Goal: Feedback & Contribution: Contribute content

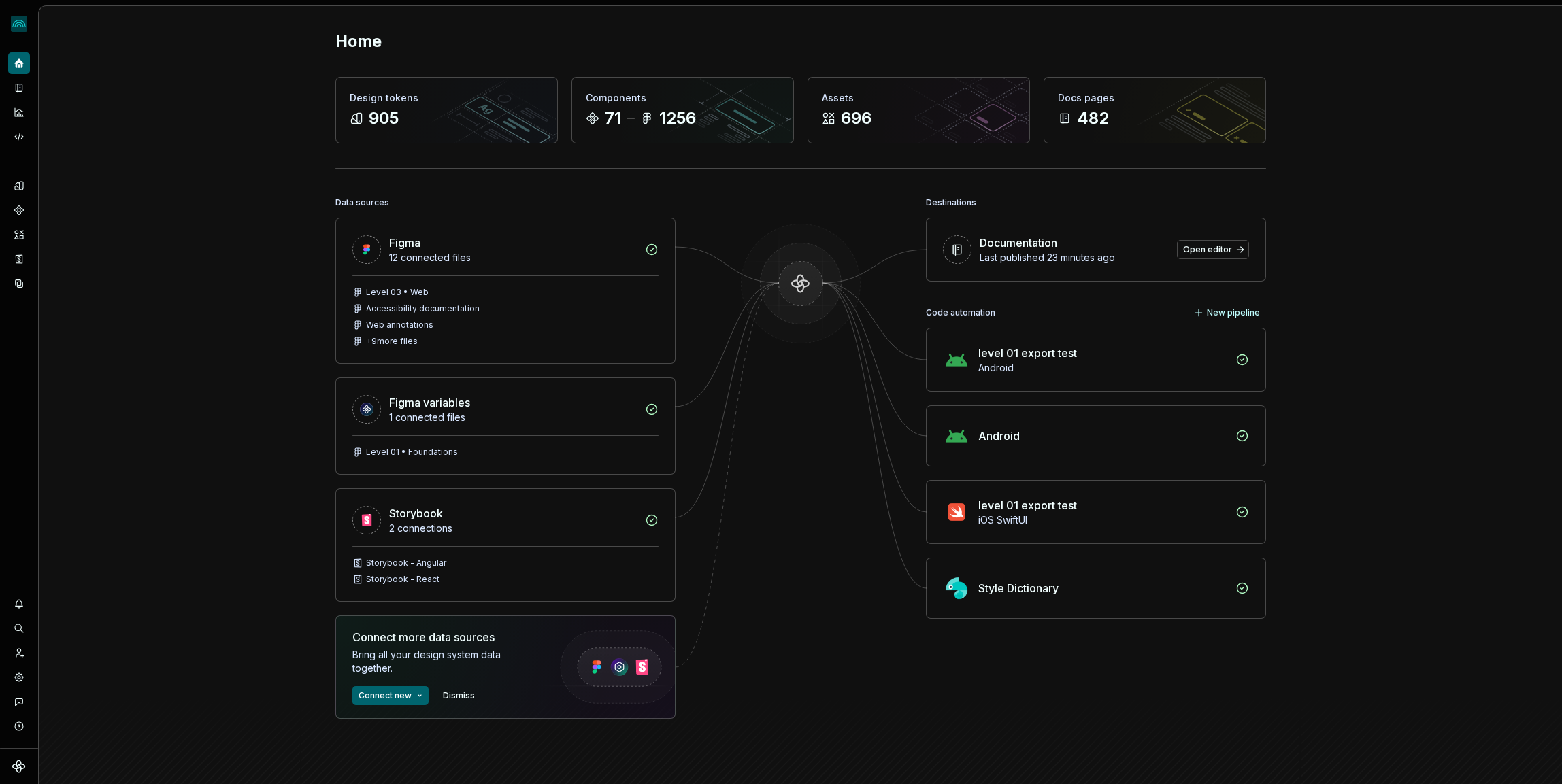
click at [224, 288] on div "Home Design tokens 905 Components 71 1256 Assets 696 Docs pages 482 Data source…" at bounding box center [800, 436] width 1522 height 861
click at [25, 43] on button "Expand sidebar" at bounding box center [29, 41] width 19 height 19
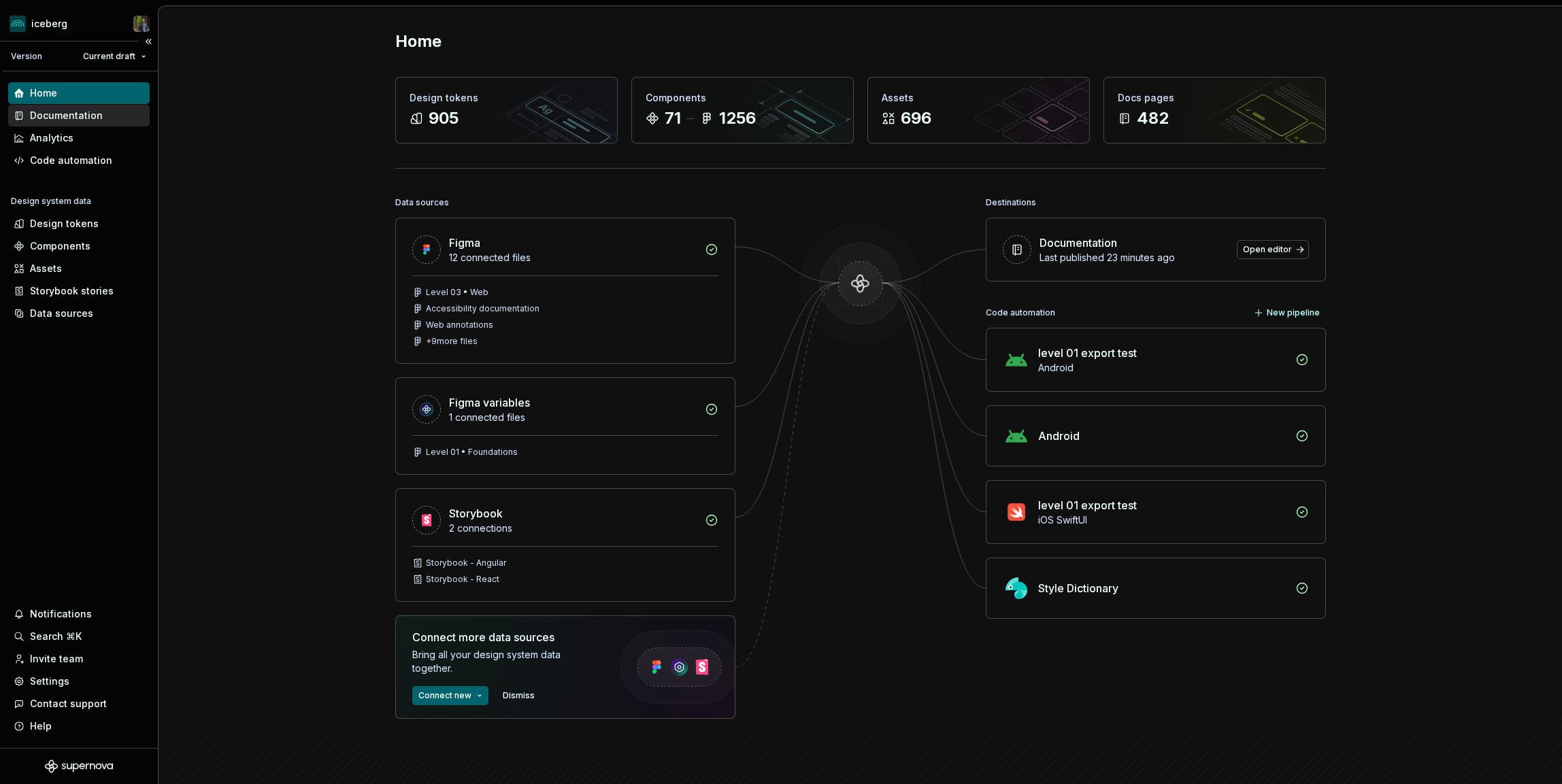
click at [70, 113] on div "Documentation" at bounding box center [66, 115] width 73 height 13
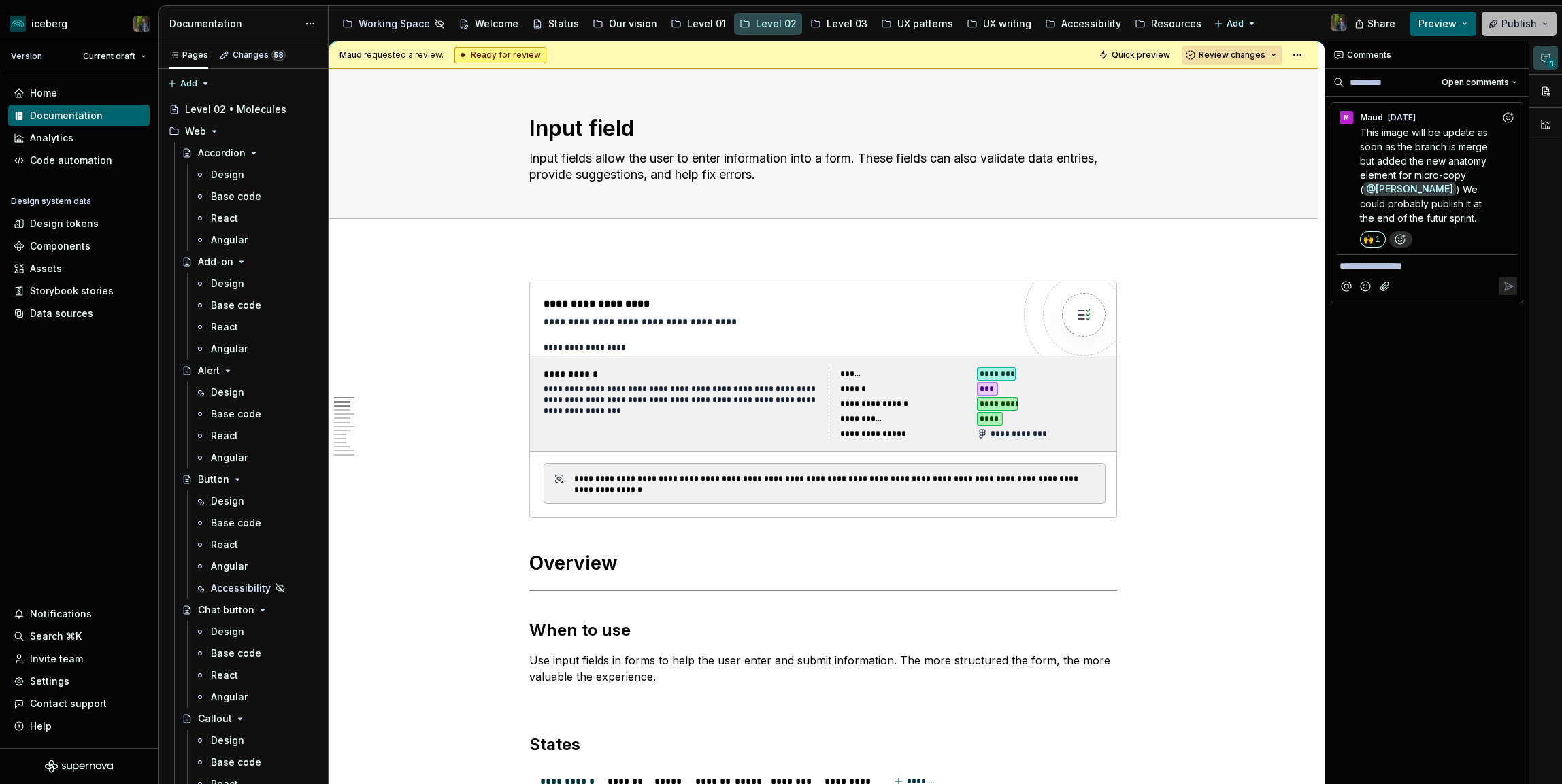
click at [1507, 21] on span "Publish" at bounding box center [1519, 23] width 35 height 13
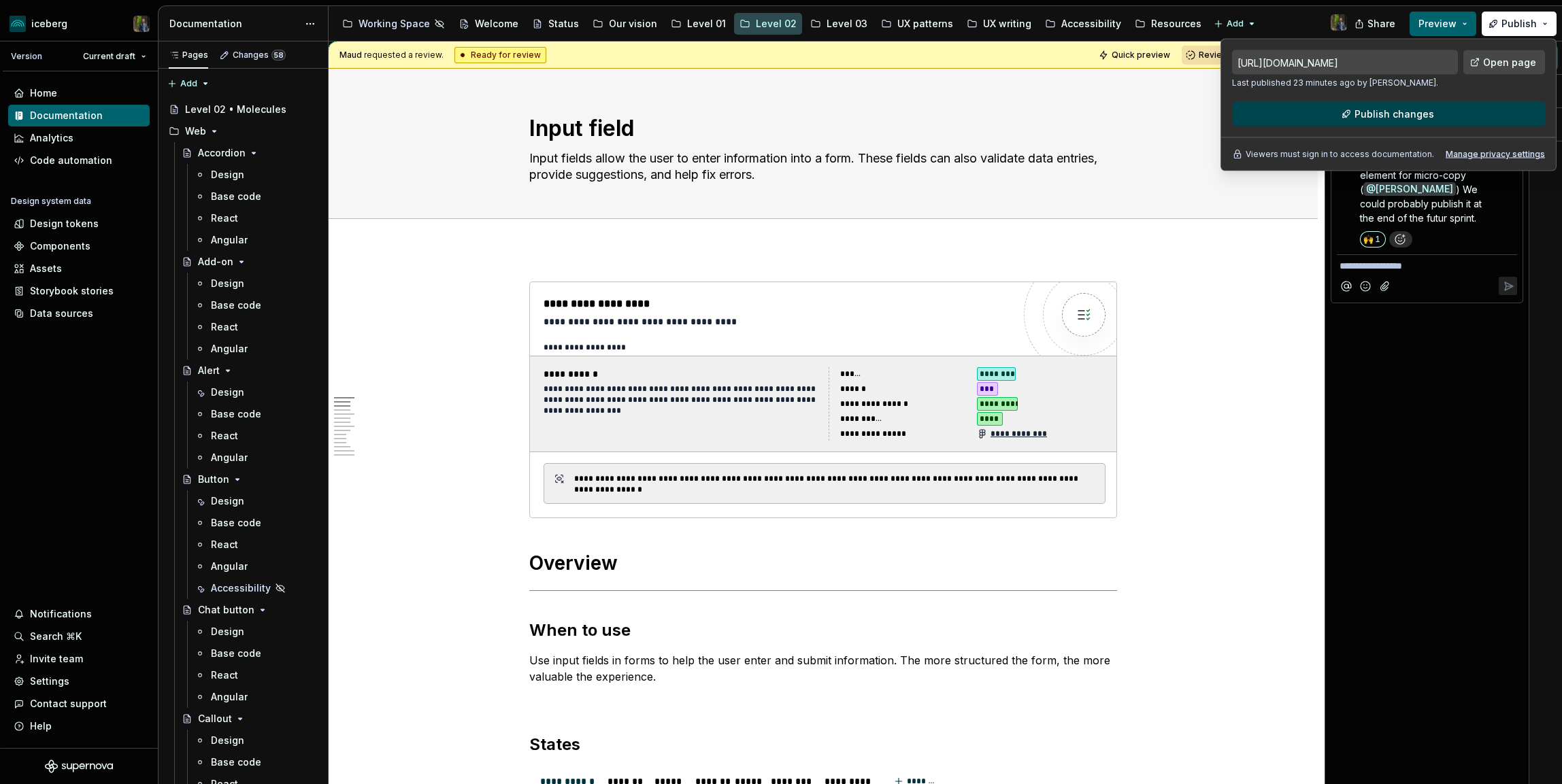
click at [1392, 108] on span "Publish changes" at bounding box center [1394, 114] width 79 height 13
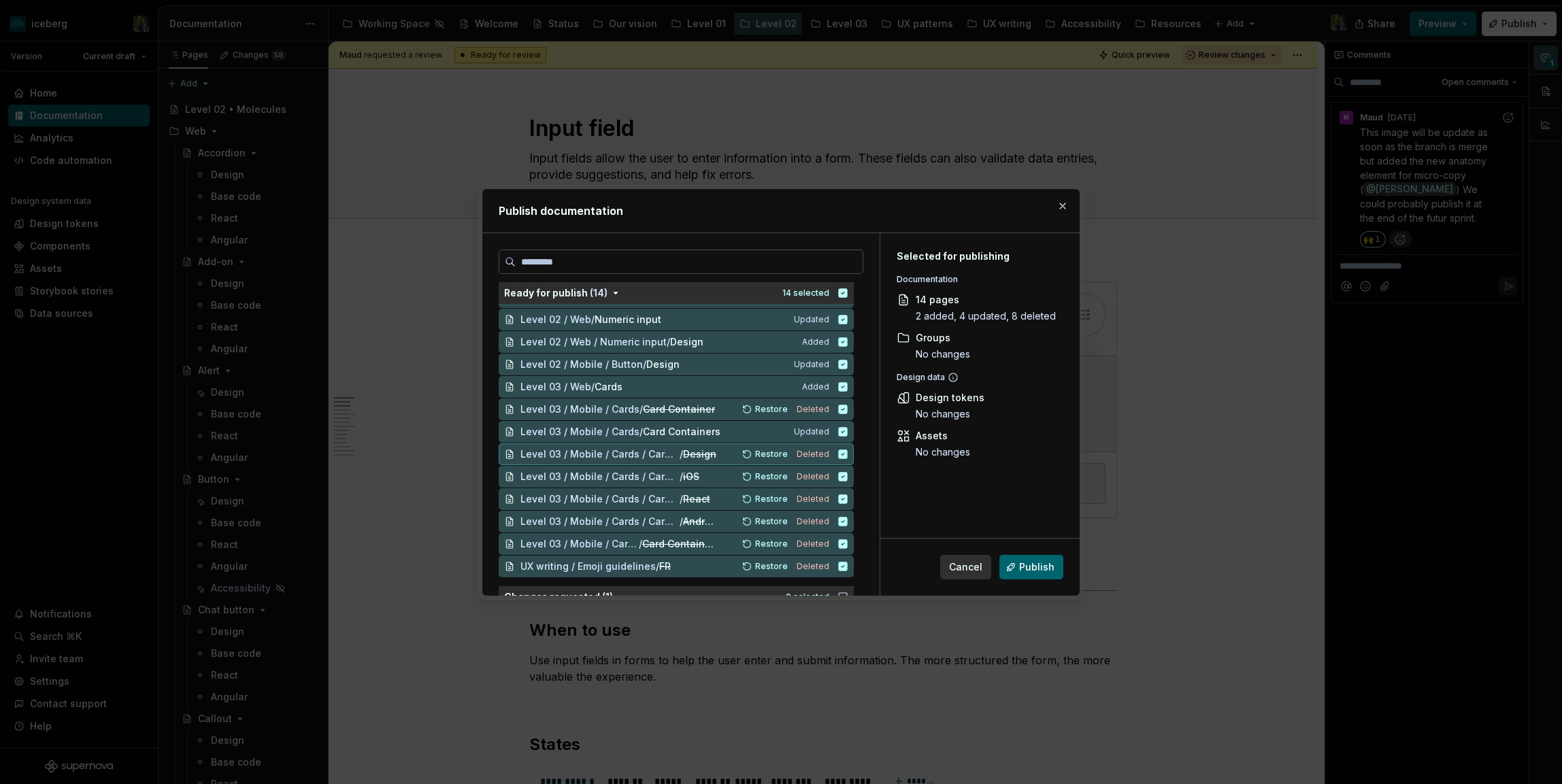
scroll to position [33, 0]
drag, startPoint x: 730, startPoint y: 441, endPoint x: 501, endPoint y: 444, distance: 229.0
click at [500, 444] on div "Level 03 / Mobile / Cards / Card Containers Updated" at bounding box center [676, 442] width 355 height 22
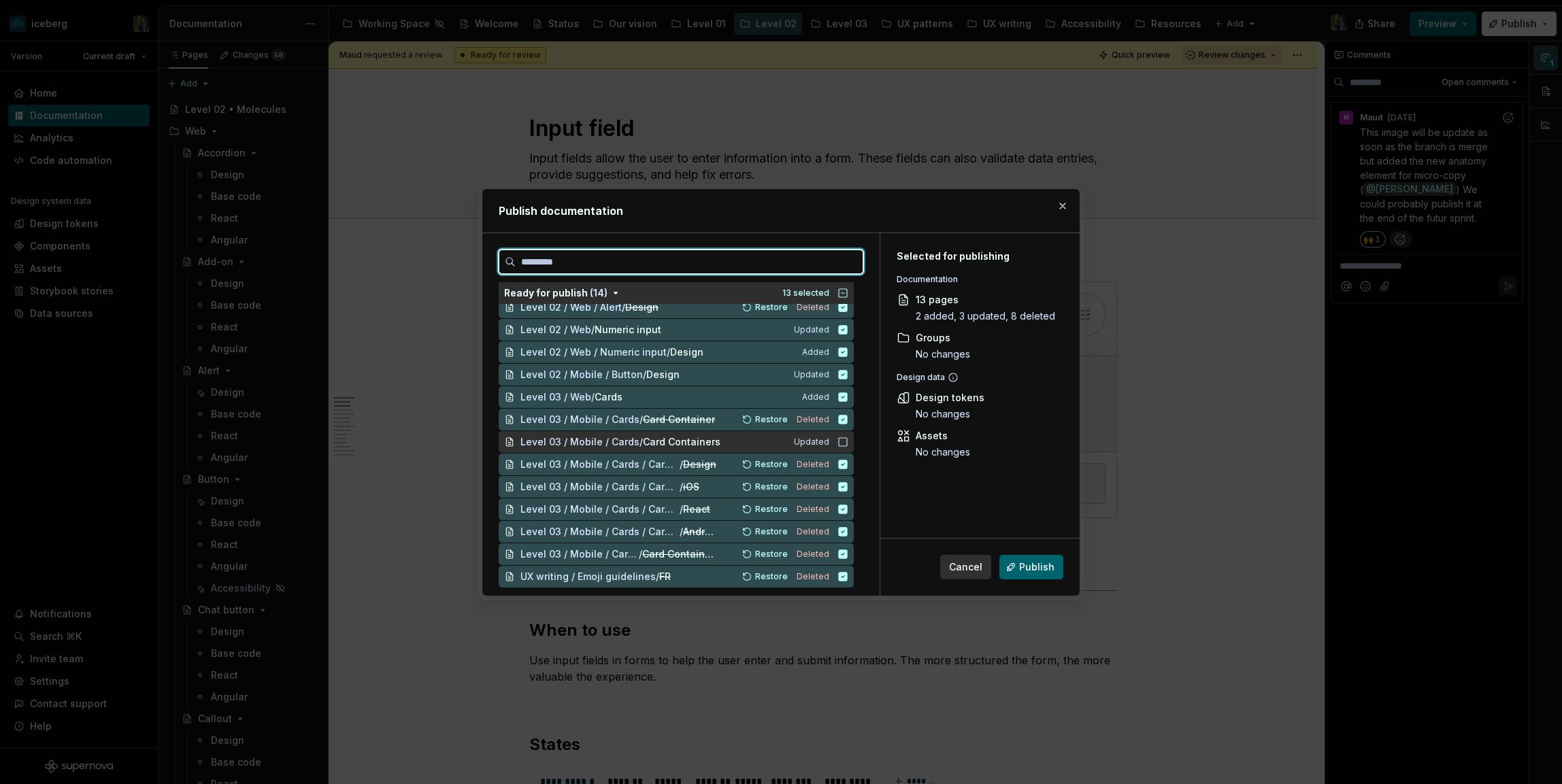
click at [836, 446] on div "Level 03 / Mobile / Cards / Card Containers Updated" at bounding box center [676, 442] width 355 height 22
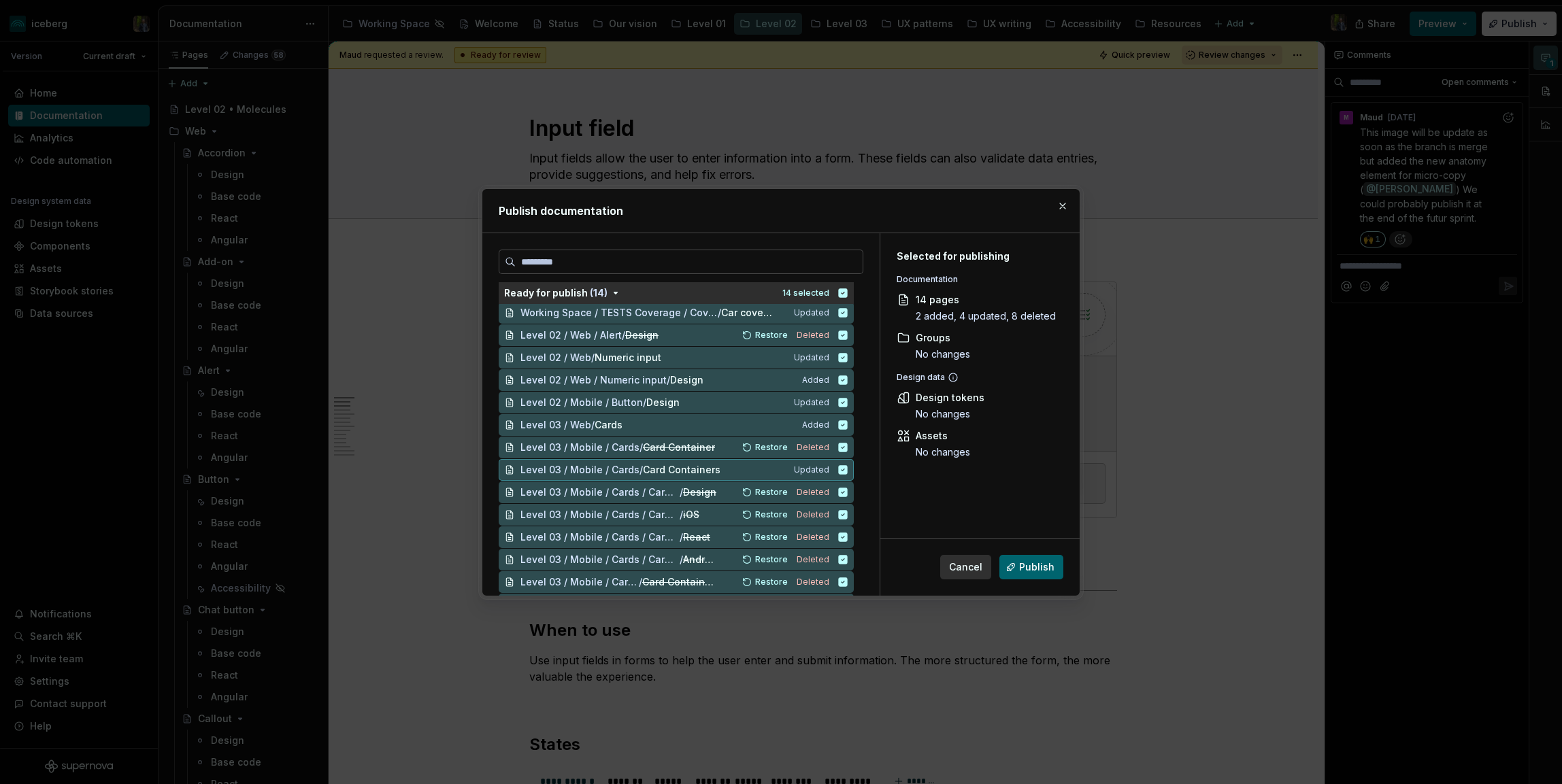
scroll to position [0, 0]
click at [964, 571] on span "Cancel" at bounding box center [965, 567] width 33 height 13
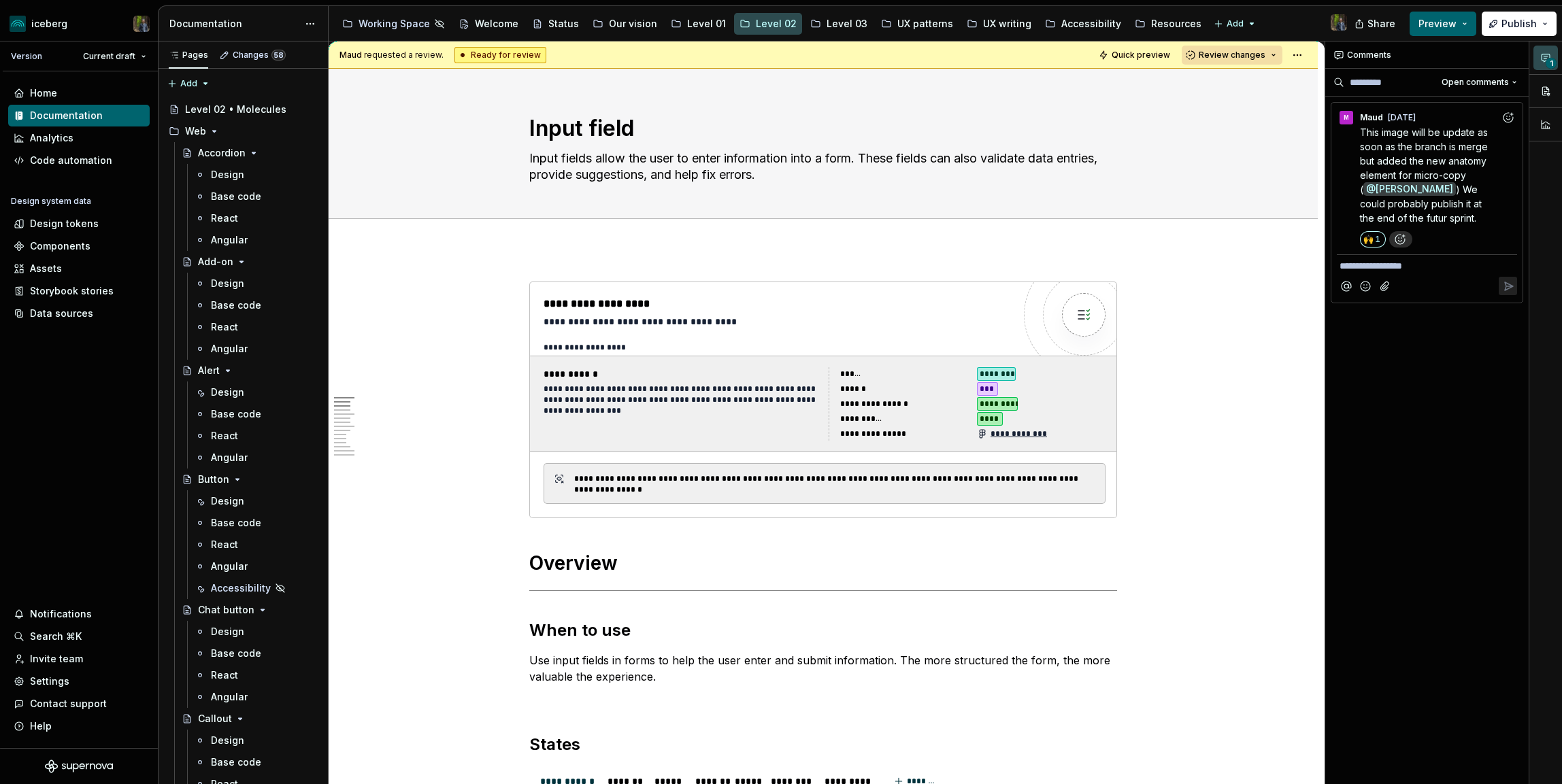
drag, startPoint x: 829, startPoint y: 22, endPoint x: 793, endPoint y: 39, distance: 39.8
click at [829, 22] on div "Level 03" at bounding box center [847, 23] width 40 height 13
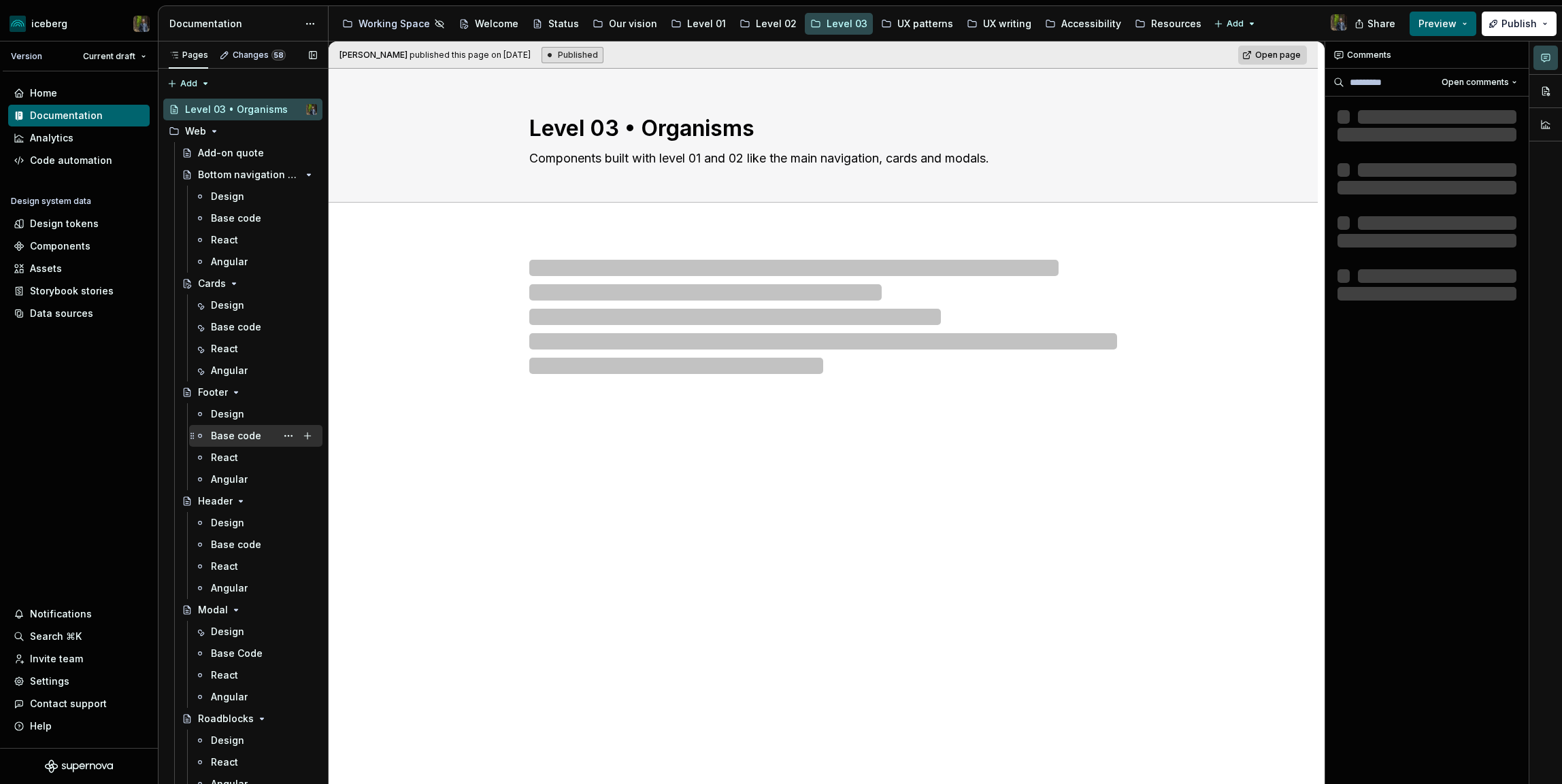
scroll to position [465, 0]
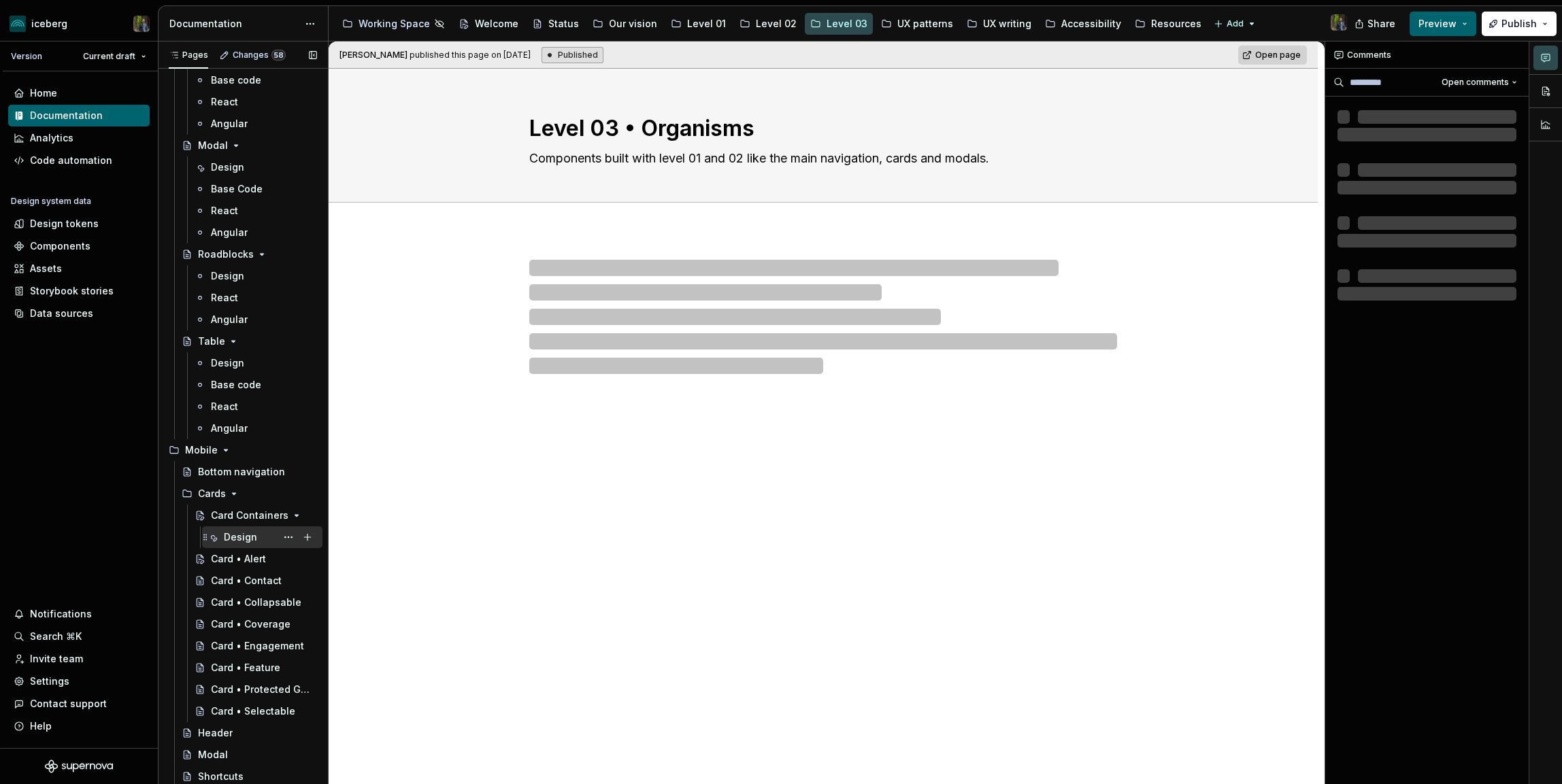
click at [259, 544] on div "Design" at bounding box center [270, 538] width 93 height 19
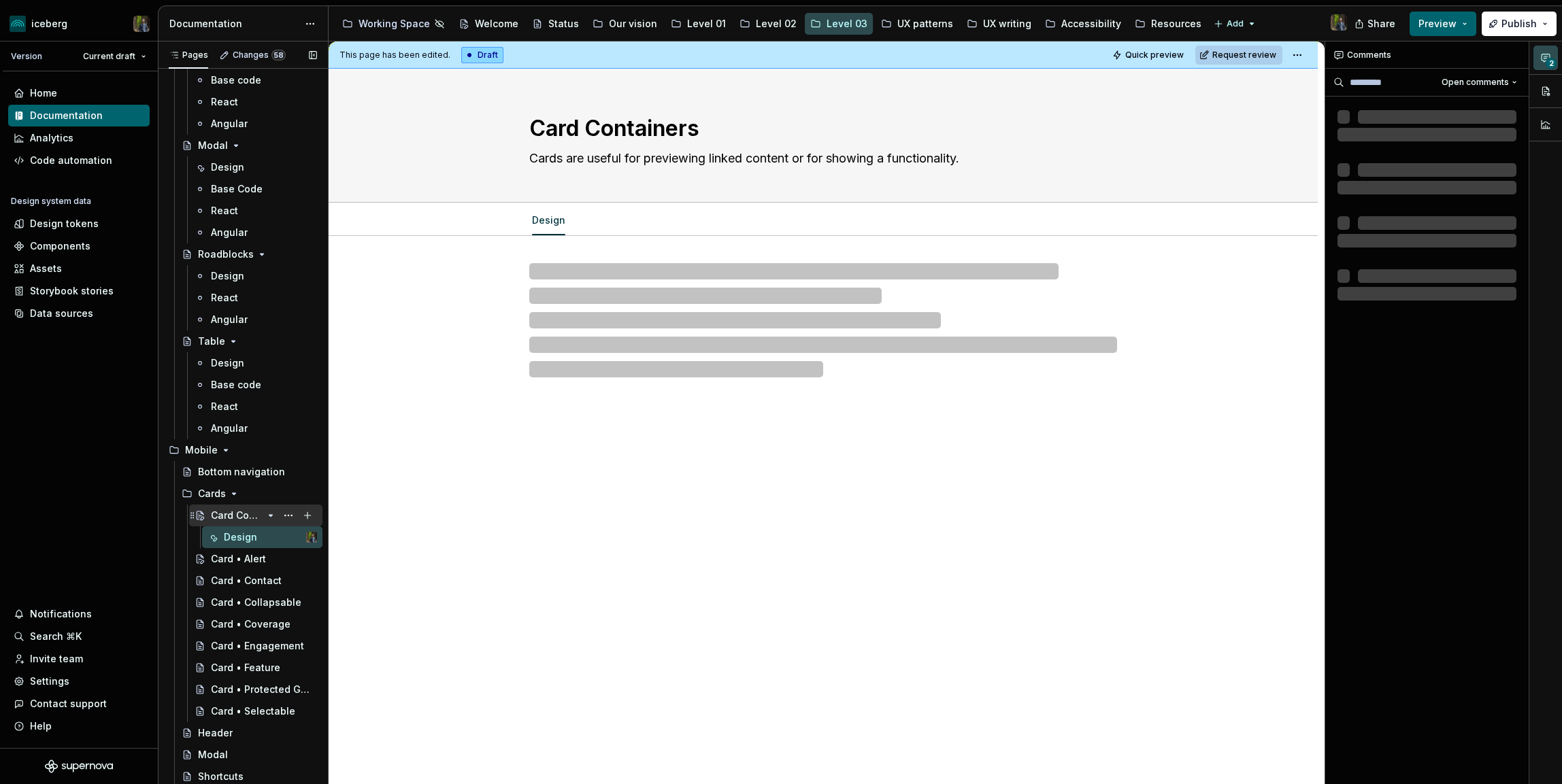
click at [233, 507] on div "Card Containers" at bounding box center [264, 516] width 106 height 19
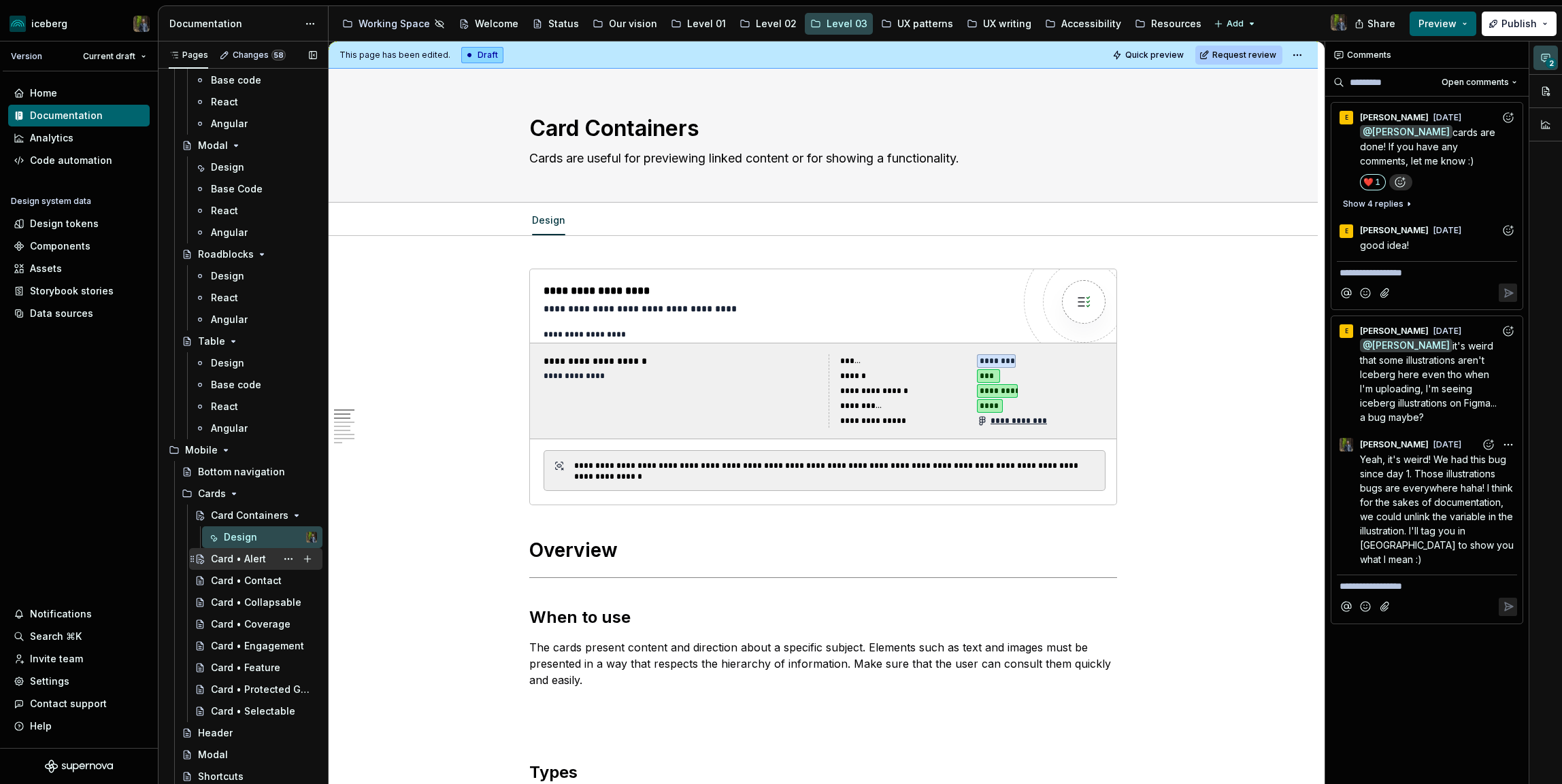
click at [249, 559] on div "Card • Alert" at bounding box center [238, 559] width 55 height 13
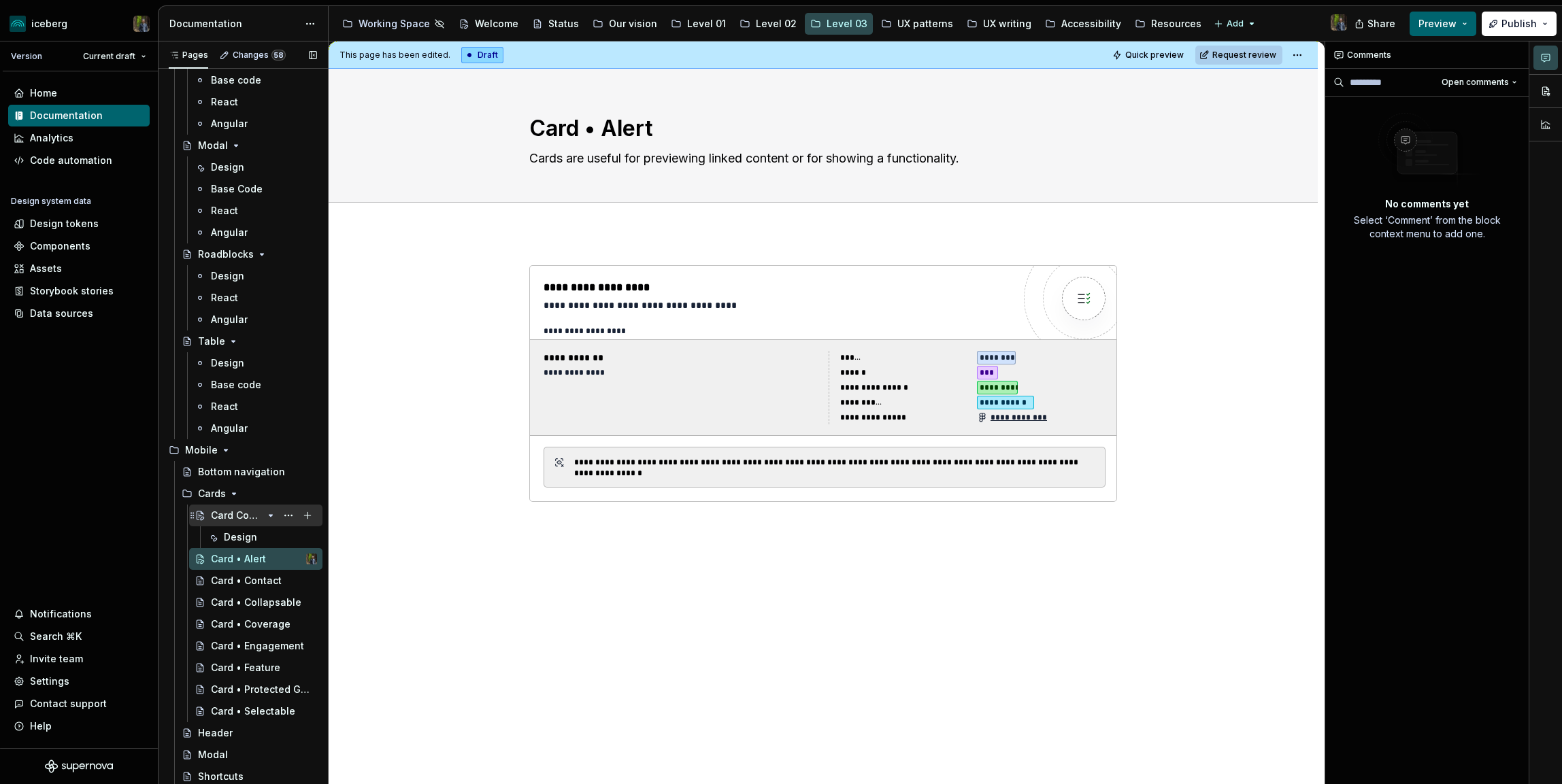
click at [246, 512] on div "Card Containers" at bounding box center [237, 515] width 52 height 13
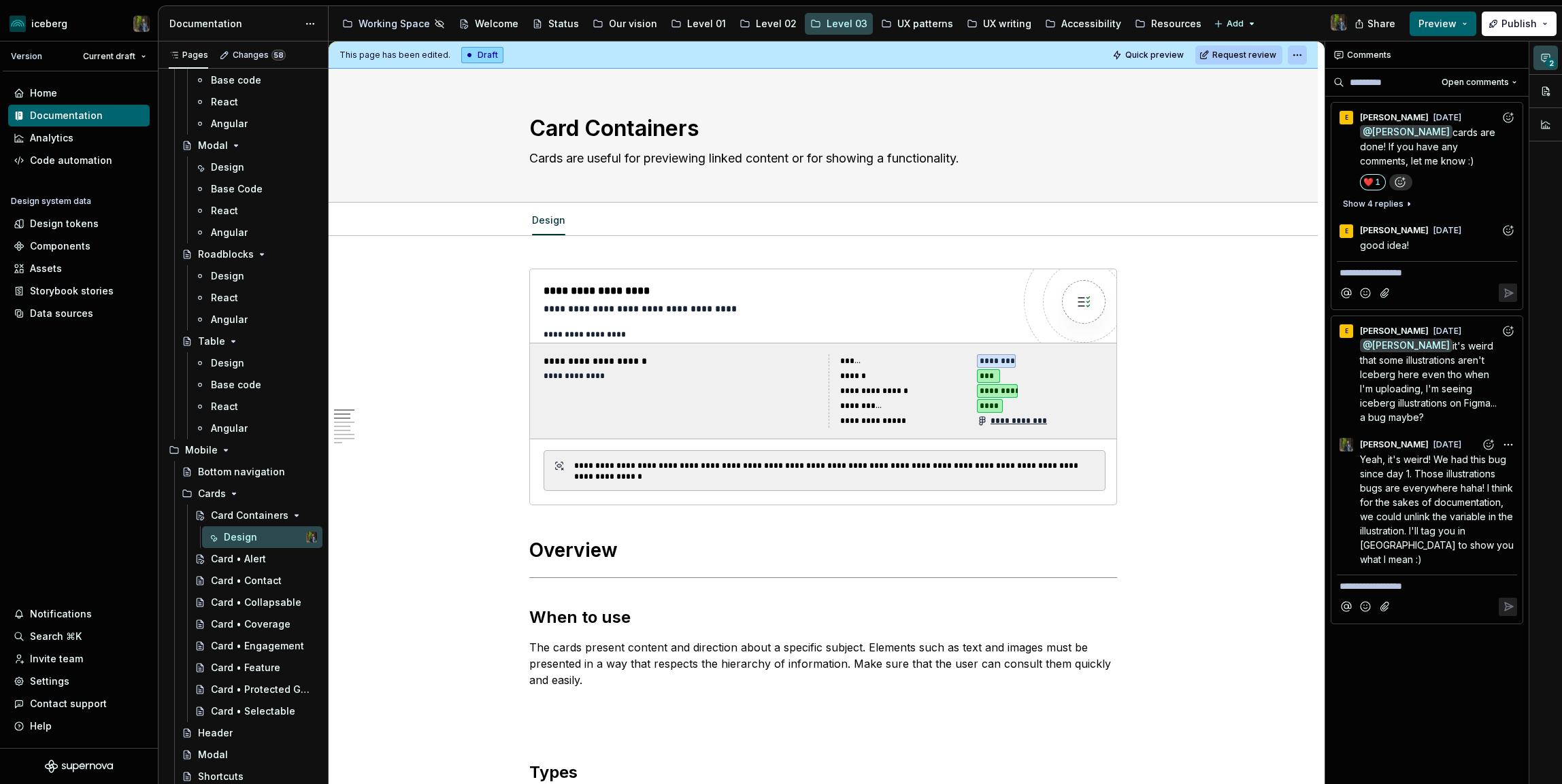
click at [1309, 58] on html "iceberg Version Current draft Home Documentation Analytics Code automation Desi…" at bounding box center [781, 392] width 1562 height 784
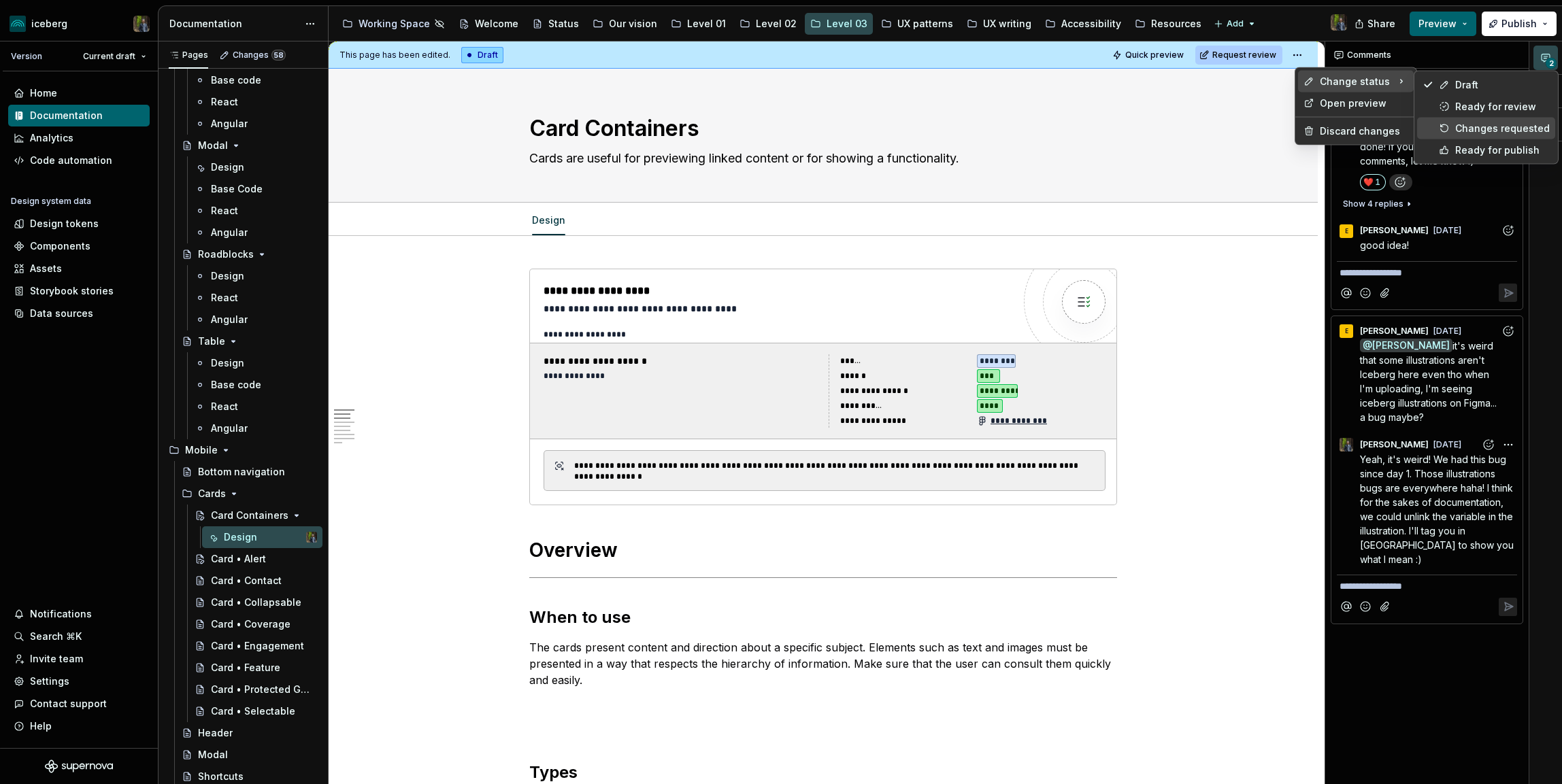
click at [1468, 123] on div "Changes requested" at bounding box center [1501, 128] width 94 height 13
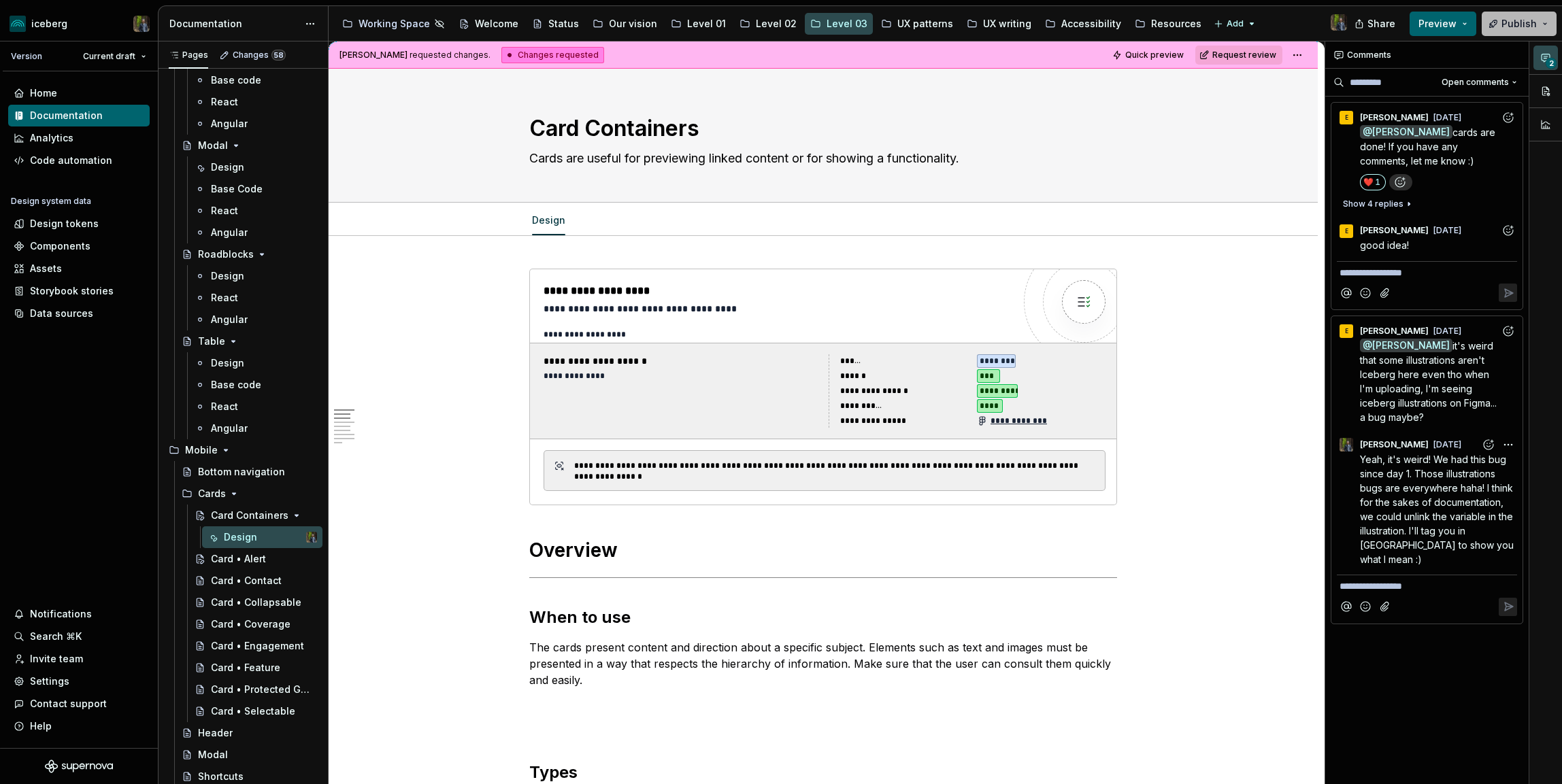
click at [1527, 19] on span "Publish" at bounding box center [1519, 23] width 35 height 13
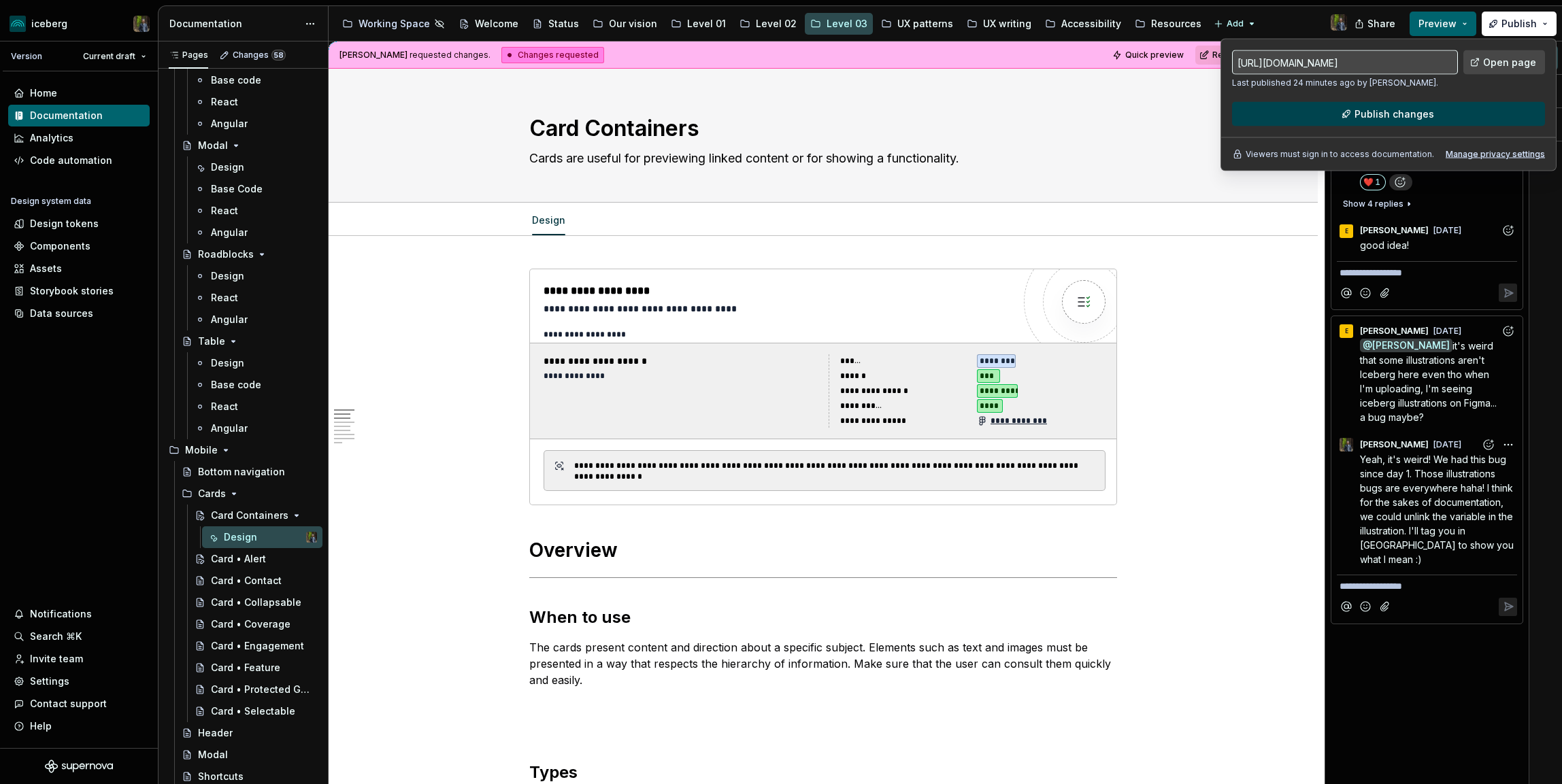
click at [1265, 113] on button "Publish changes" at bounding box center [1389, 114] width 313 height 25
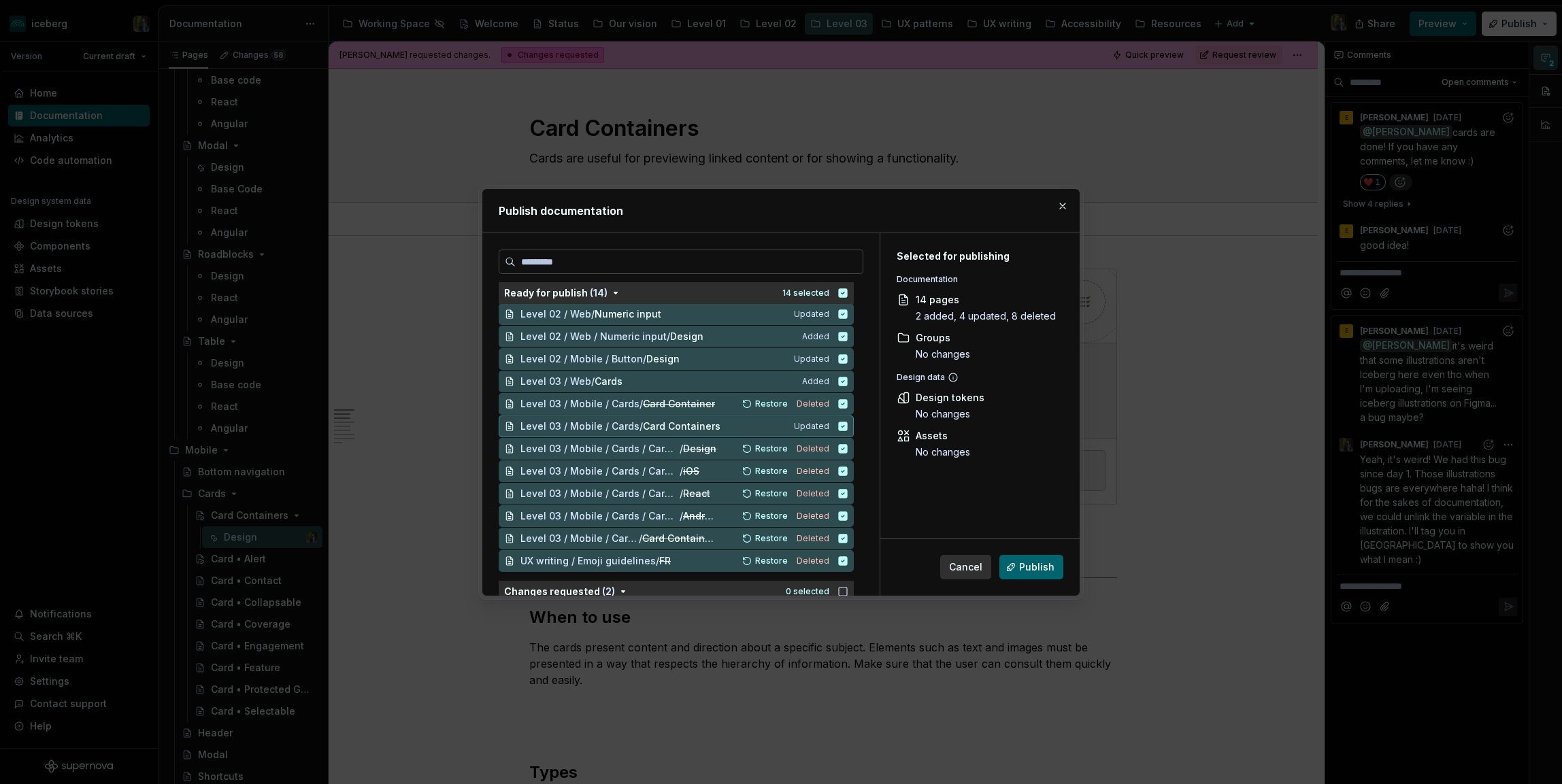
scroll to position [45, 0]
click at [1065, 204] on button "button" at bounding box center [1062, 206] width 19 height 19
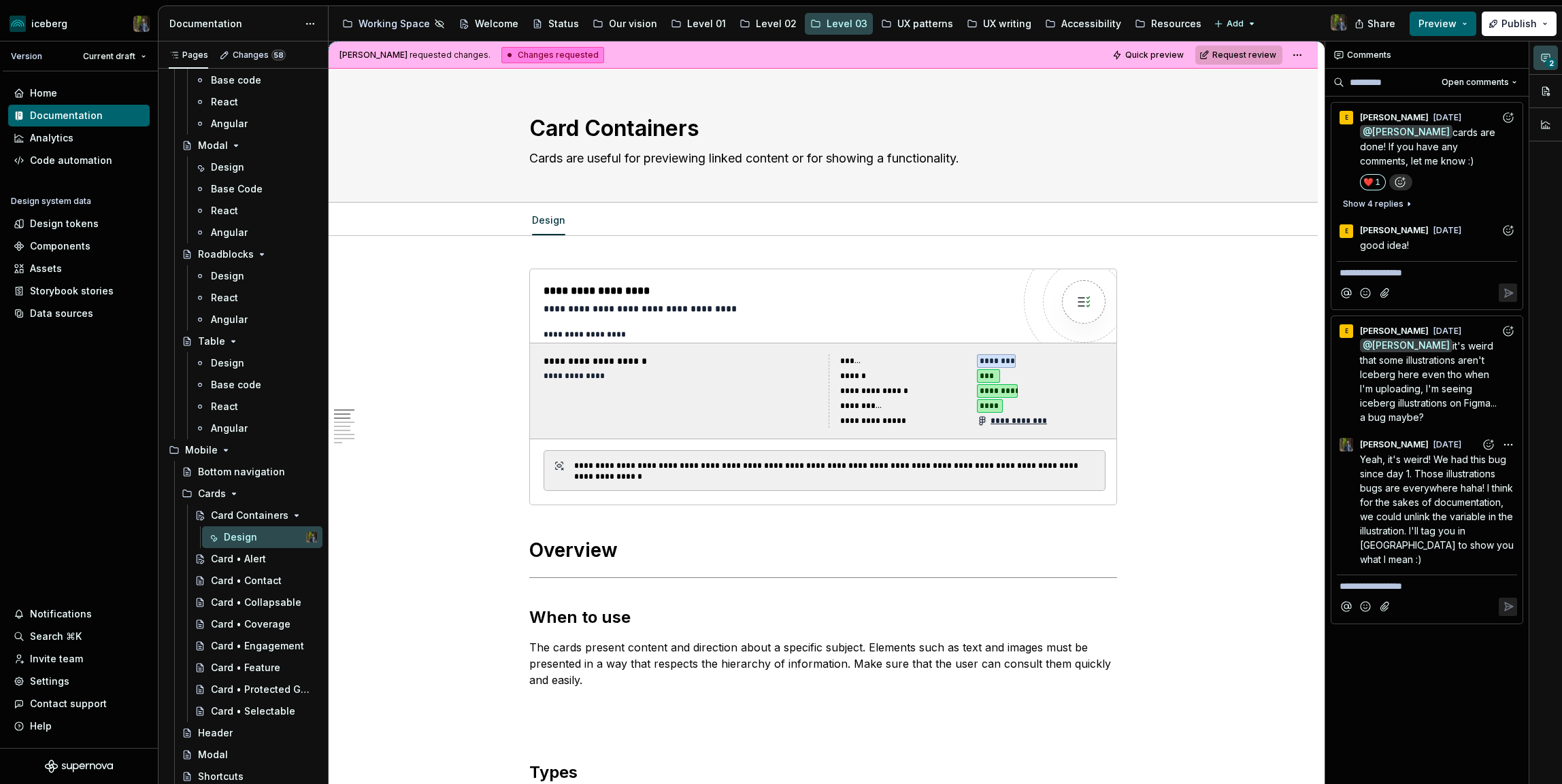
click at [1262, 49] on span "Request review" at bounding box center [1243, 55] width 64 height 11
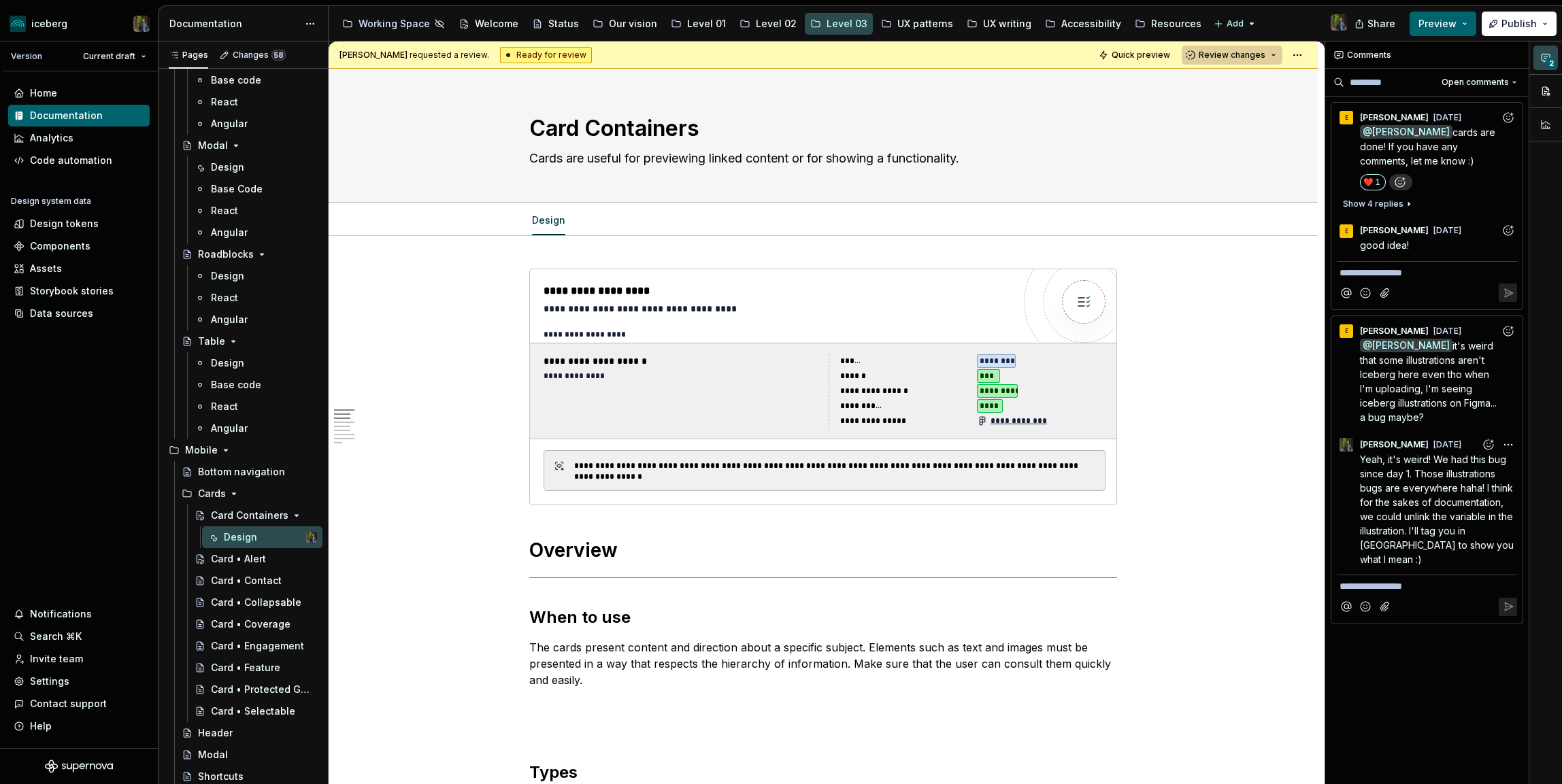
click at [1241, 49] on span "Review changes" at bounding box center [1232, 55] width 67 height 11
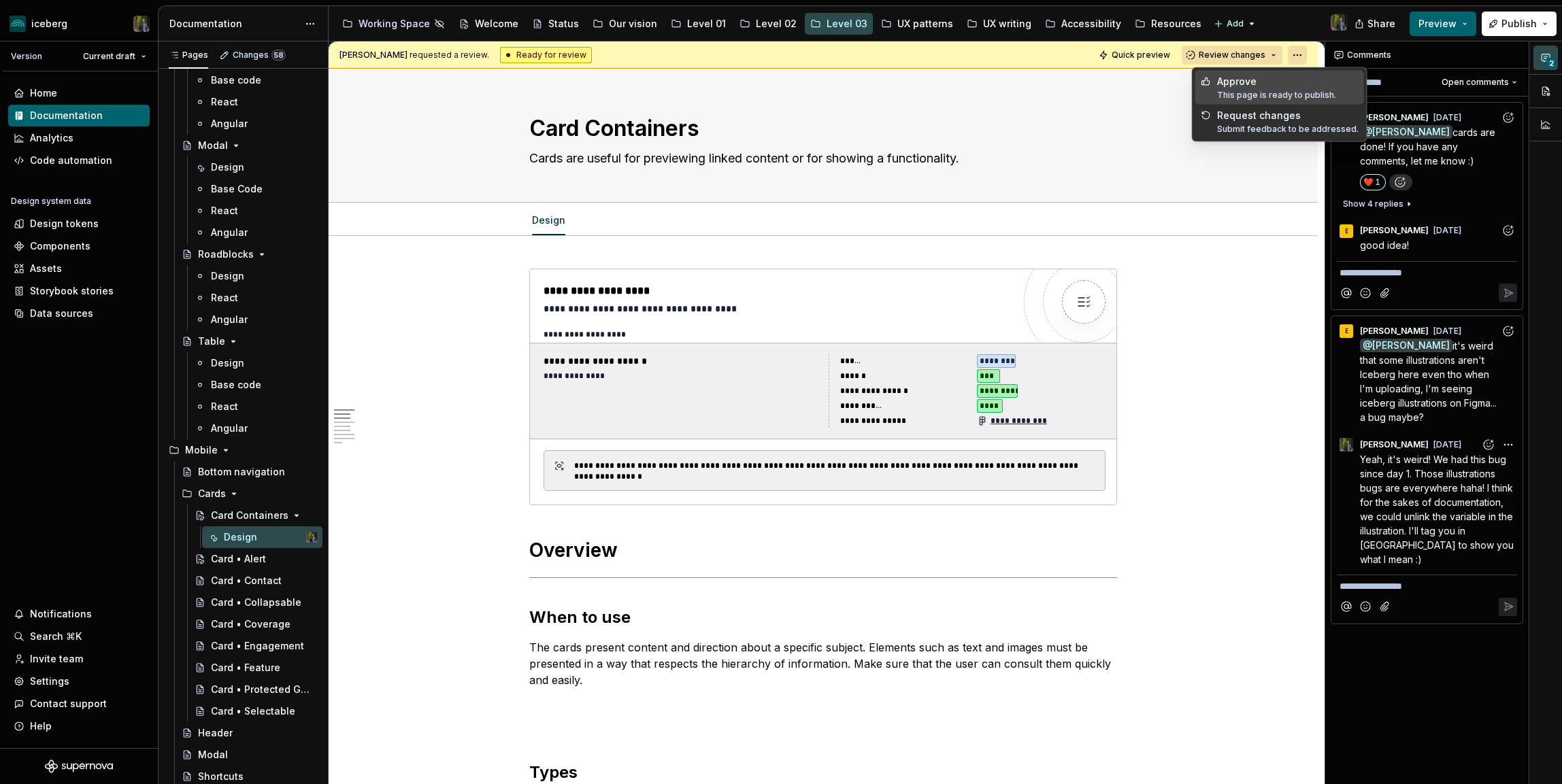
click at [1297, 47] on html "iceberg Version Current draft Home Documentation Analytics Code automation Desi…" at bounding box center [781, 392] width 1562 height 784
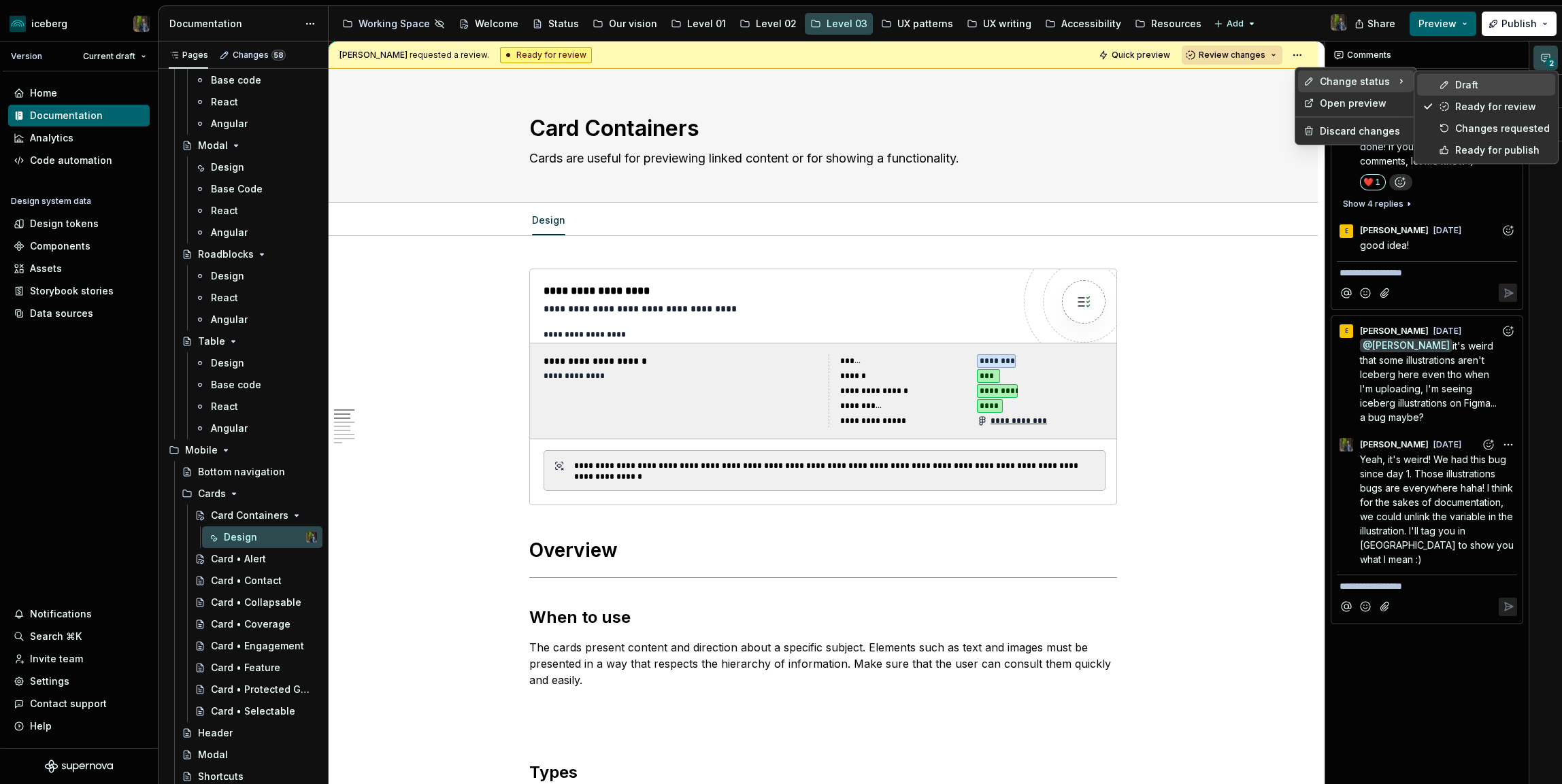
click at [1451, 83] on div "Draft" at bounding box center [1485, 84] width 138 height 22
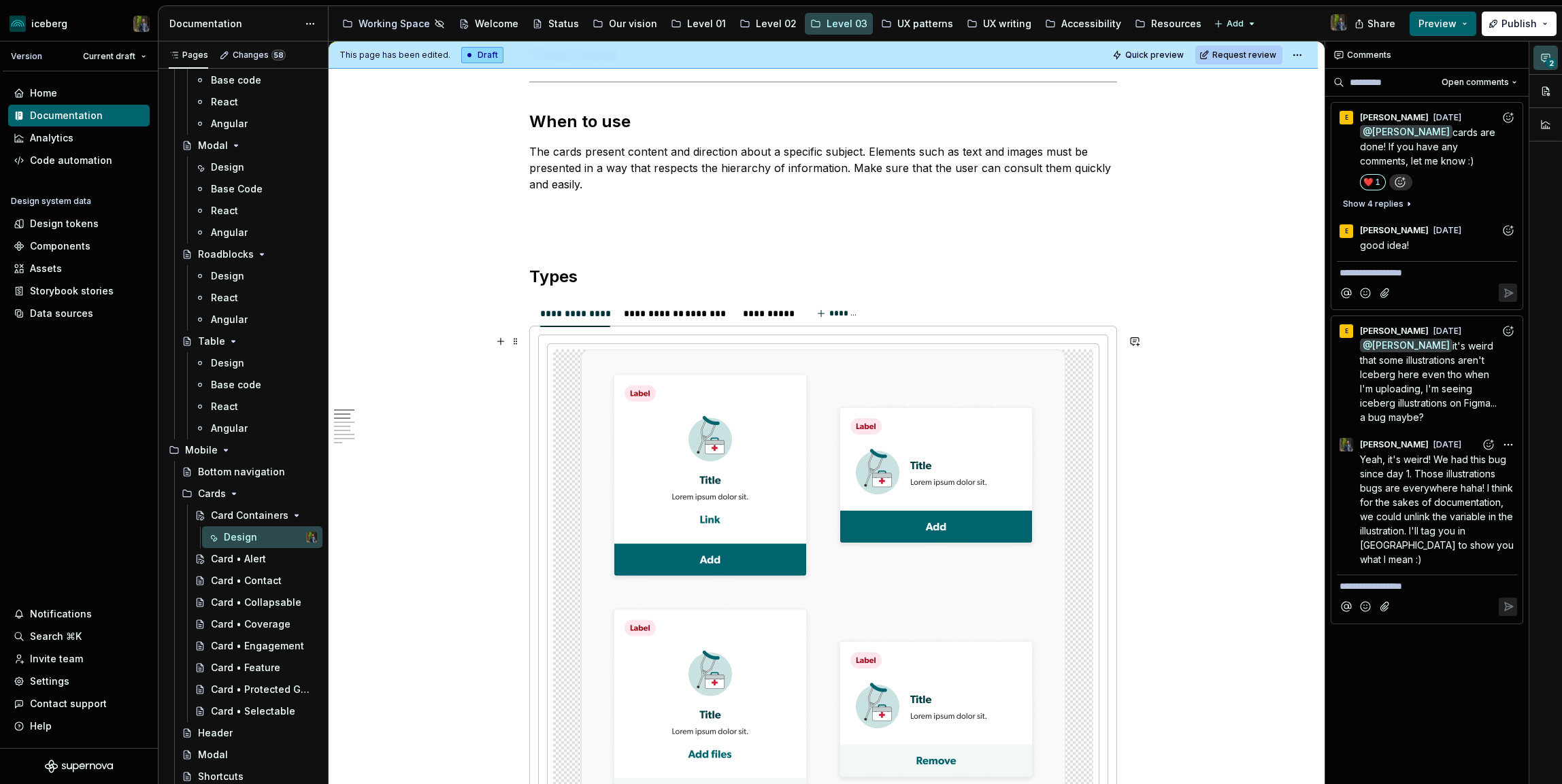
scroll to position [0, 0]
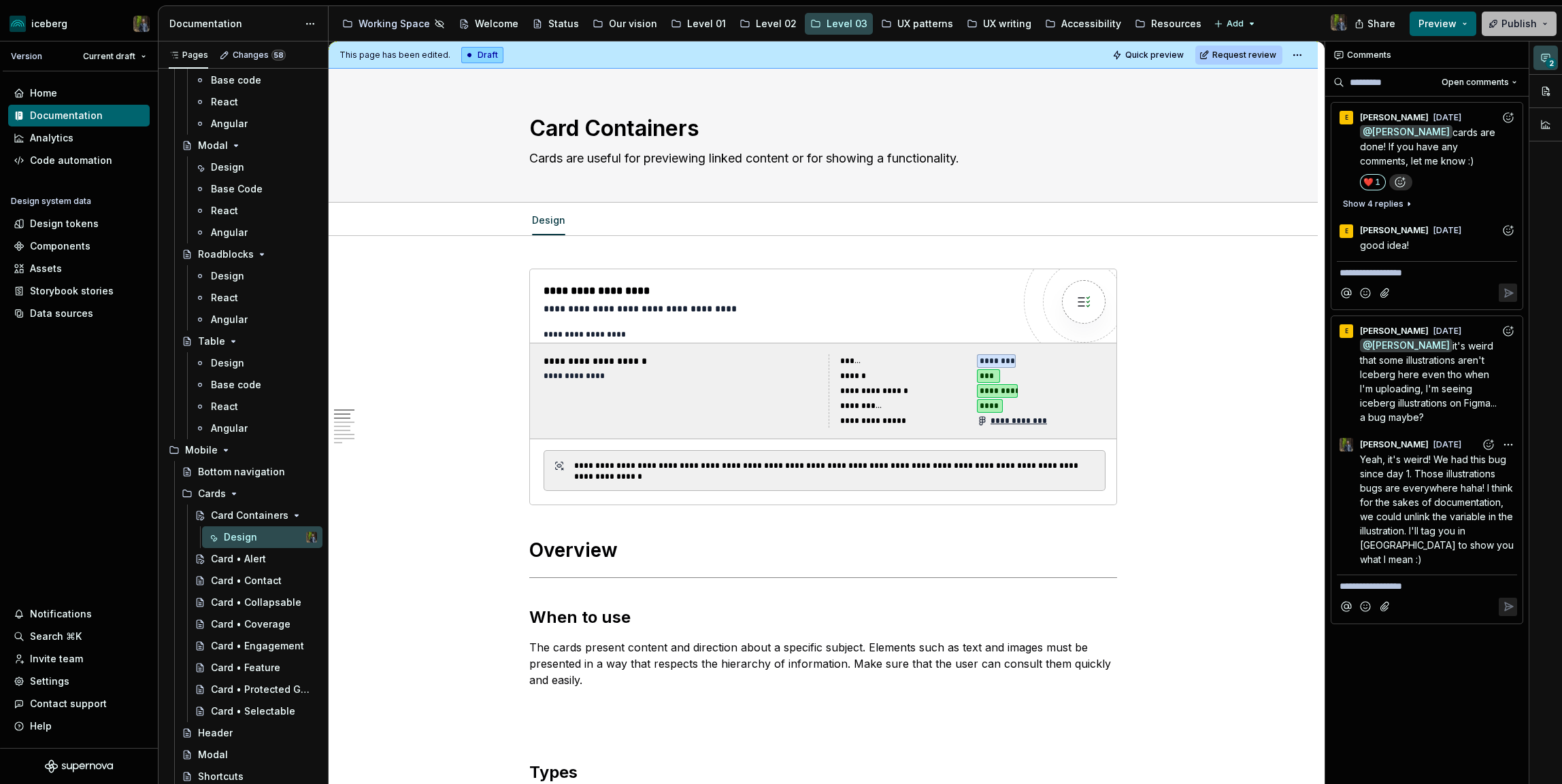
click at [1514, 18] on span "Publish" at bounding box center [1519, 23] width 35 height 13
click at [783, 546] on h1 "Overview" at bounding box center [823, 550] width 588 height 25
click at [1511, 20] on span "Publish" at bounding box center [1519, 23] width 35 height 13
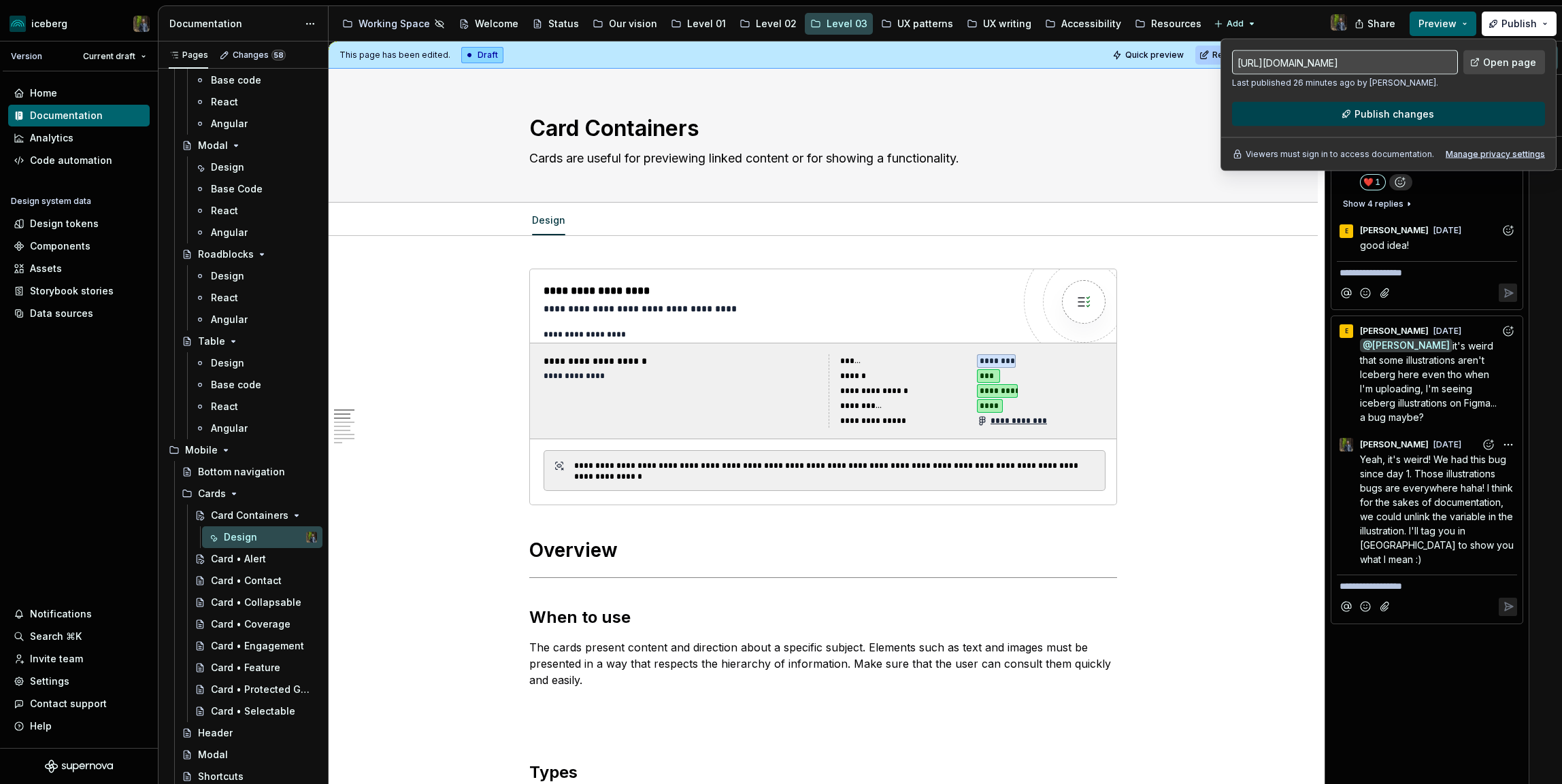
click at [1415, 109] on span "Publish changes" at bounding box center [1394, 114] width 79 height 13
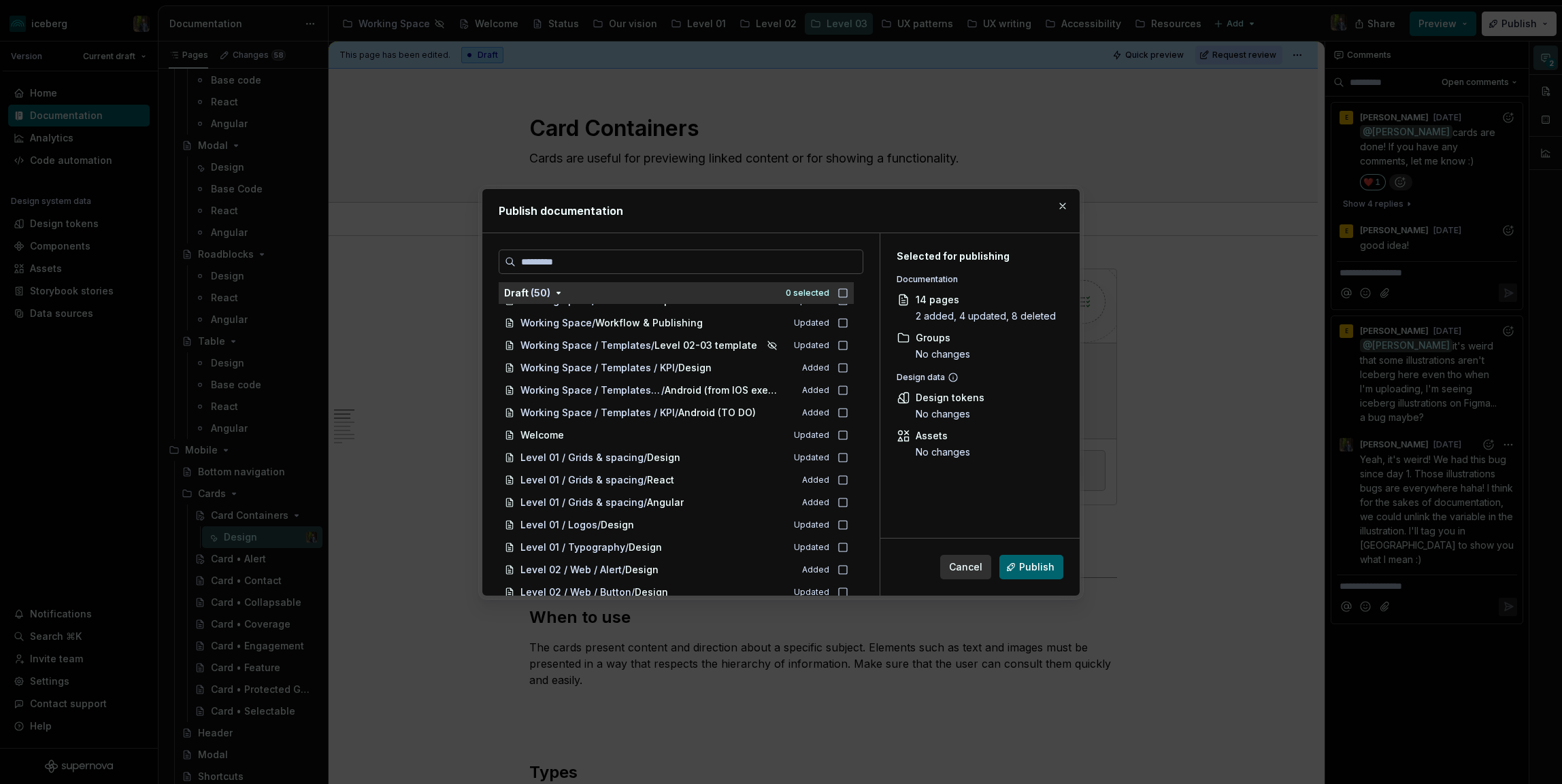
scroll to position [626, 0]
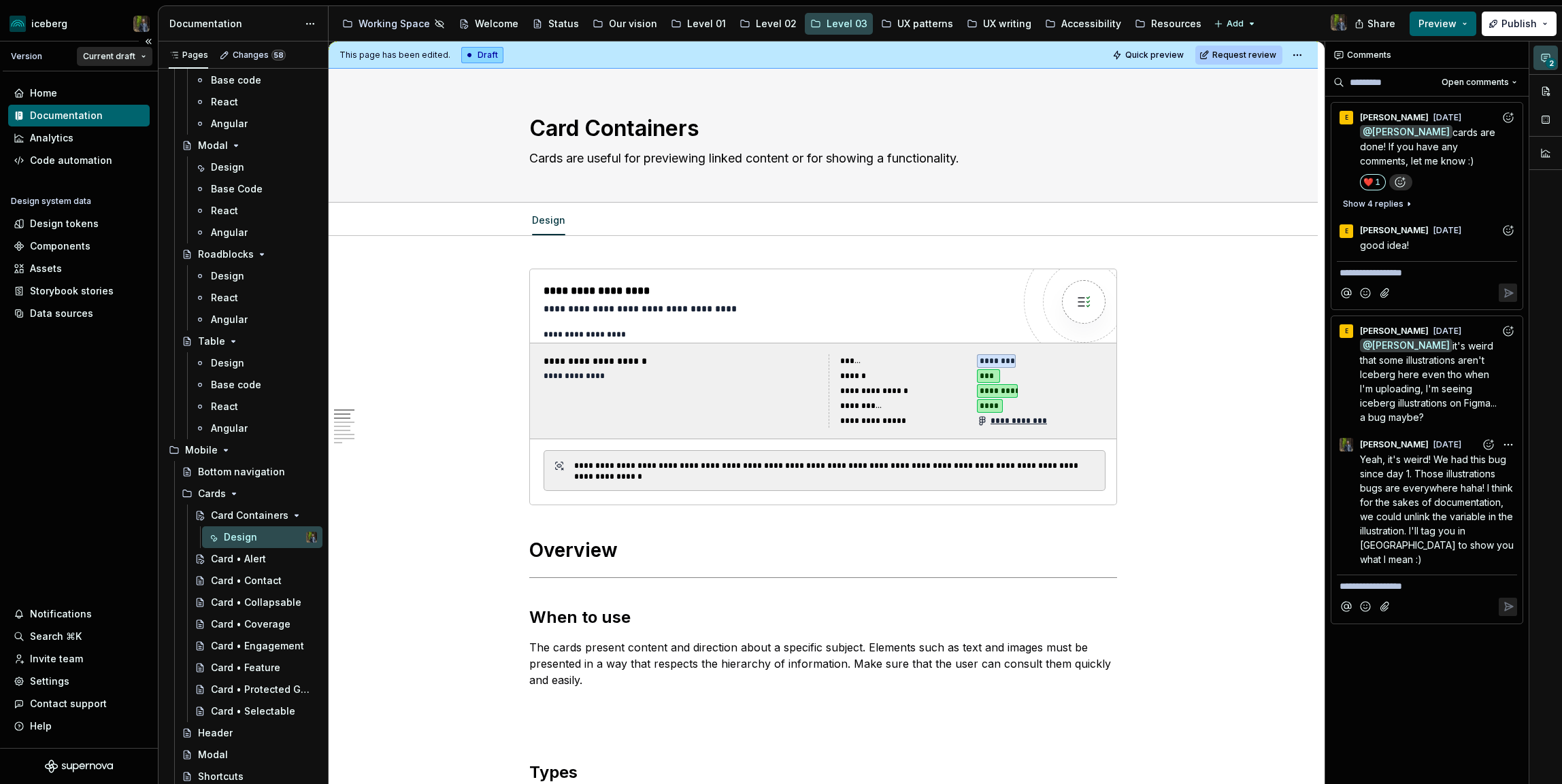
click at [116, 53] on html "iceberg Version Current draft Home Documentation Analytics Code automation Desi…" at bounding box center [781, 392] width 1562 height 784
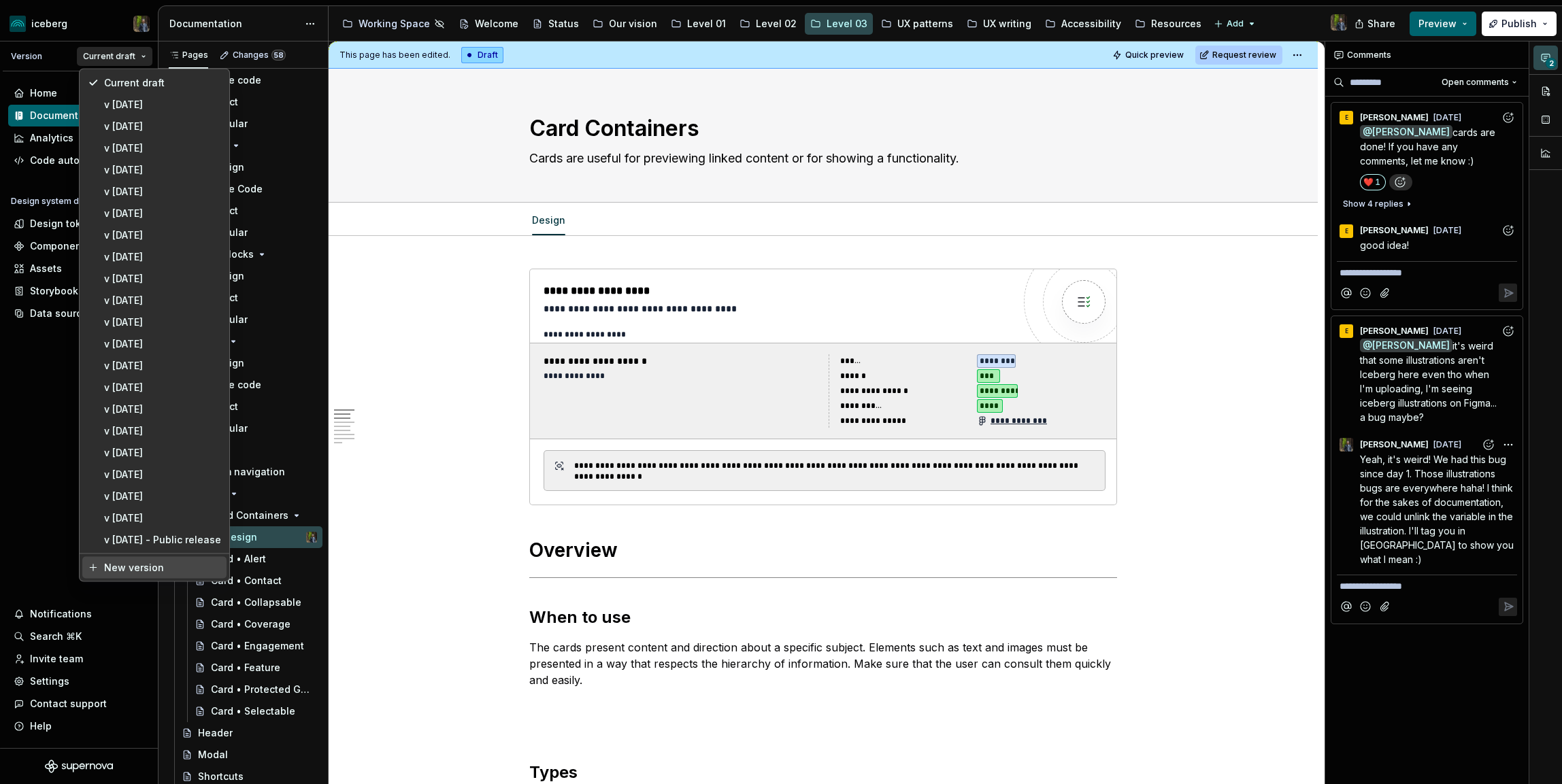
click at [143, 568] on div "New version" at bounding box center [162, 568] width 117 height 13
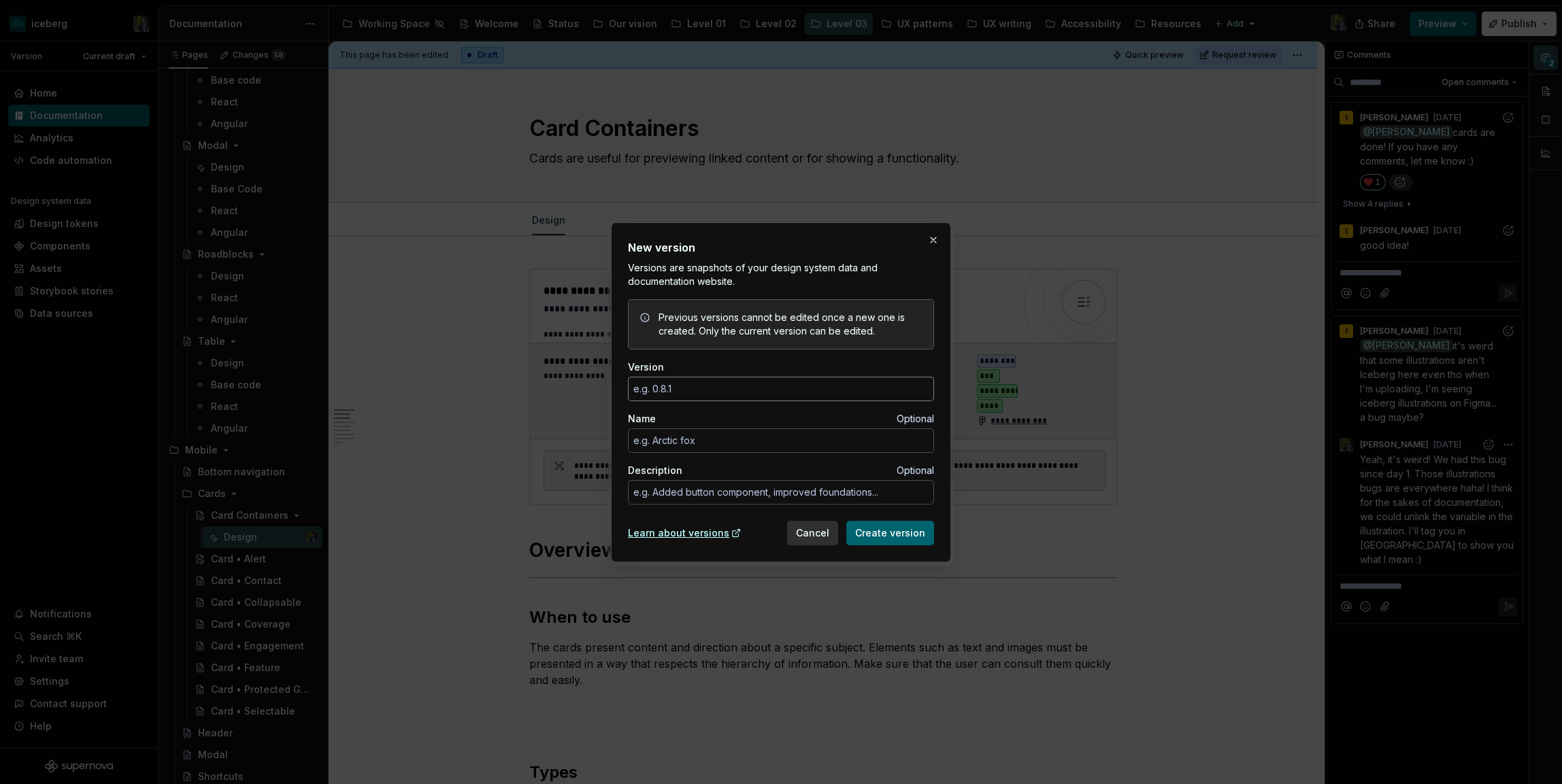
click at [678, 385] on input "Version" at bounding box center [781, 389] width 306 height 25
paste input "[DATE]"
type textarea "*"
type input "[DATE]"
click at [692, 487] on textarea "Description" at bounding box center [781, 493] width 306 height 25
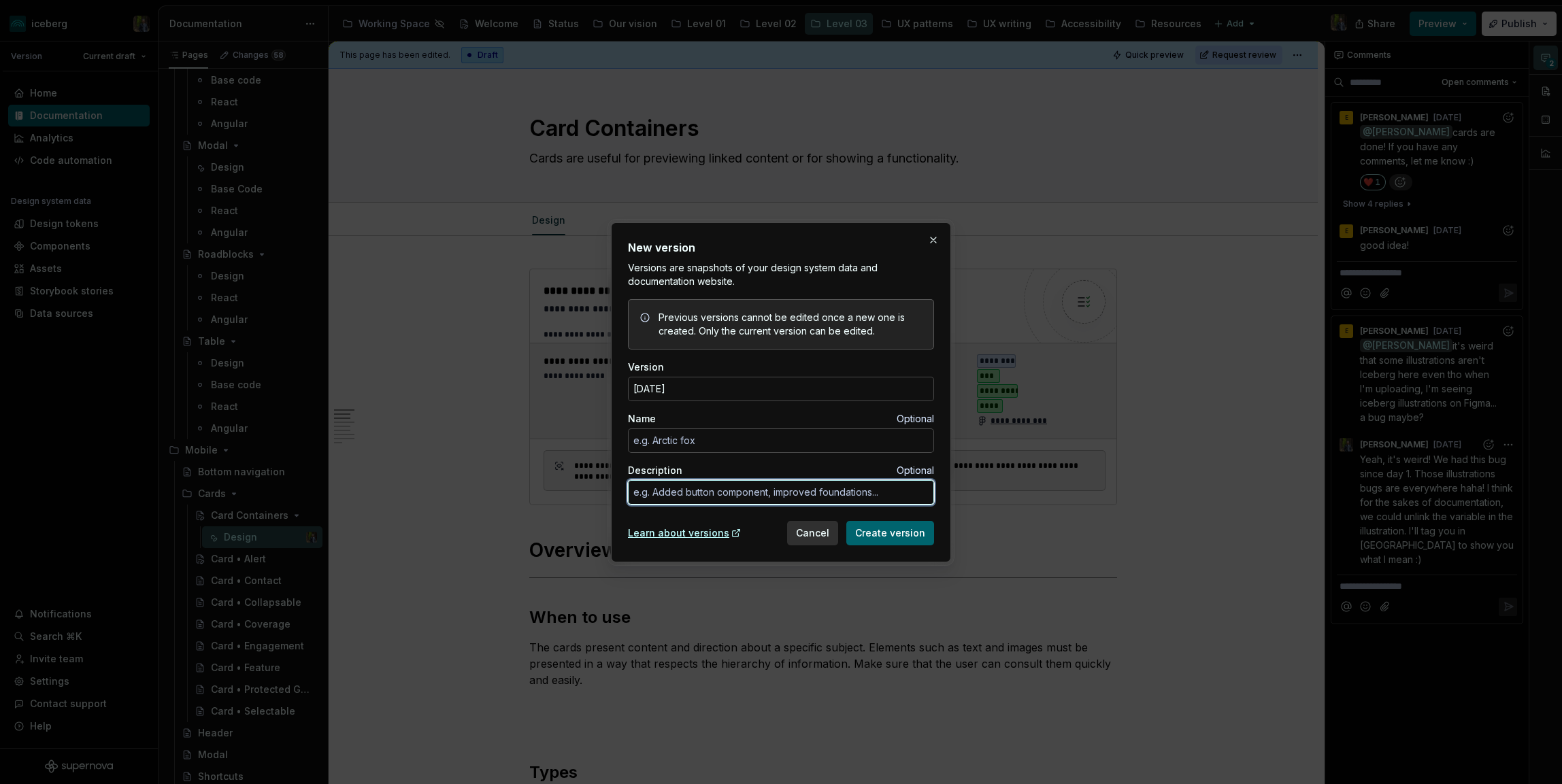
paste textarea "Level 03 > Mobile > Button : [Added the Pressed State to match the existant fro…"
type textarea "*"
type textarea "Level 03 > Mobile > Button : [Added the Pressed State to match the existant fro…"
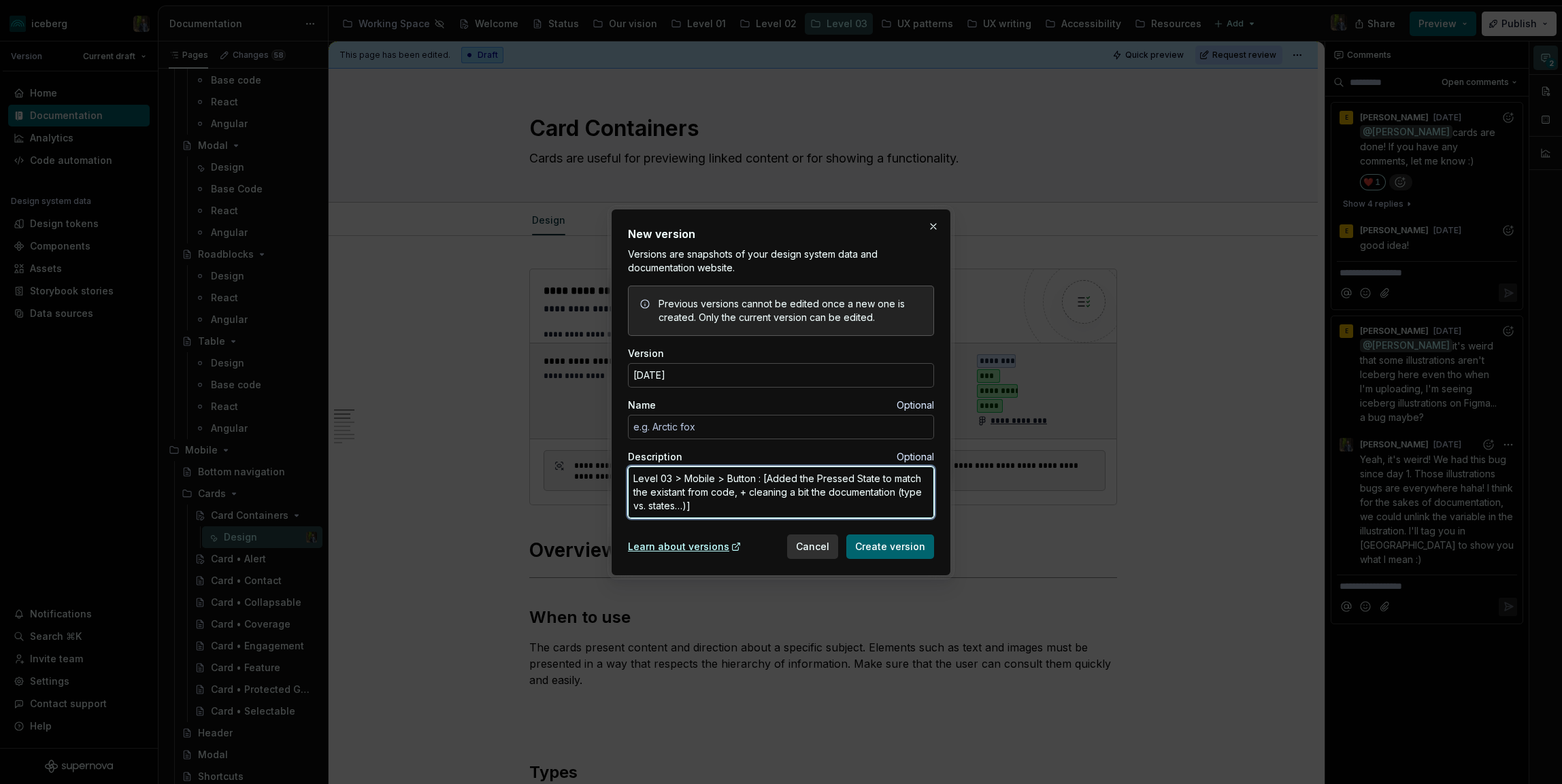
type textarea "*"
type textarea "Level 03 > Mobile > Button : [Added the Pressed State to match the existant fro…"
type textarea "*"
type textarea "Level 03 > Mobile > Button : Added the Pressed State to match the existant from…"
click at [764, 509] on textarea "Level 03 > Mobile > Button : Added the Pressed State to match the existant from…" at bounding box center [781, 492] width 306 height 52
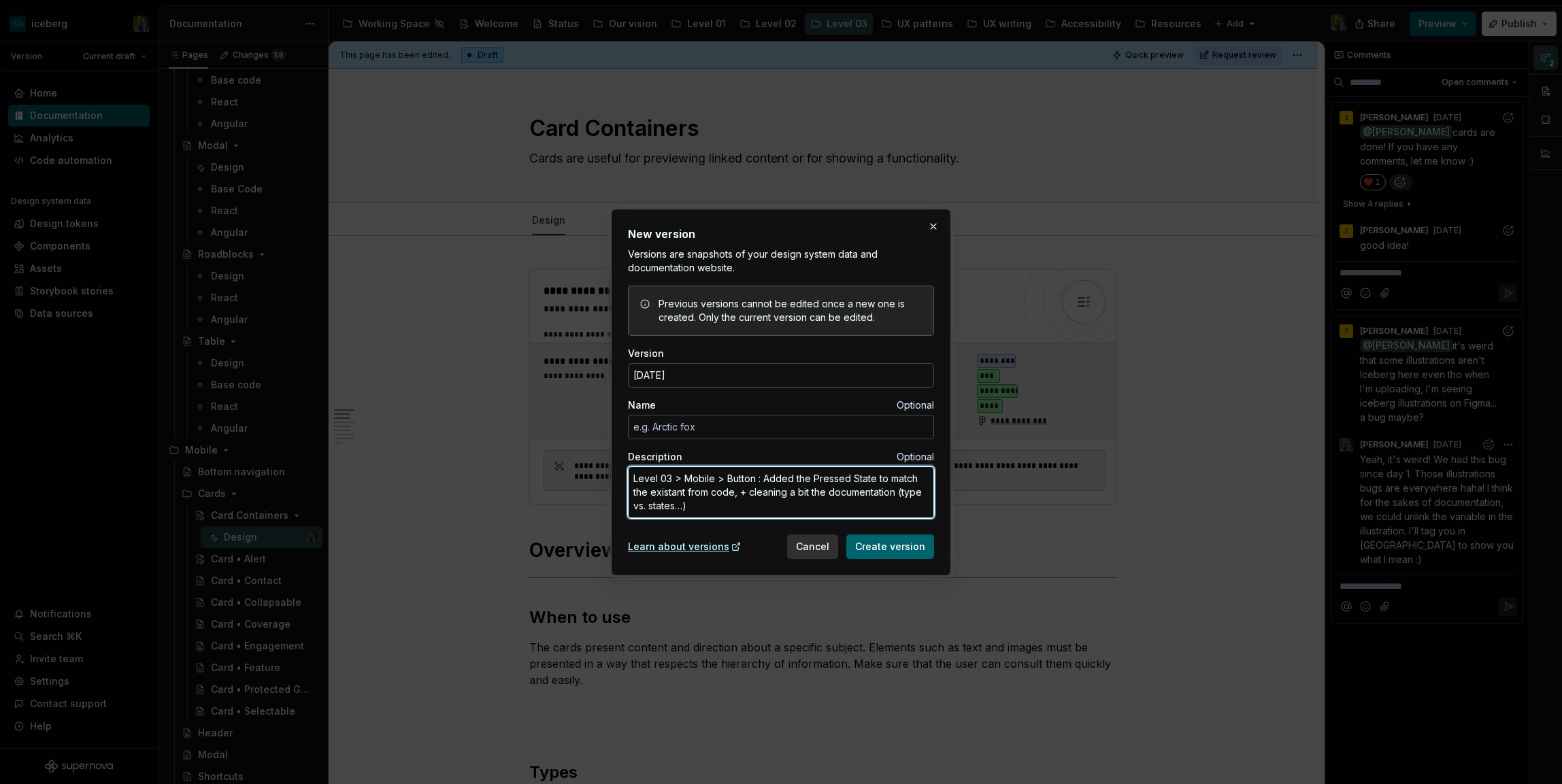
type textarea "*"
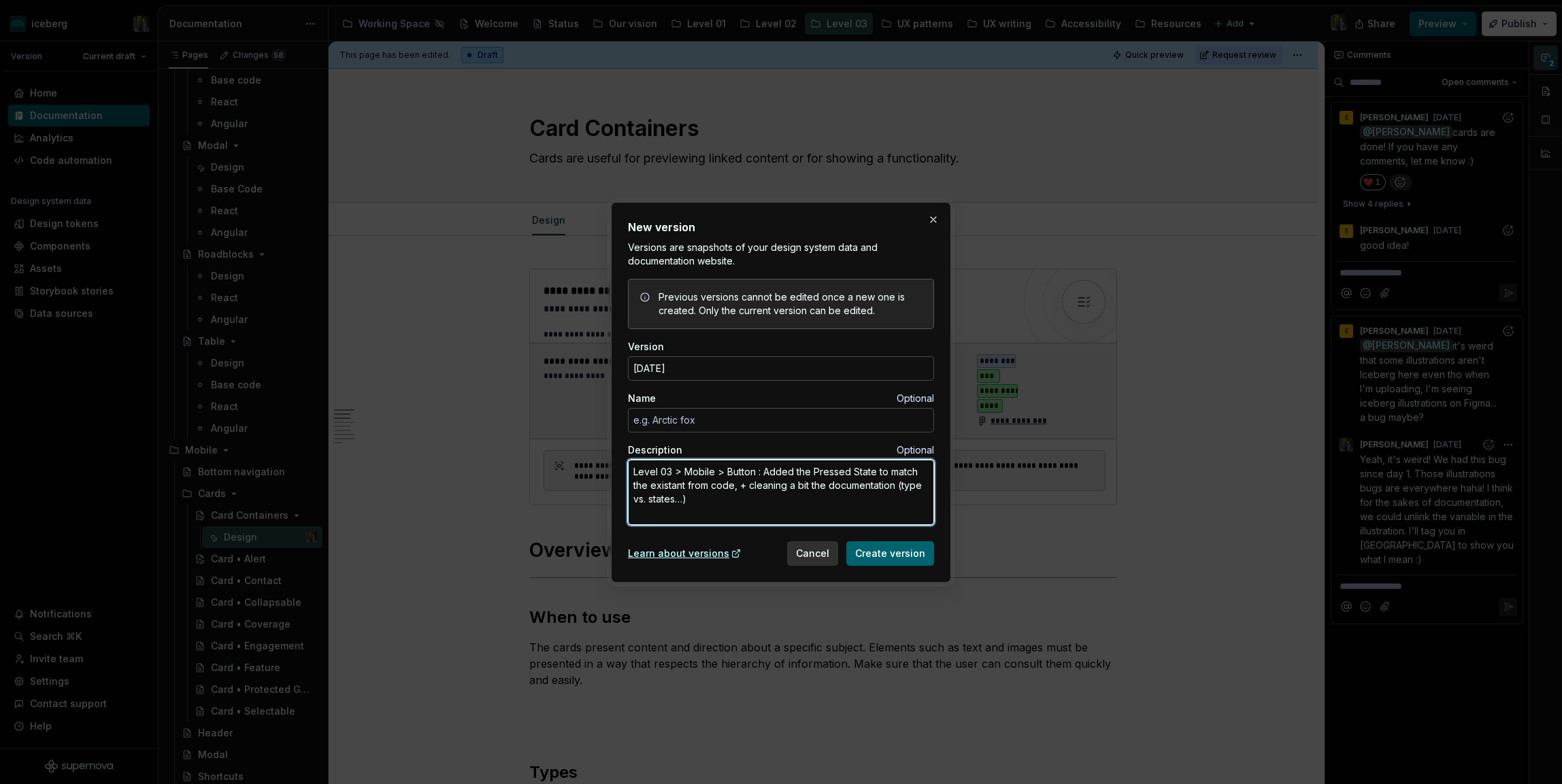
type textarea "Level 03 > Mobile > Button : Added the Pressed State to match the existant from…"
click at [723, 514] on textarea "Level 03 > Mobile > Button : Added the Pressed State to match the existant from…" at bounding box center [781, 492] width 306 height 65
type textarea "*"
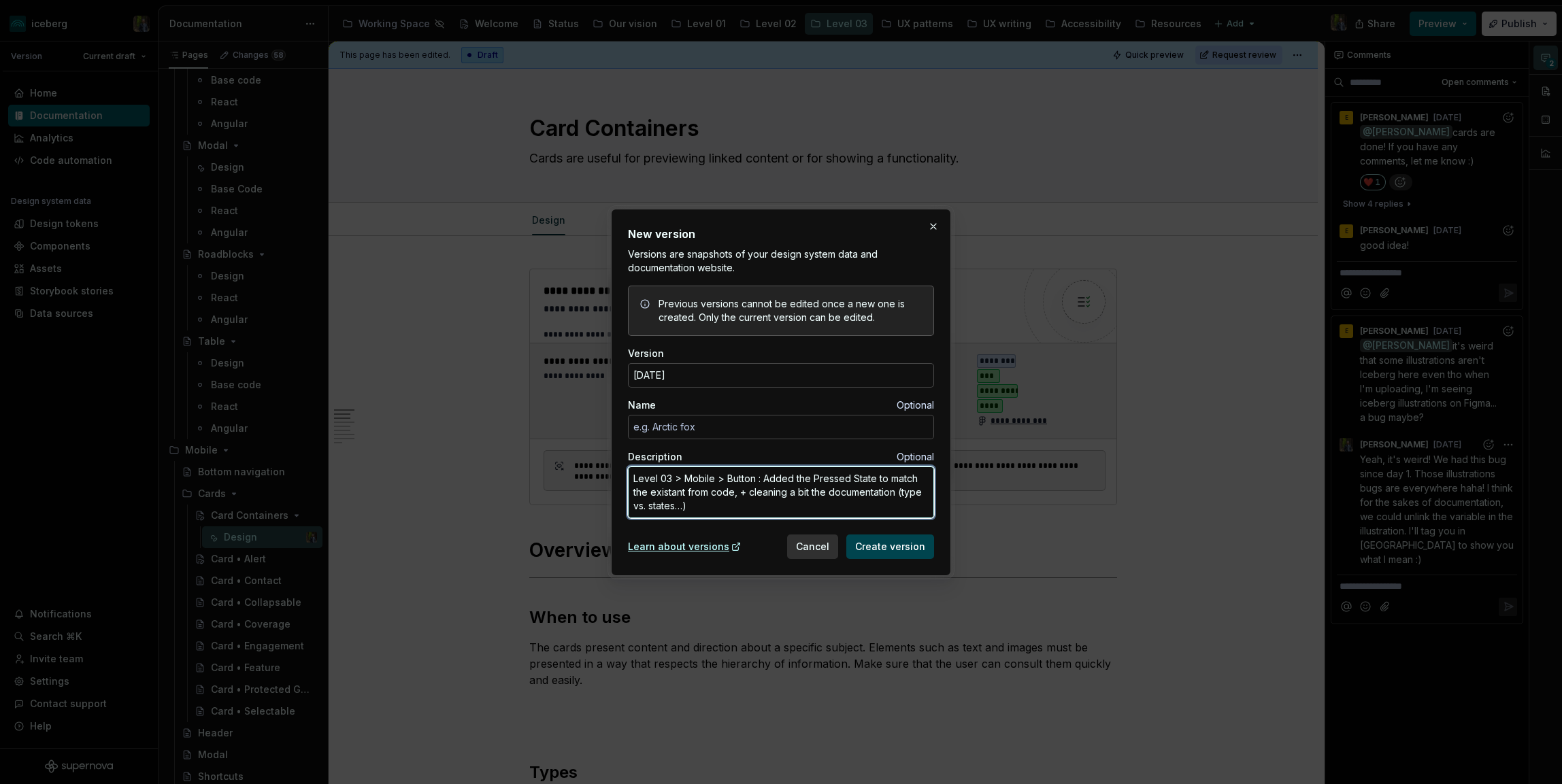
type textarea "Level 03 > Mobile > Button : Added the Pressed State to match the existant from…"
click at [899, 541] on span "Create version" at bounding box center [891, 546] width 70 height 13
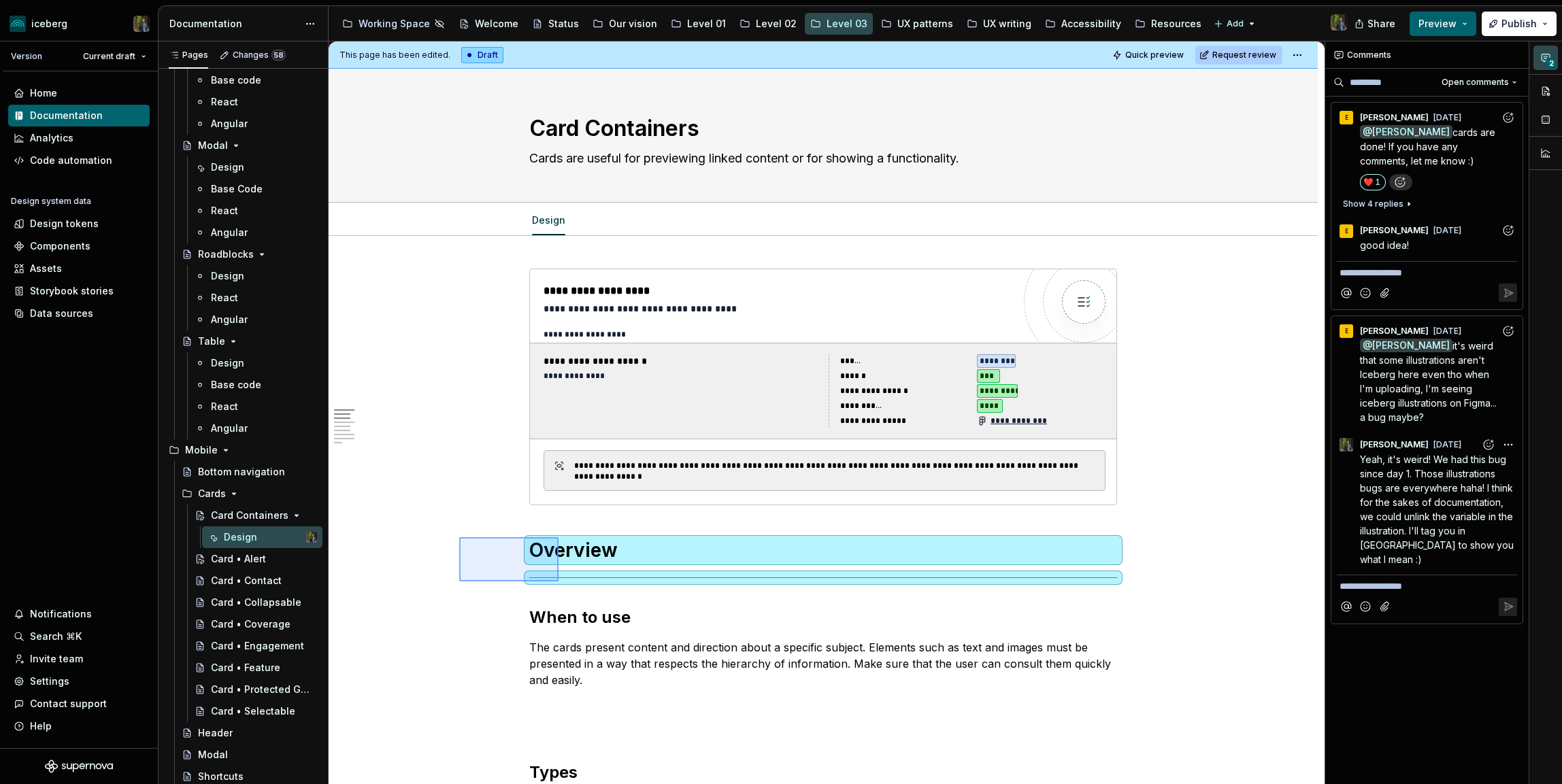
drag, startPoint x: 459, startPoint y: 538, endPoint x: 559, endPoint y: 582, distance: 109.3
click at [559, 582] on div "**********" at bounding box center [825, 413] width 995 height 744
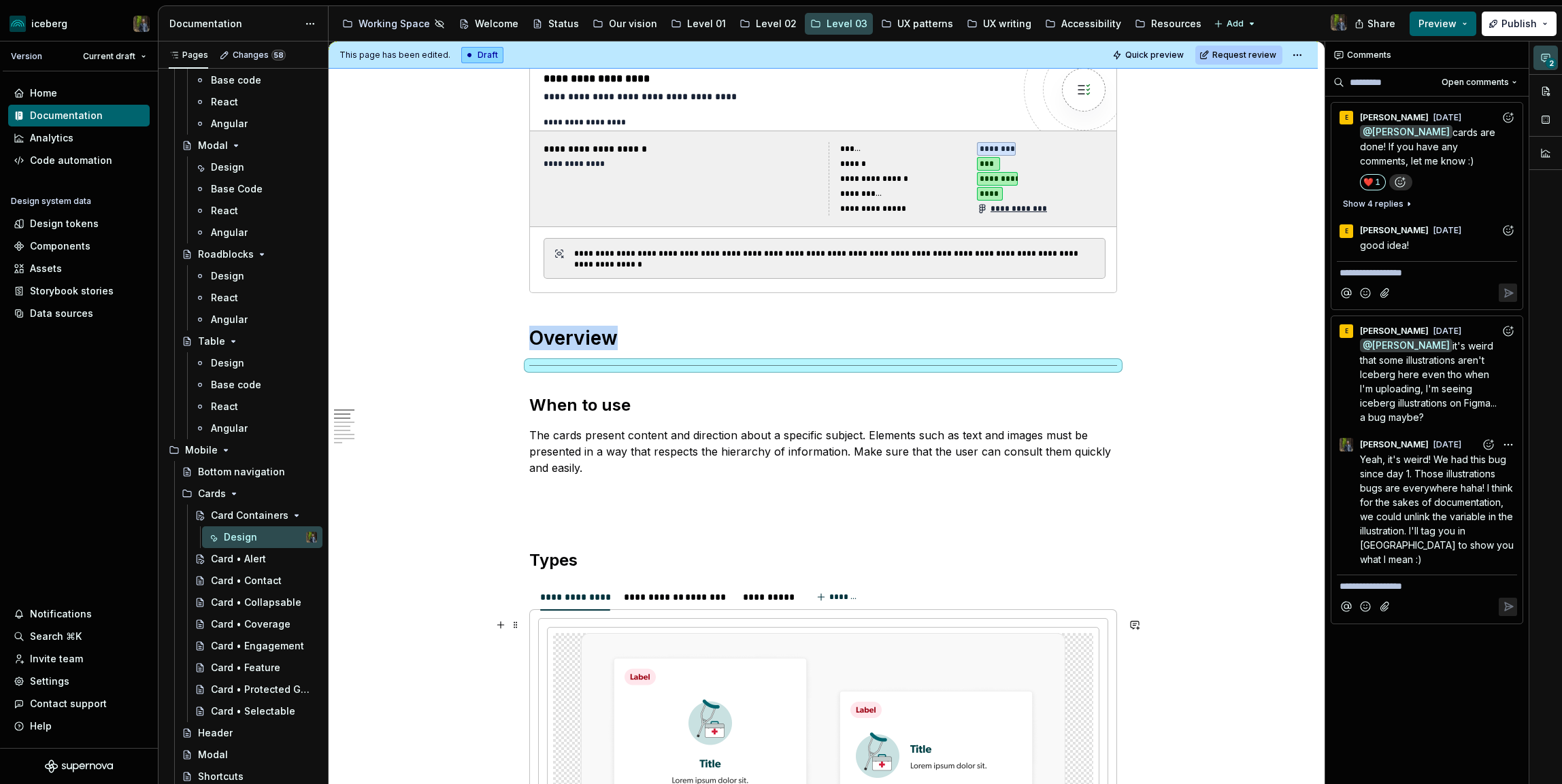
scroll to position [370, 0]
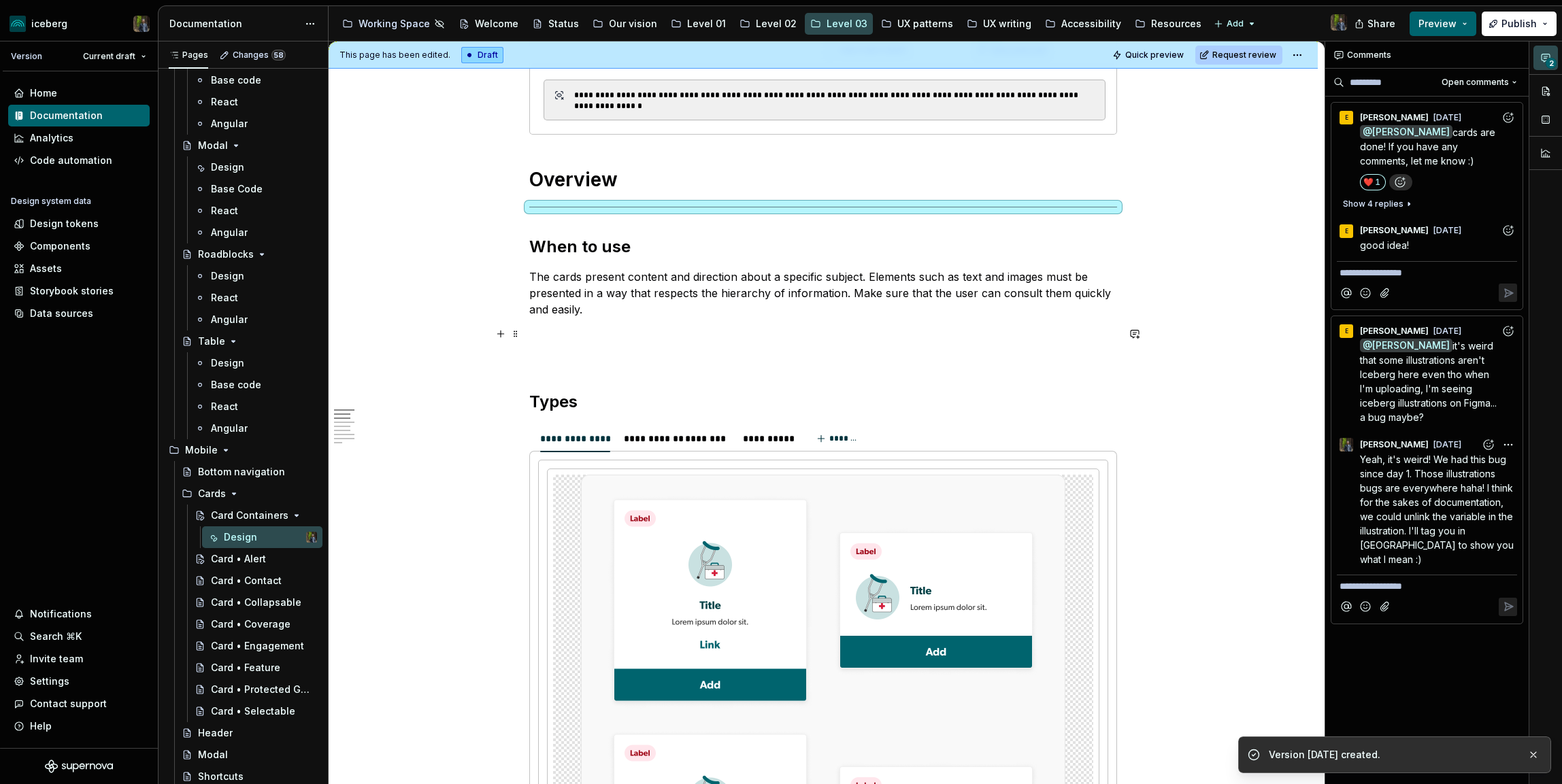
click at [576, 326] on p at bounding box center [823, 333] width 588 height 17
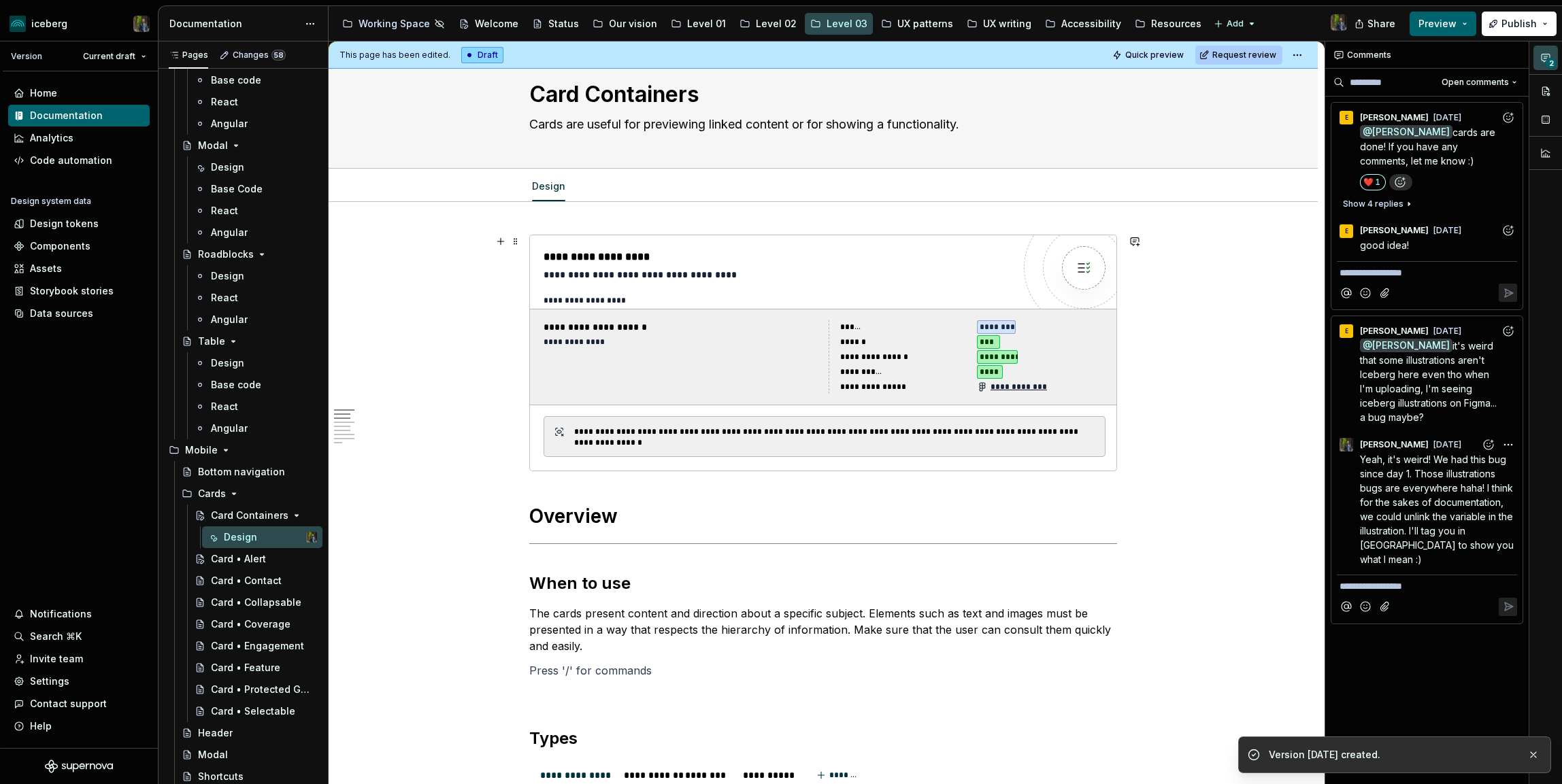
scroll to position [0, 0]
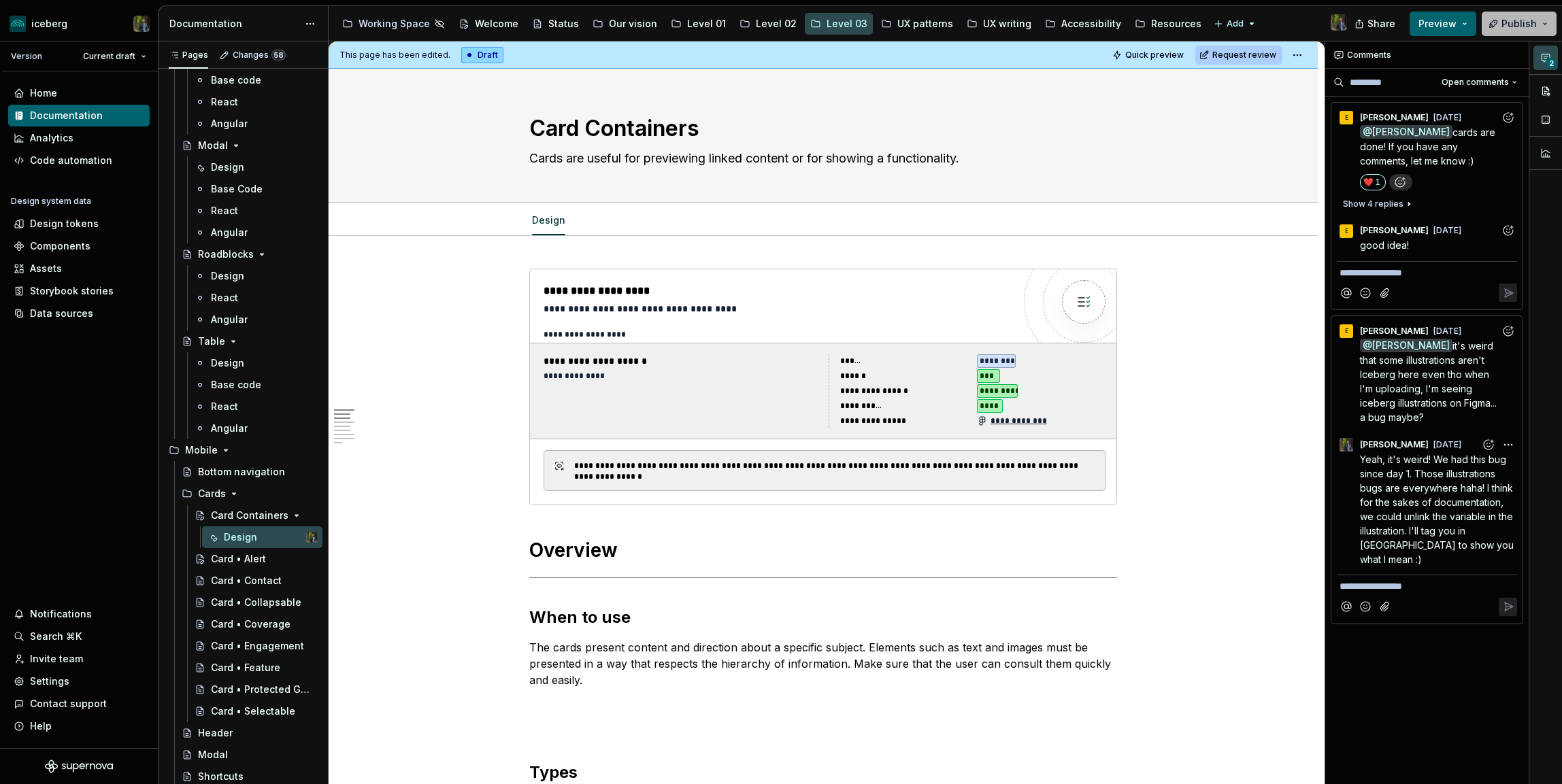
click at [1500, 26] on button "Publish" at bounding box center [1518, 24] width 75 height 25
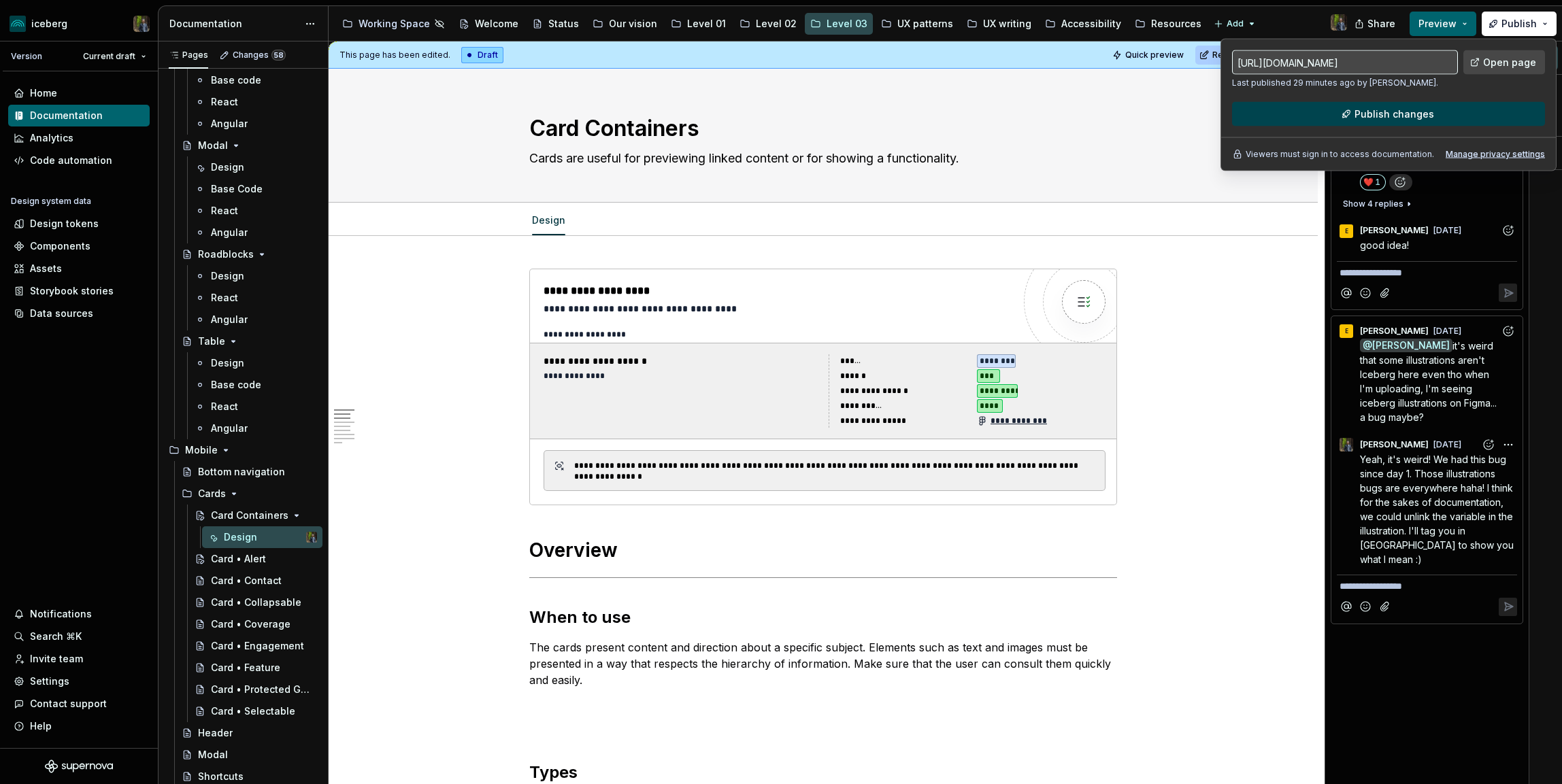
click at [1393, 114] on span "Publish changes" at bounding box center [1394, 114] width 79 height 13
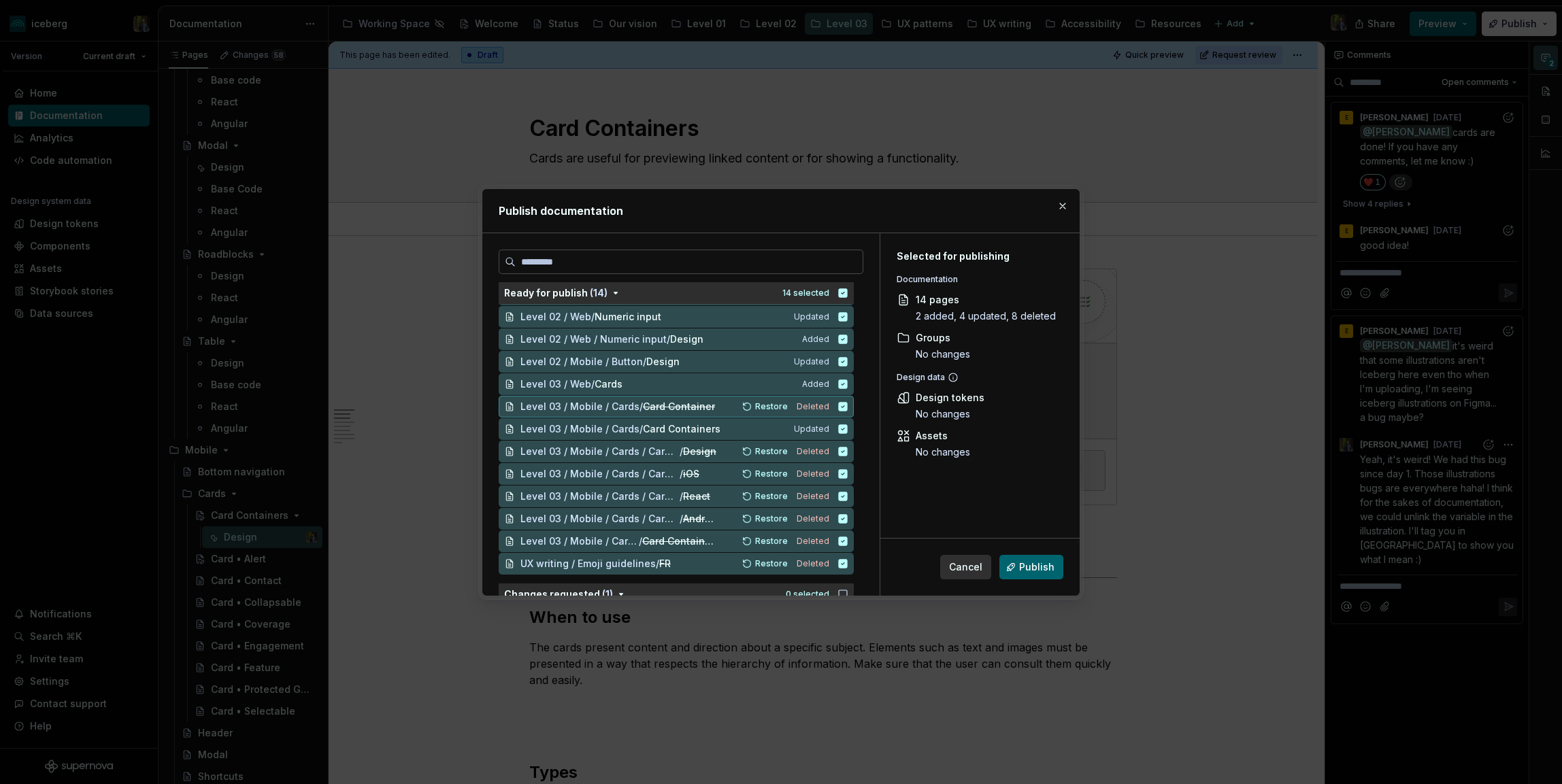
scroll to position [47, 0]
click at [1060, 202] on button "button" at bounding box center [1062, 206] width 19 height 19
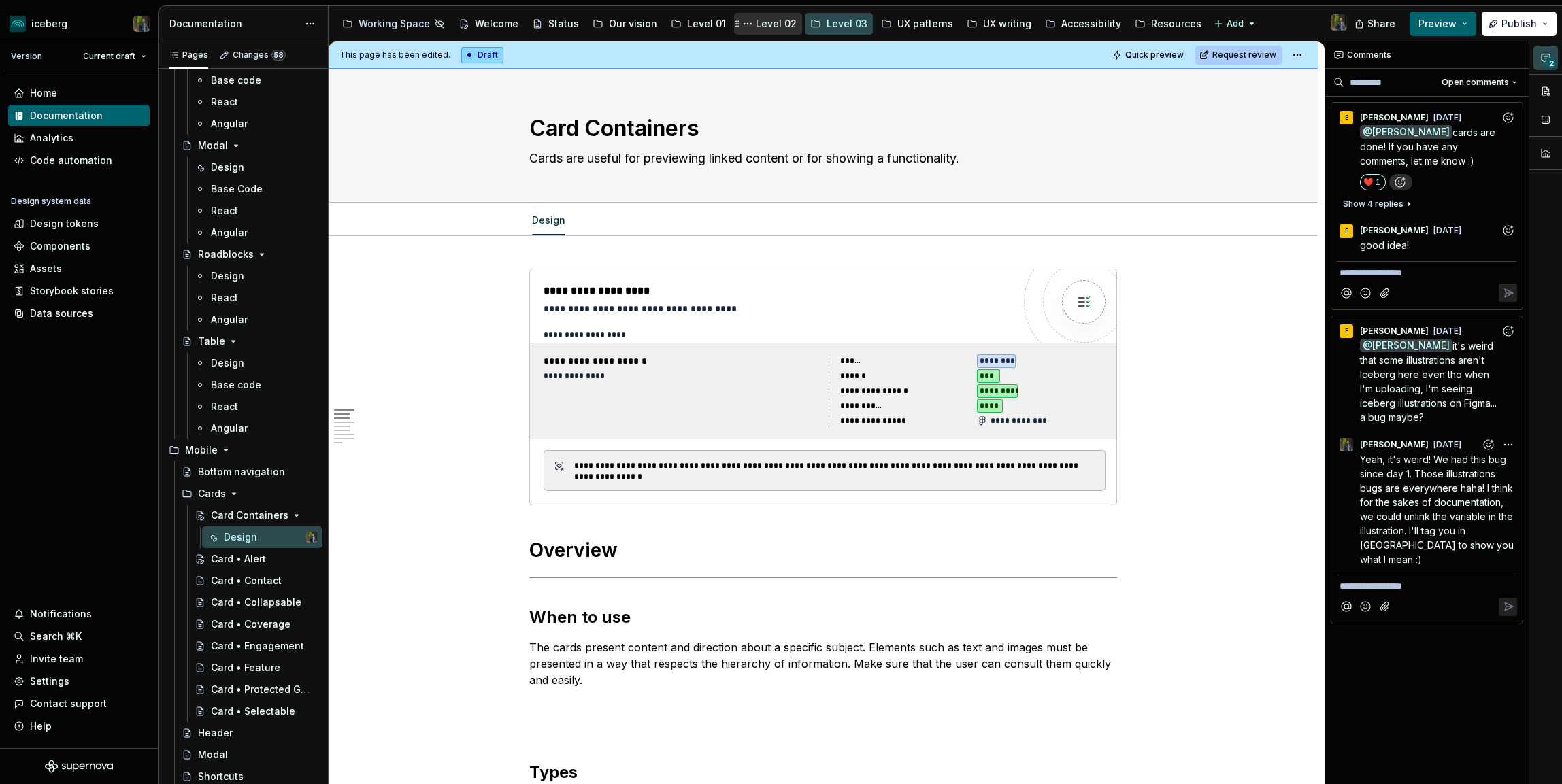
click at [765, 26] on div "Level 02" at bounding box center [776, 23] width 40 height 13
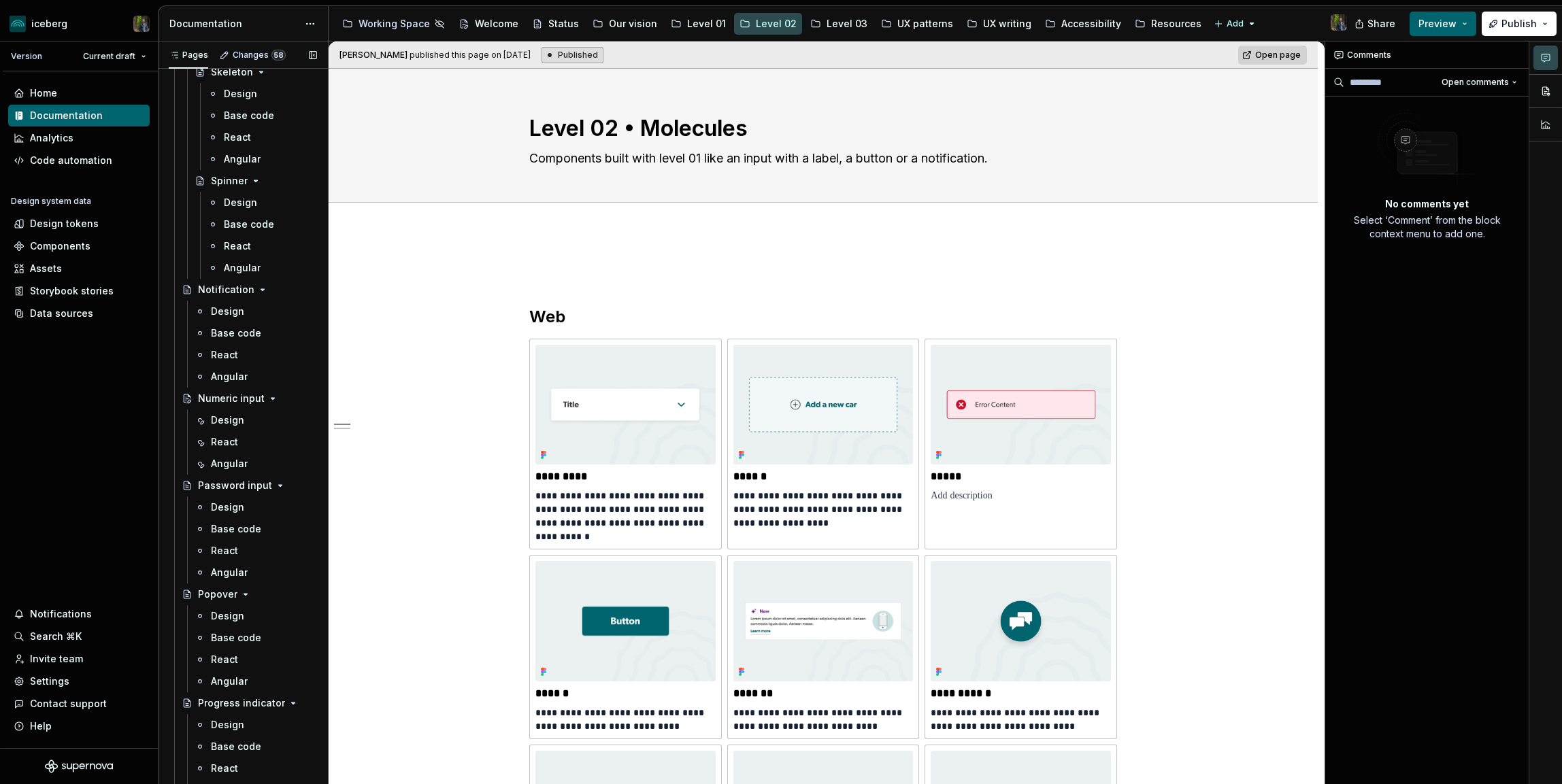
scroll to position [1840, 0]
click at [236, 421] on div "Design" at bounding box center [228, 424] width 33 height 13
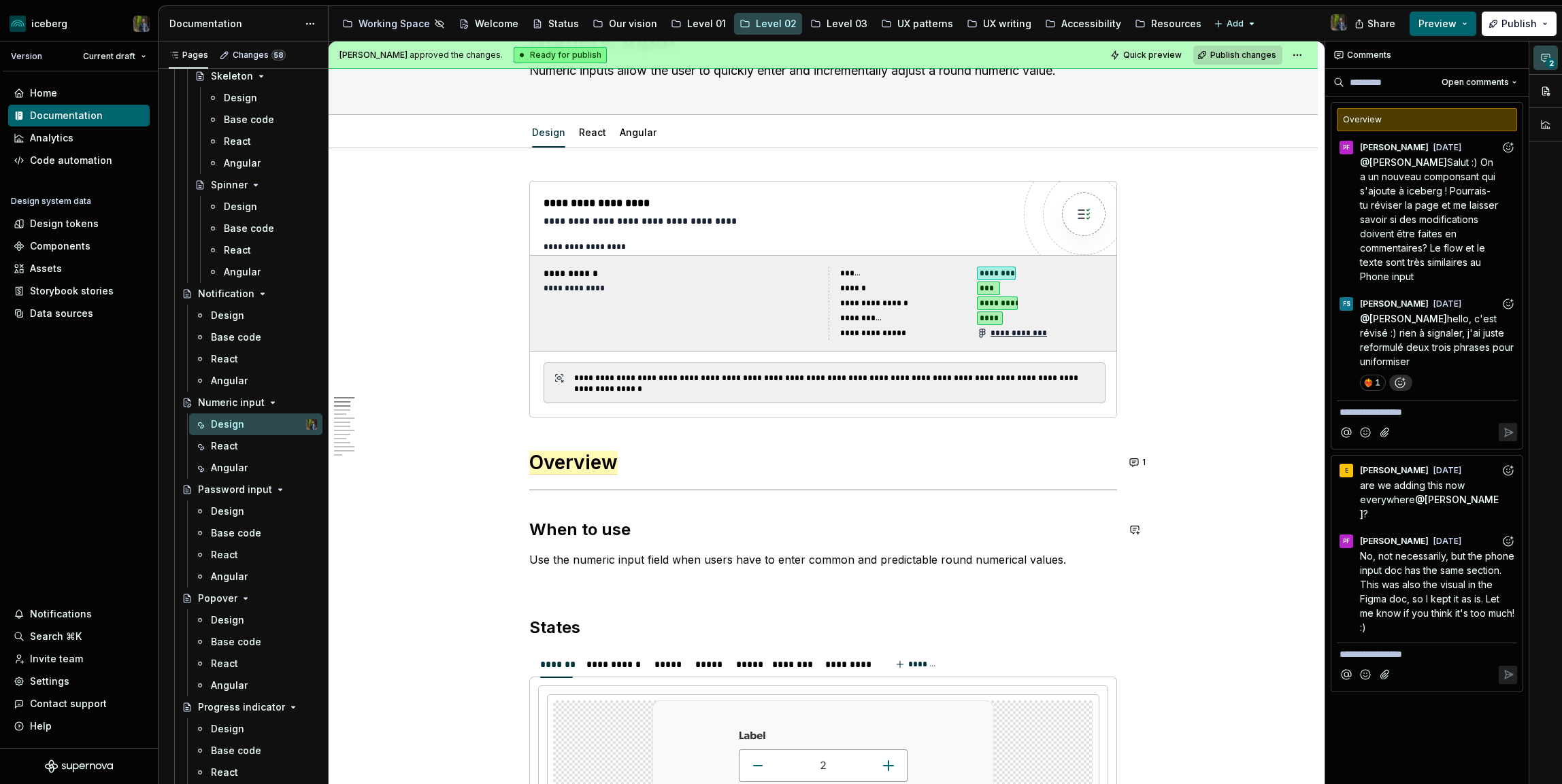
scroll to position [83, 0]
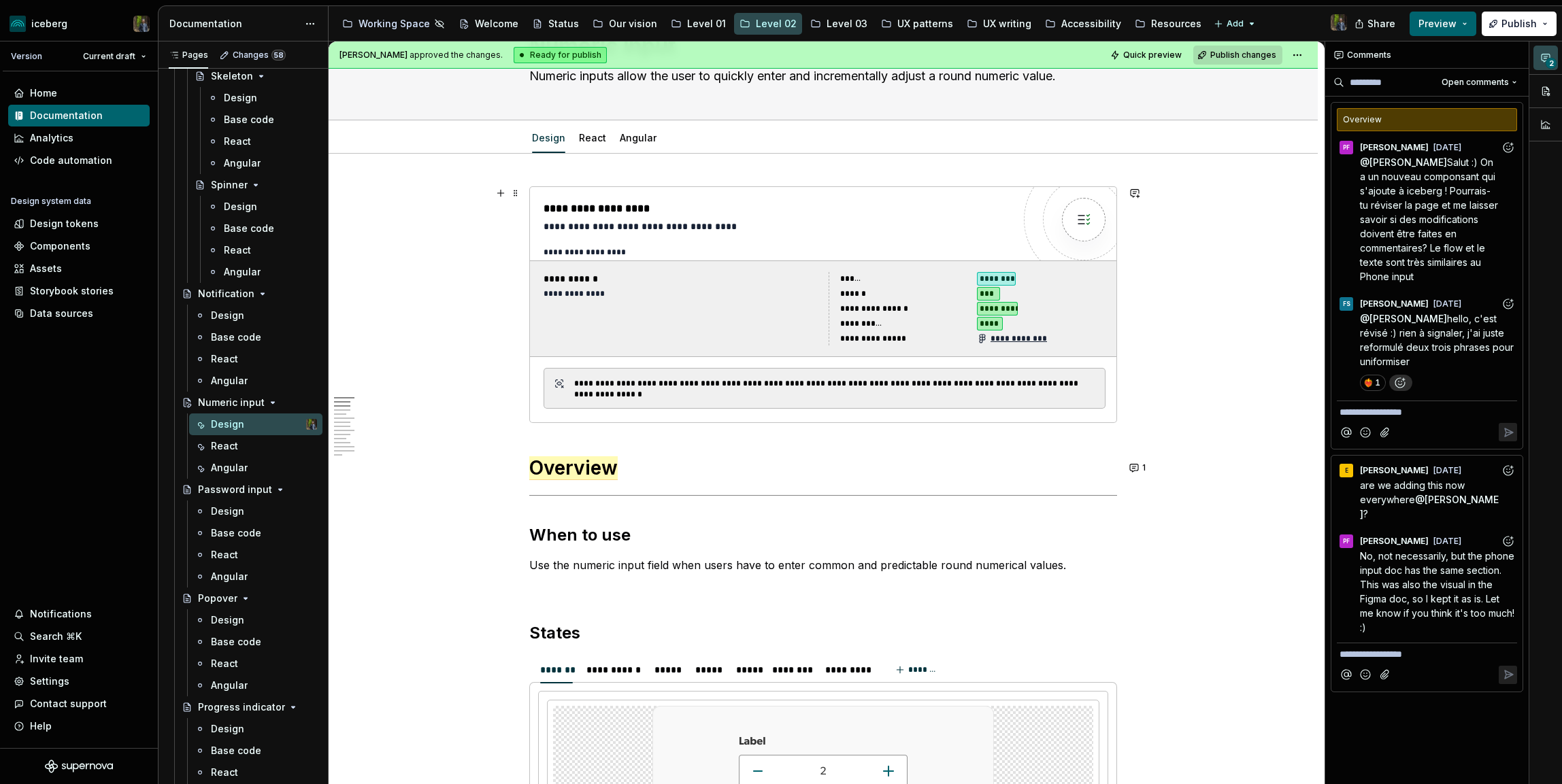
click at [678, 347] on div "**********" at bounding box center [824, 309] width 573 height 84
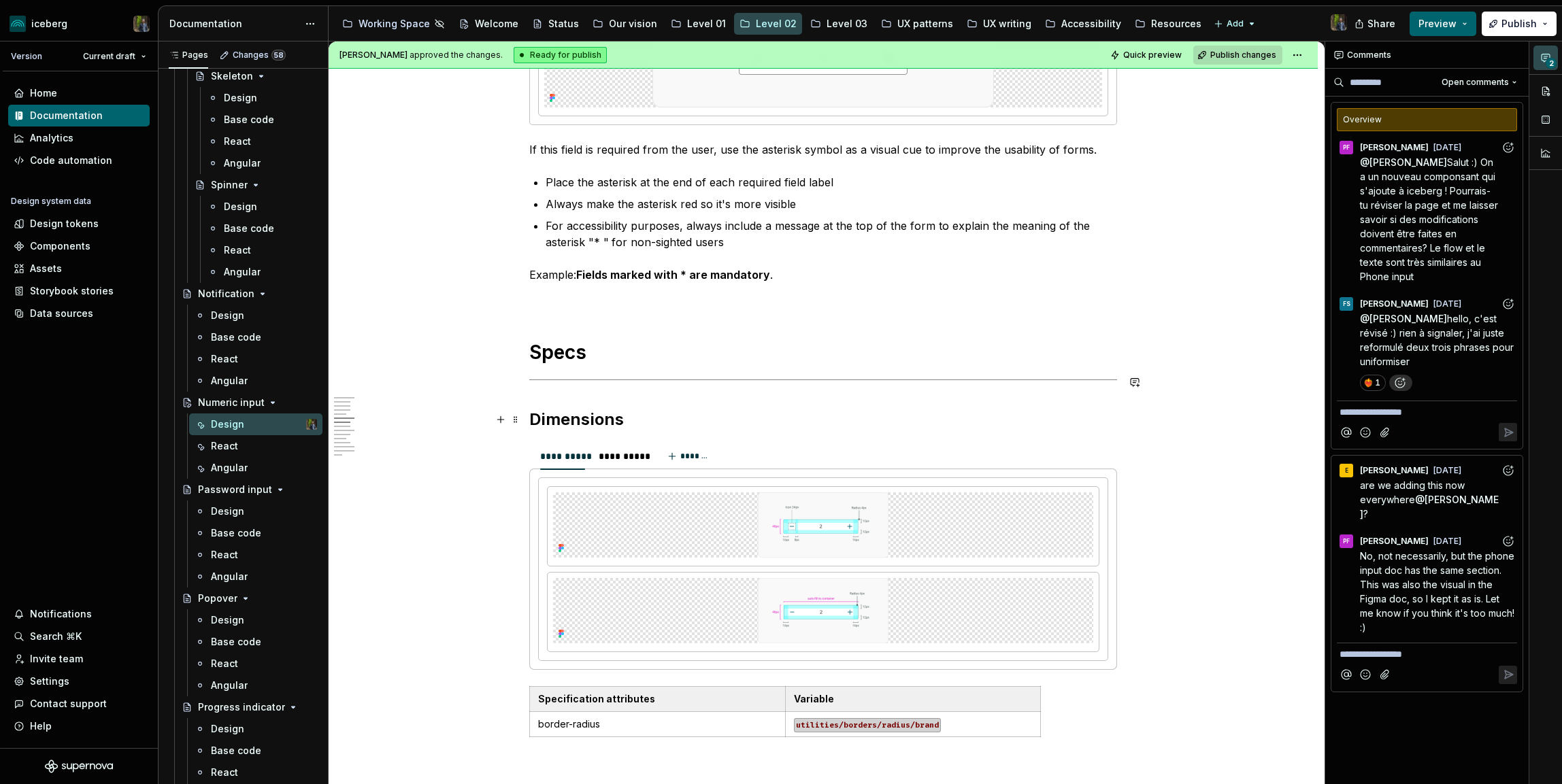
scroll to position [1288, 0]
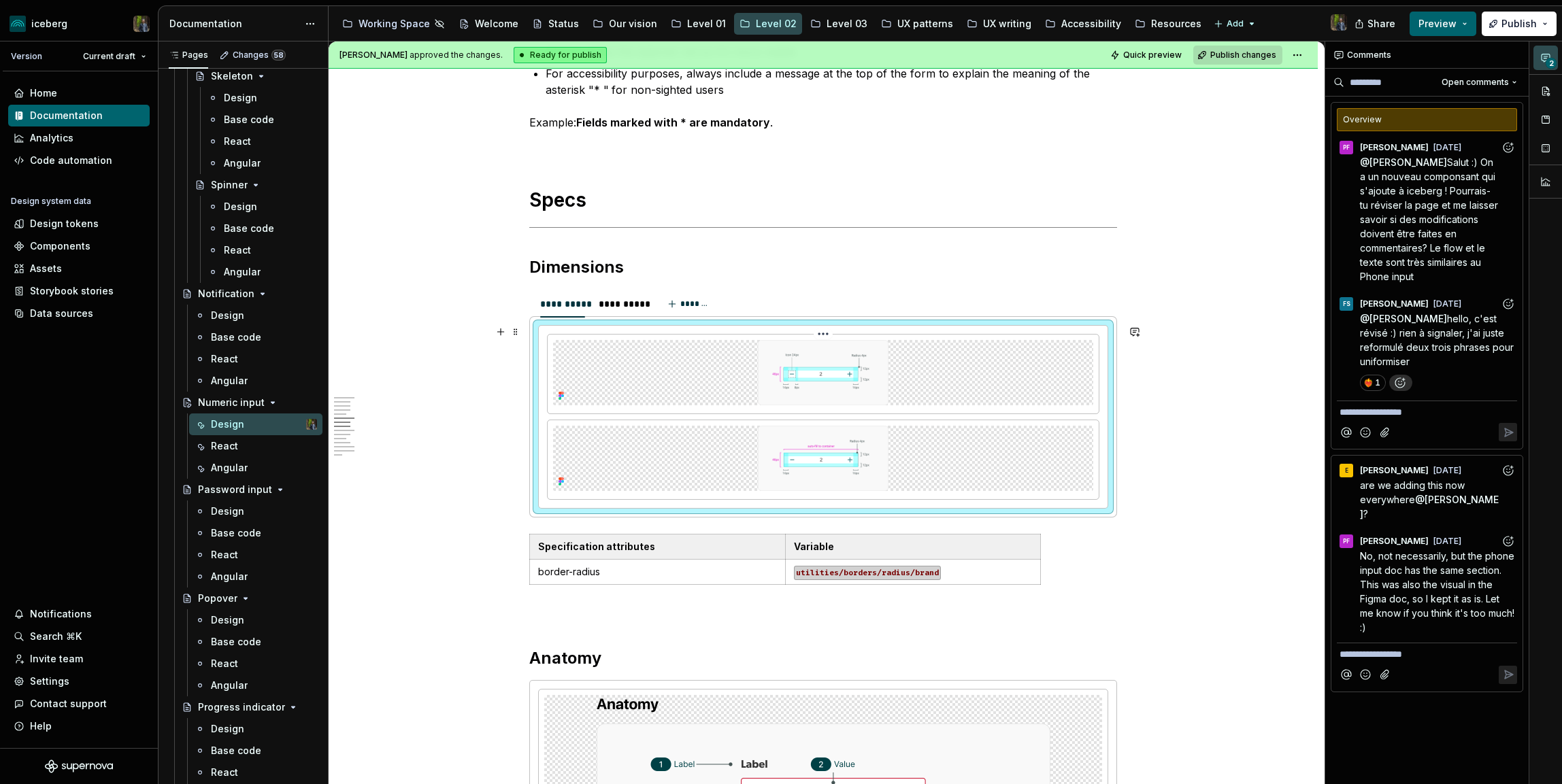
click at [687, 406] on div at bounding box center [823, 374] width 551 height 79
click at [1550, 91] on button "button" at bounding box center [1545, 92] width 25 height 25
type textarea "*"
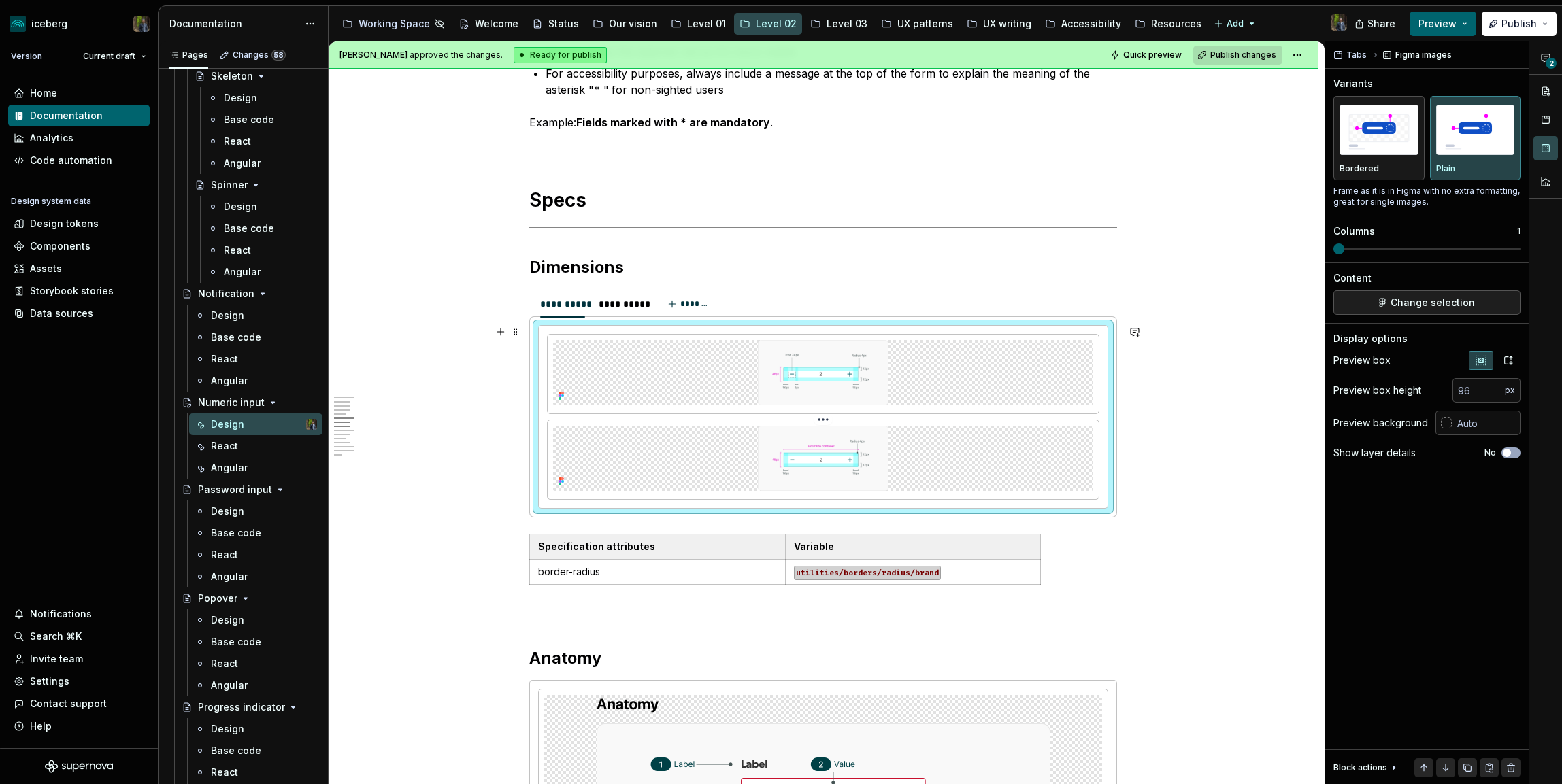
click at [1086, 459] on div at bounding box center [823, 458] width 540 height 65
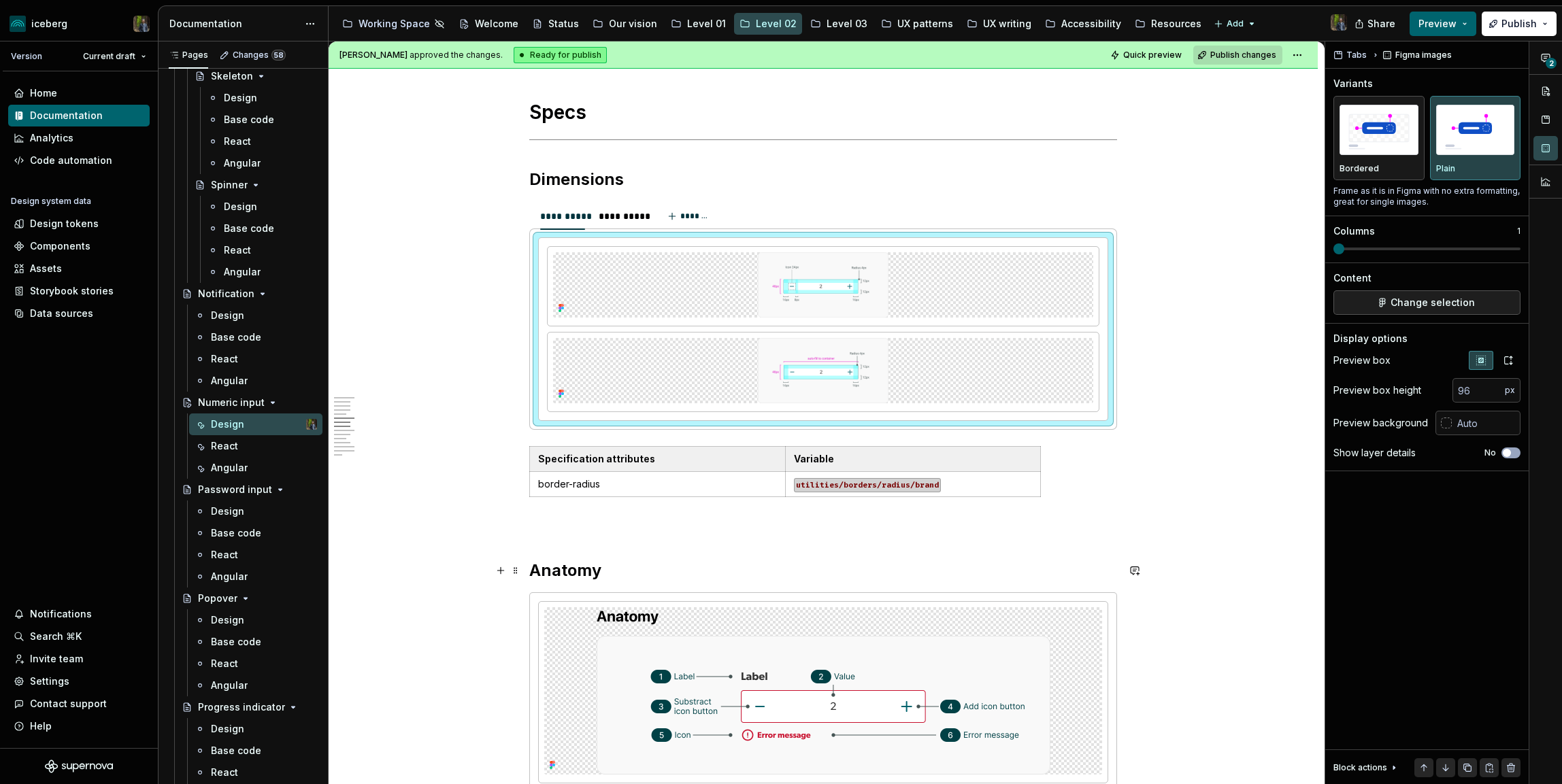
scroll to position [1333, 0]
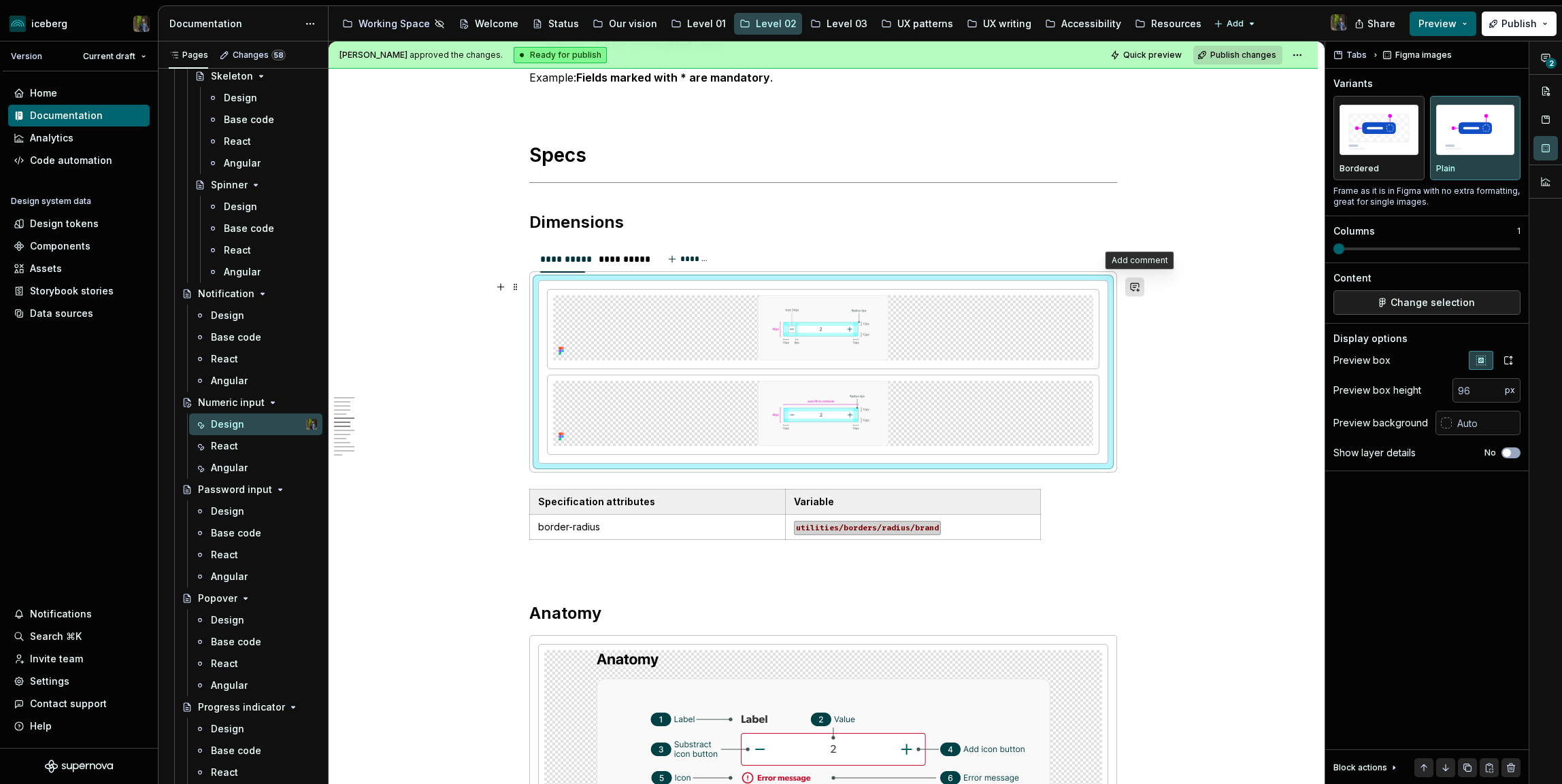
click at [1144, 280] on button "button" at bounding box center [1134, 287] width 19 height 19
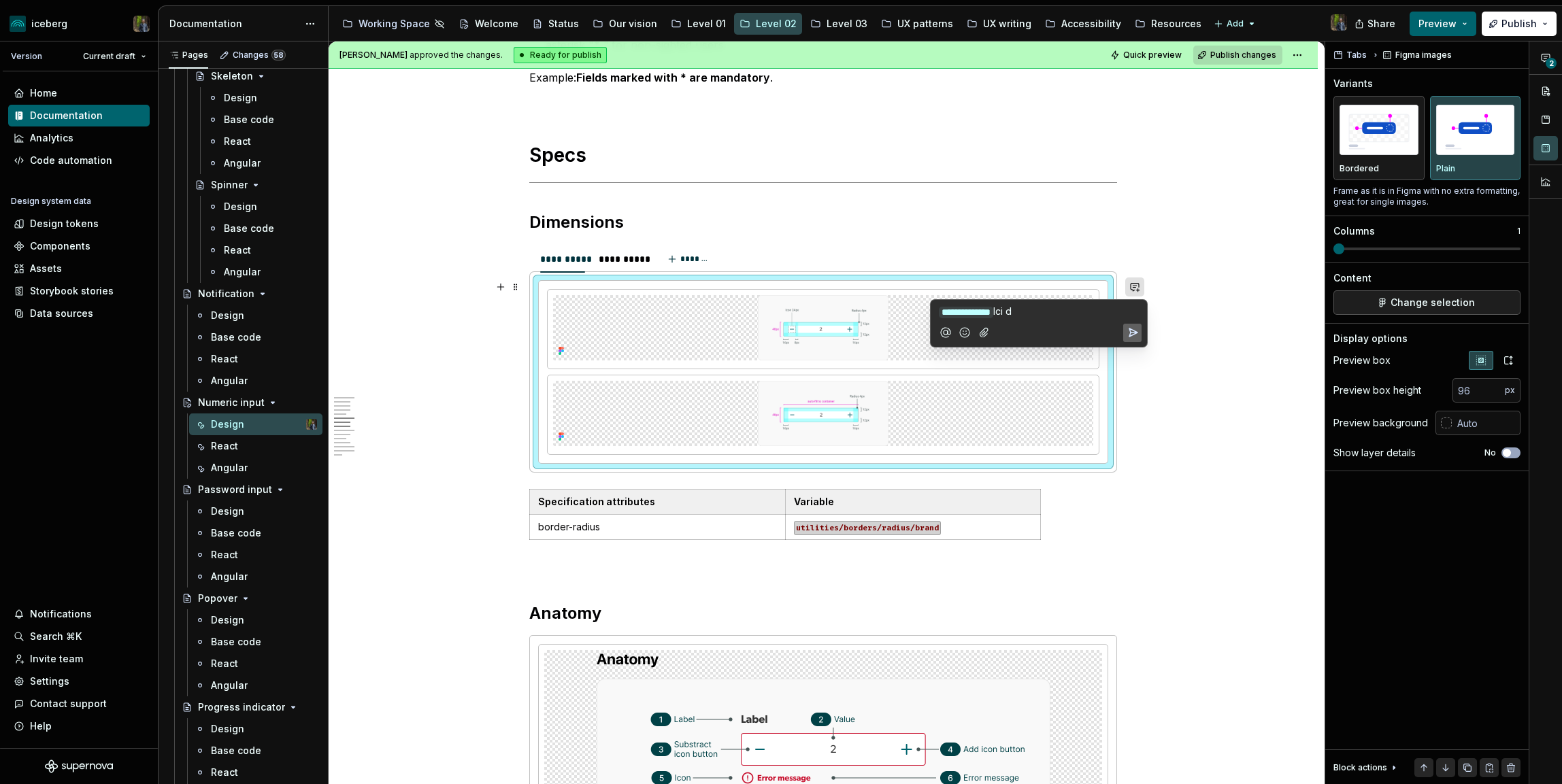
type textarea "*"
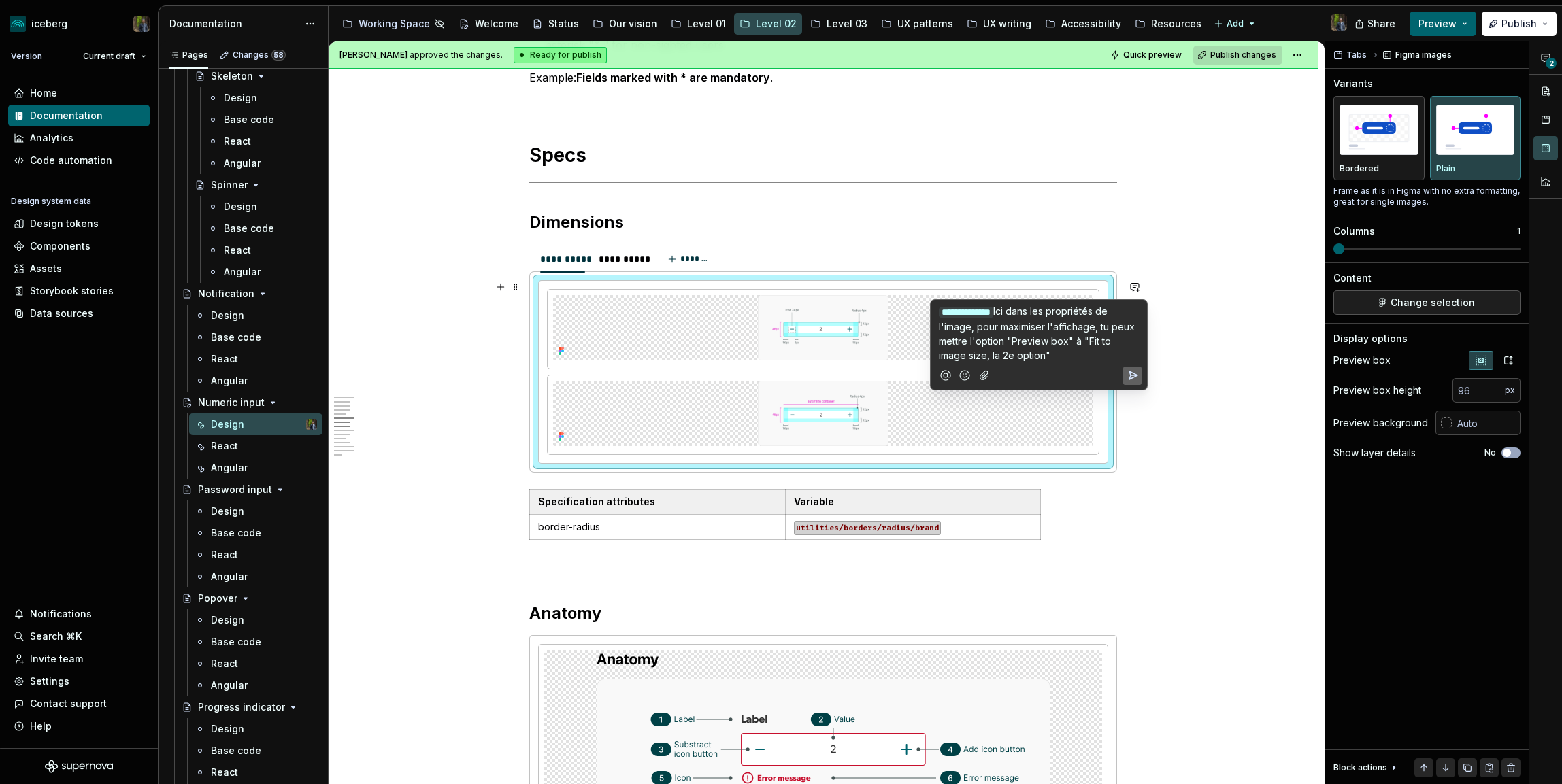
click at [964, 376] on icon "Add emoji" at bounding box center [964, 375] width 13 height 13
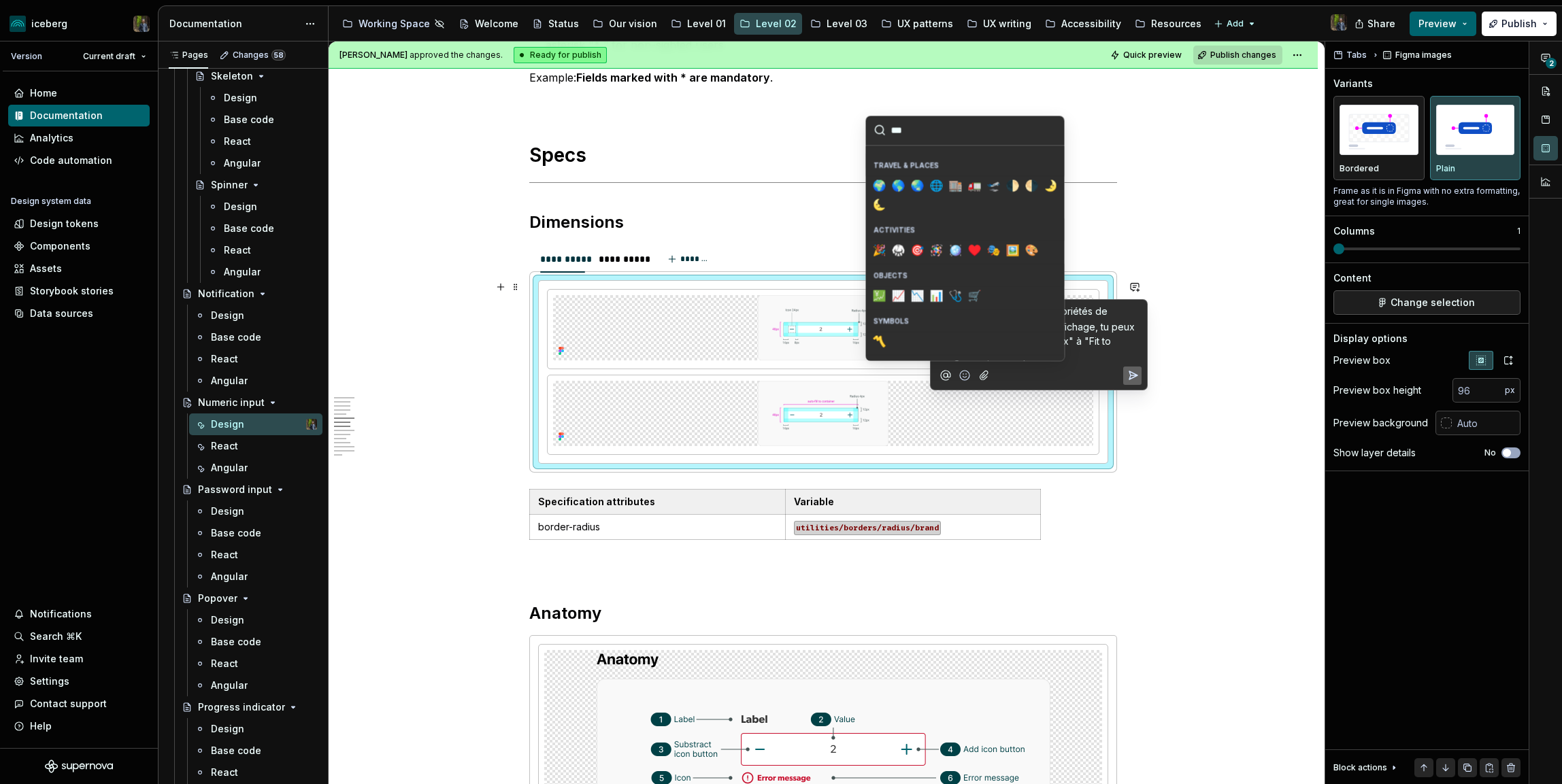
scroll to position [189, 0]
click at [1013, 244] on span "🖼️" at bounding box center [1013, 248] width 11 height 13
type input "***"
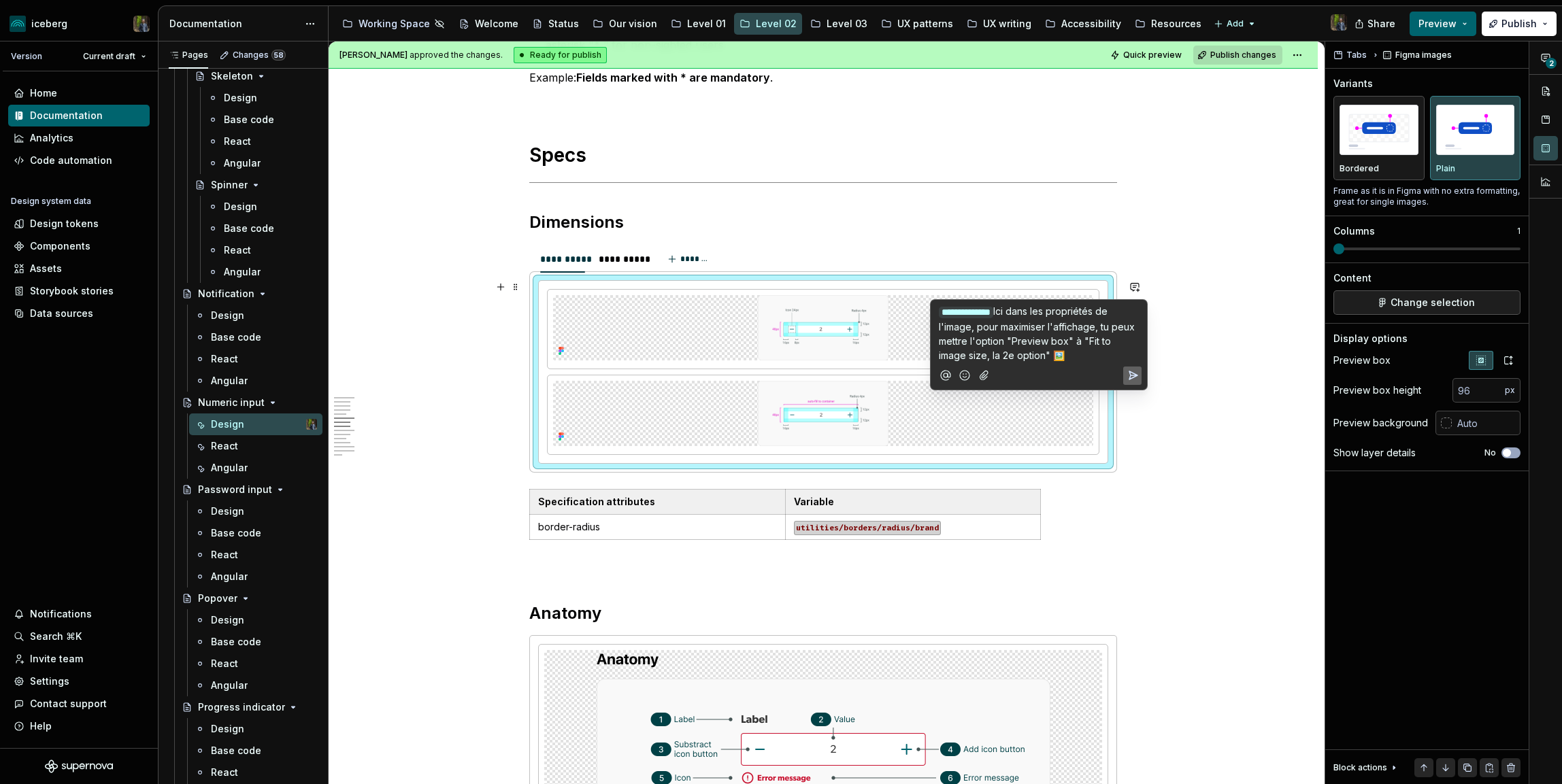
click at [1136, 373] on icon "Send" at bounding box center [1133, 375] width 8 height 8
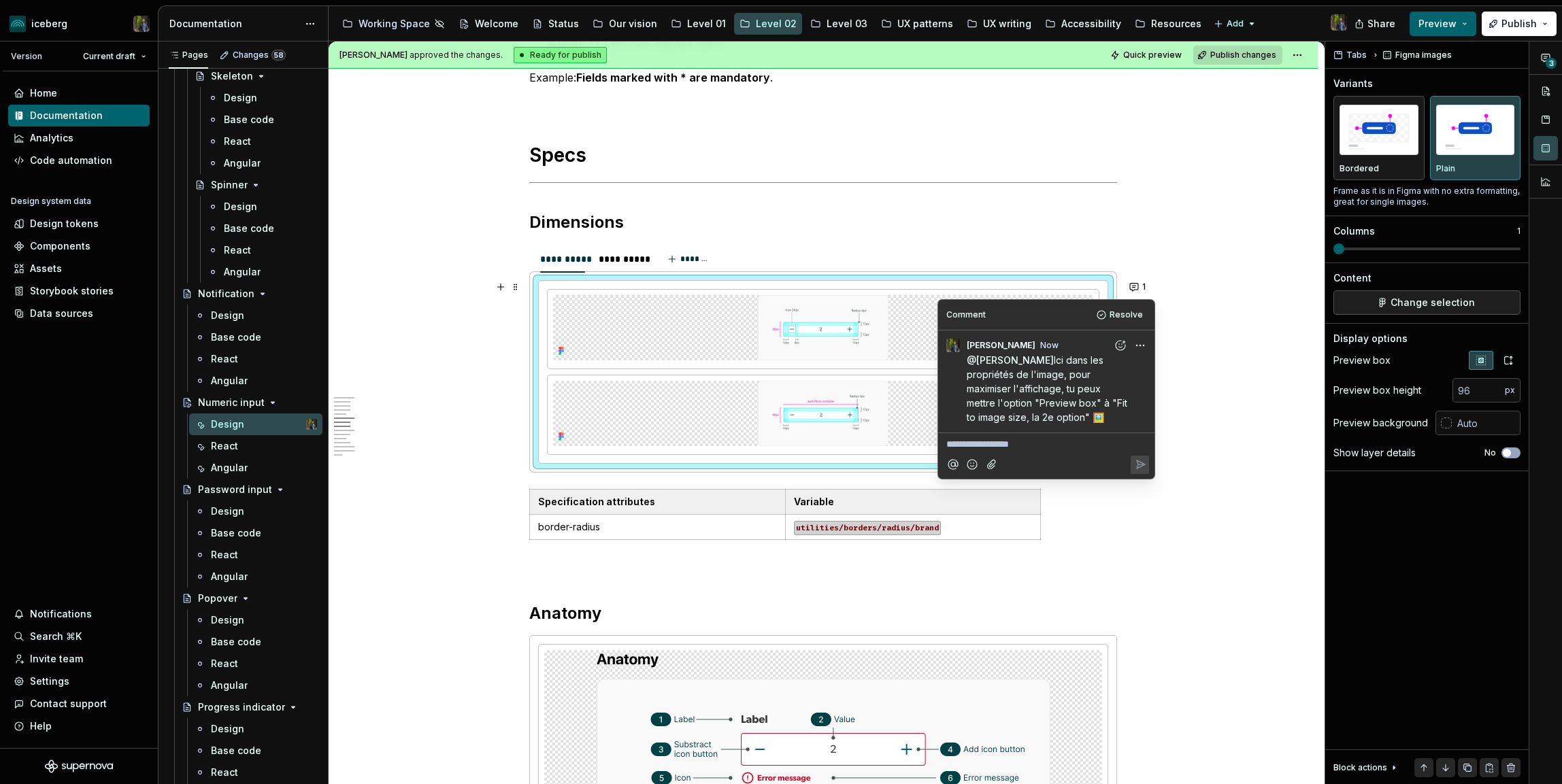
type textarea "*"
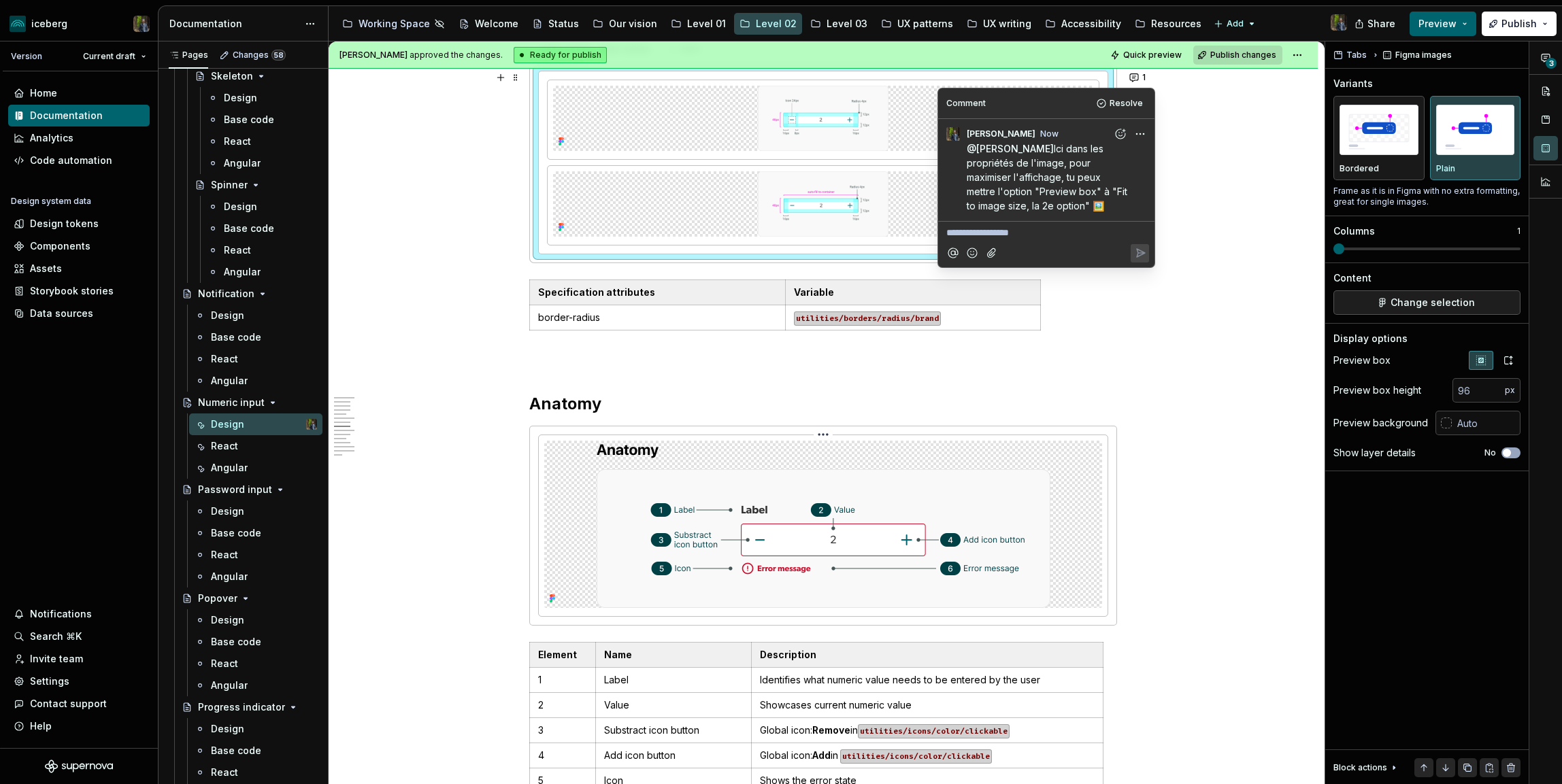
scroll to position [1544, 0]
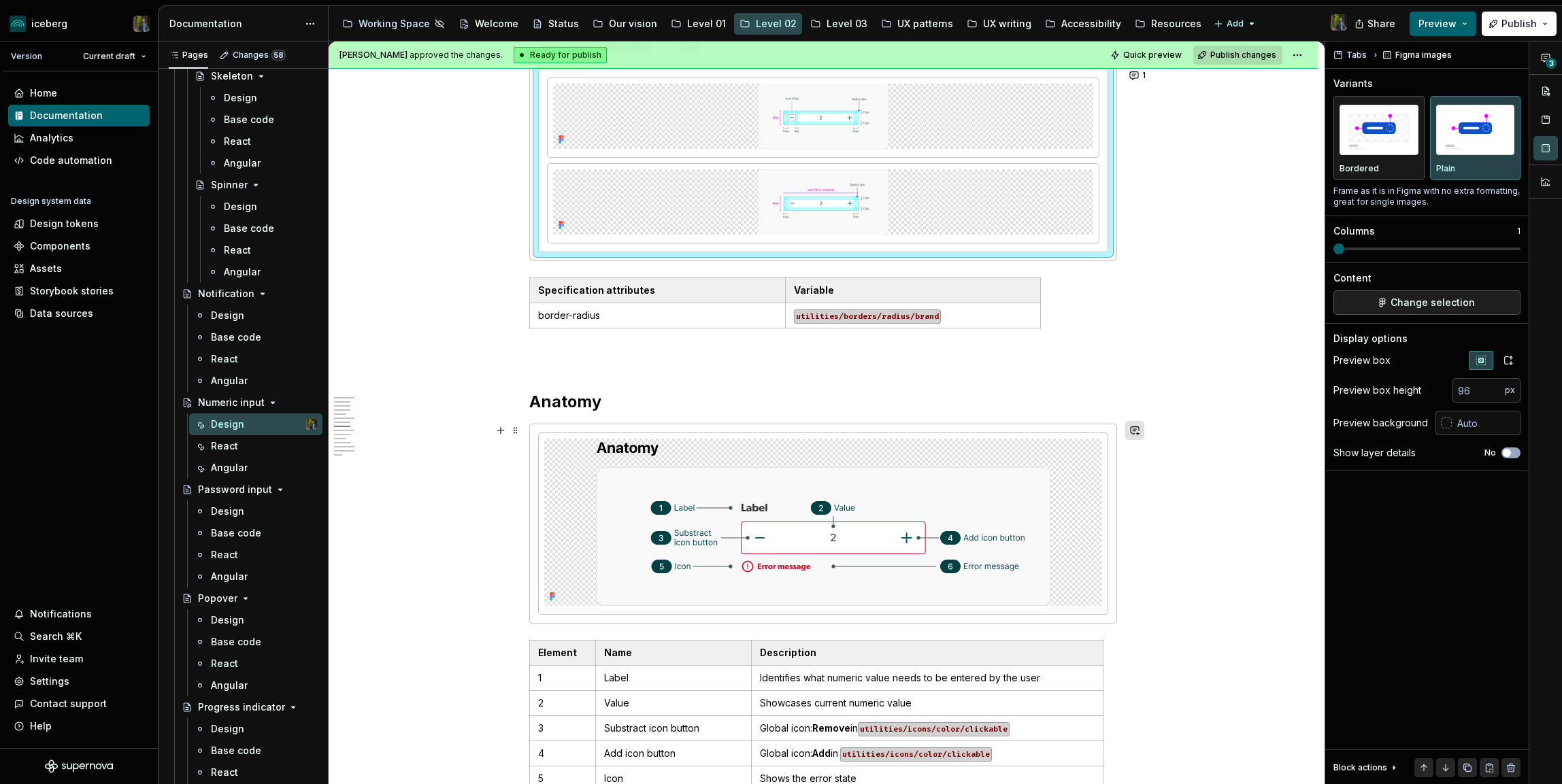
click at [1140, 427] on button "button" at bounding box center [1134, 430] width 19 height 19
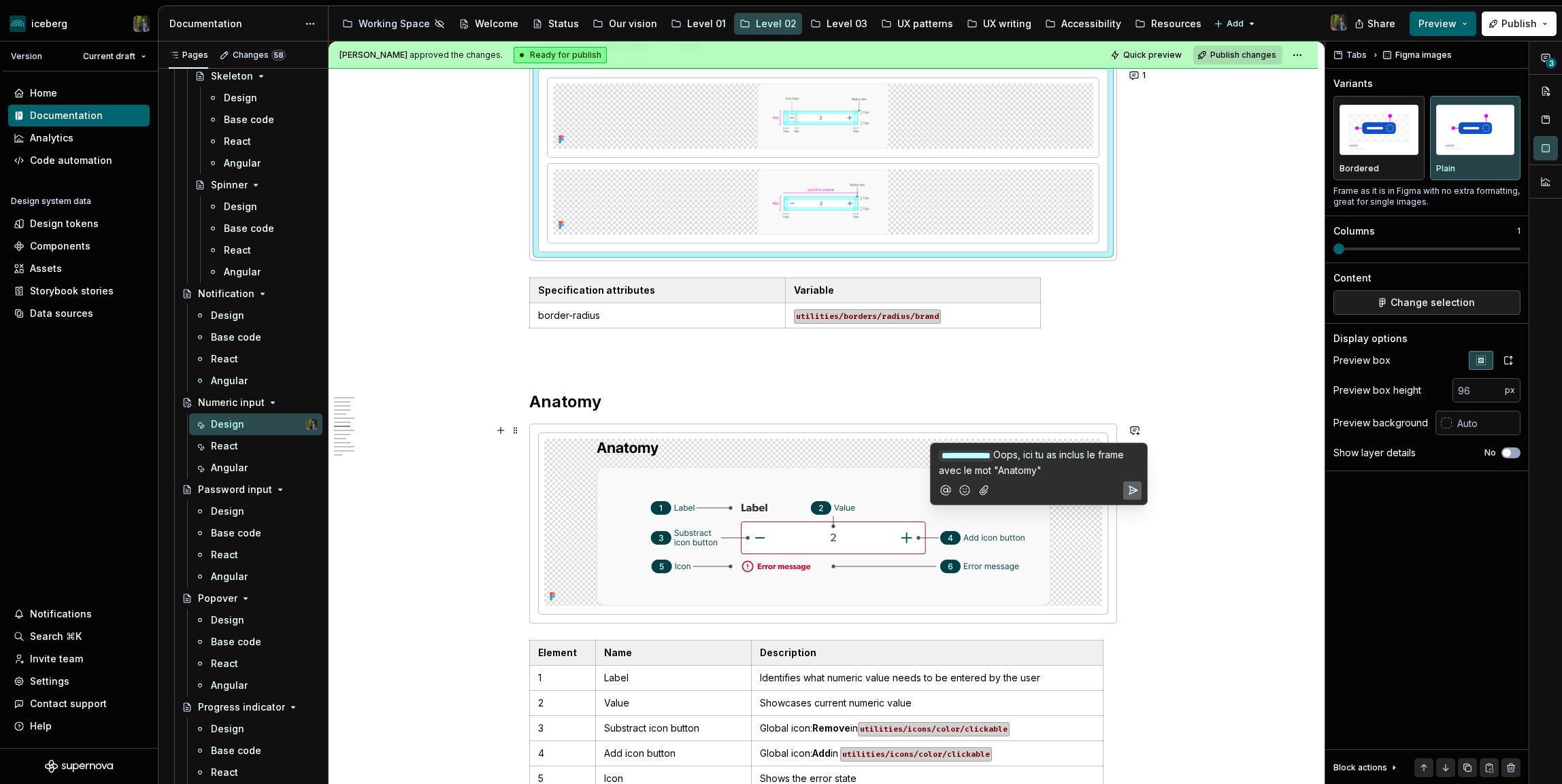
click at [969, 486] on icon "Add emoji" at bounding box center [964, 490] width 13 height 13
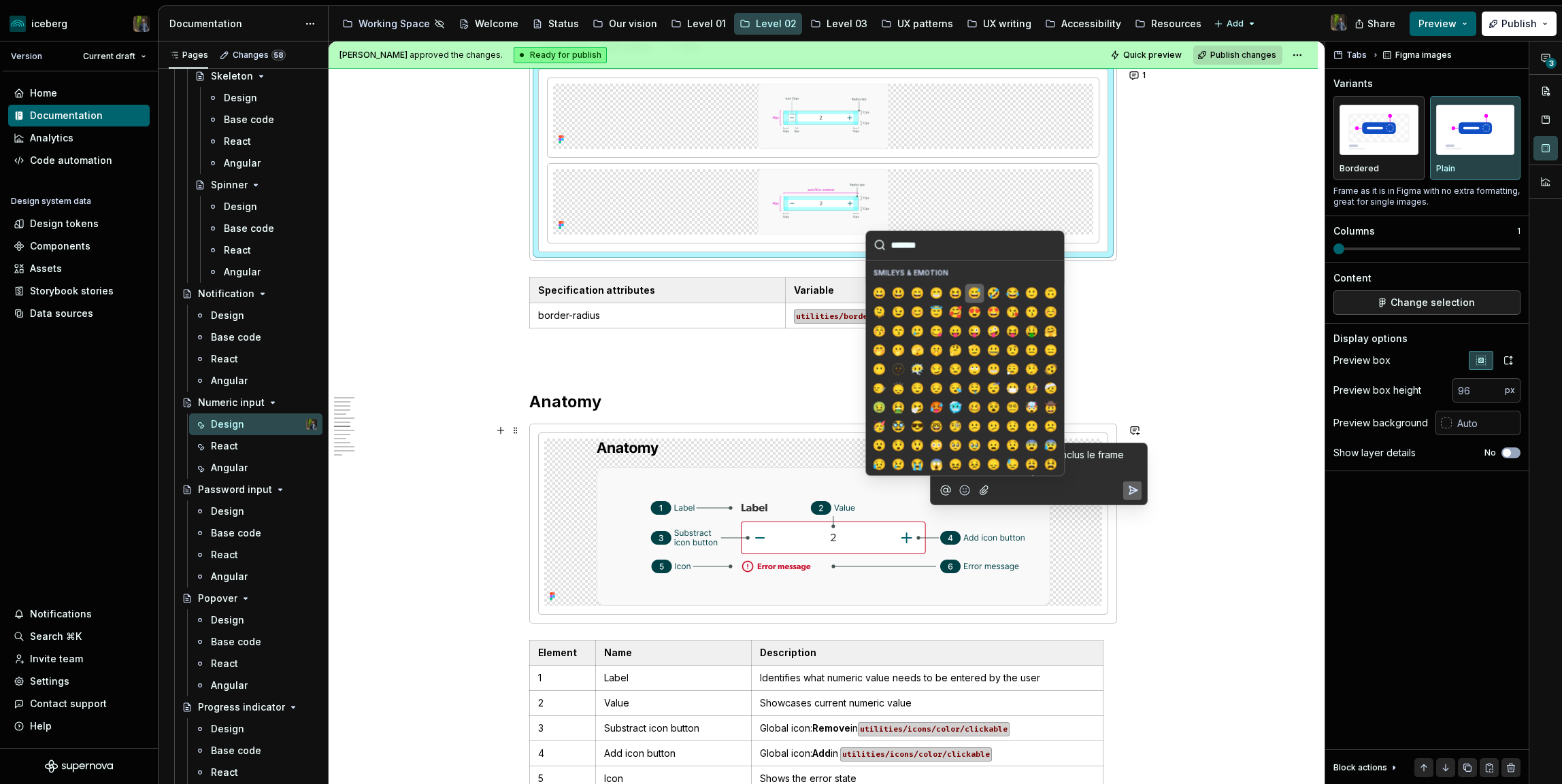
click at [975, 295] on span "😅" at bounding box center [974, 292] width 11 height 13
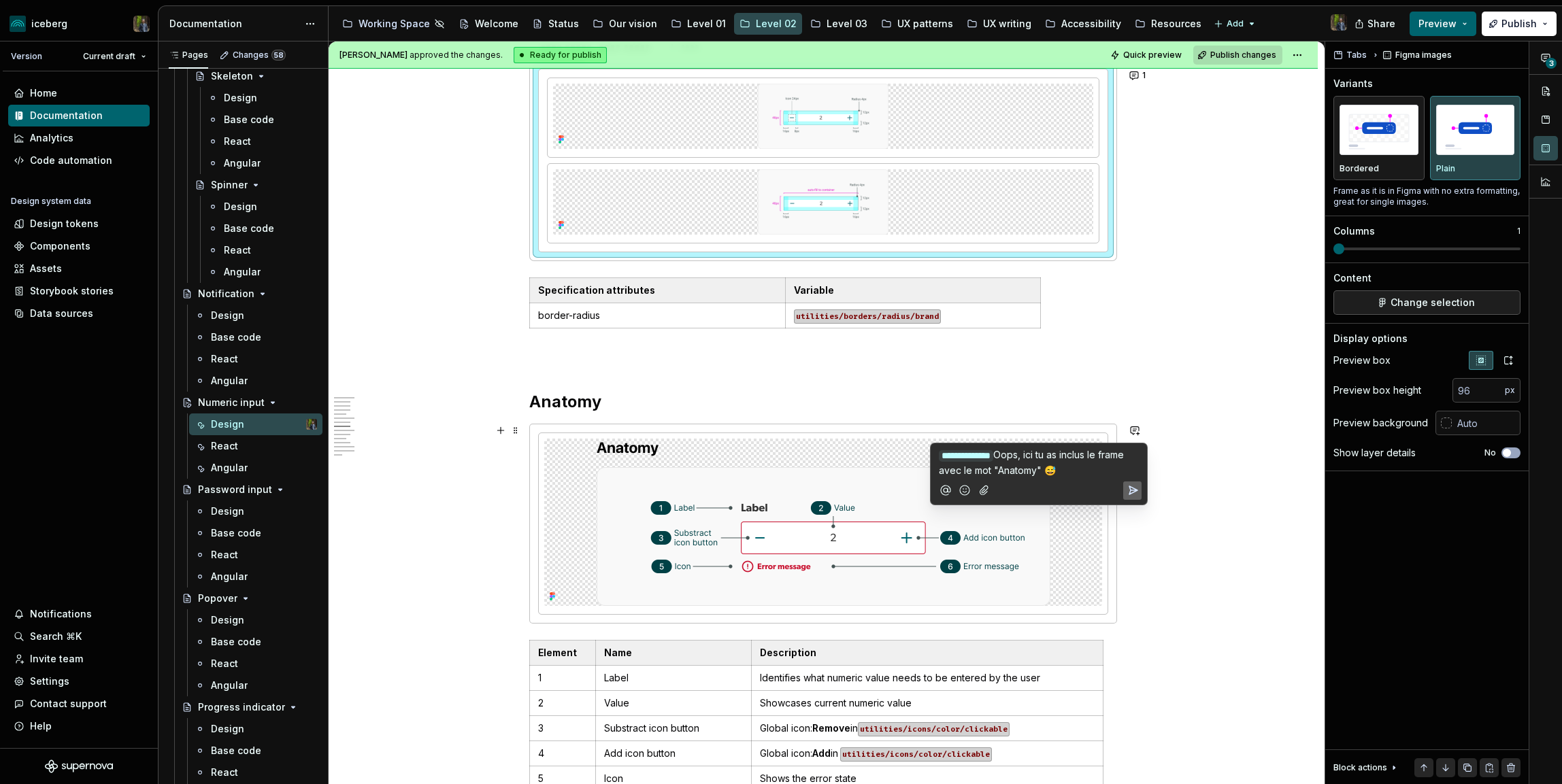
click at [1127, 491] on icon "Send" at bounding box center [1132, 490] width 13 height 13
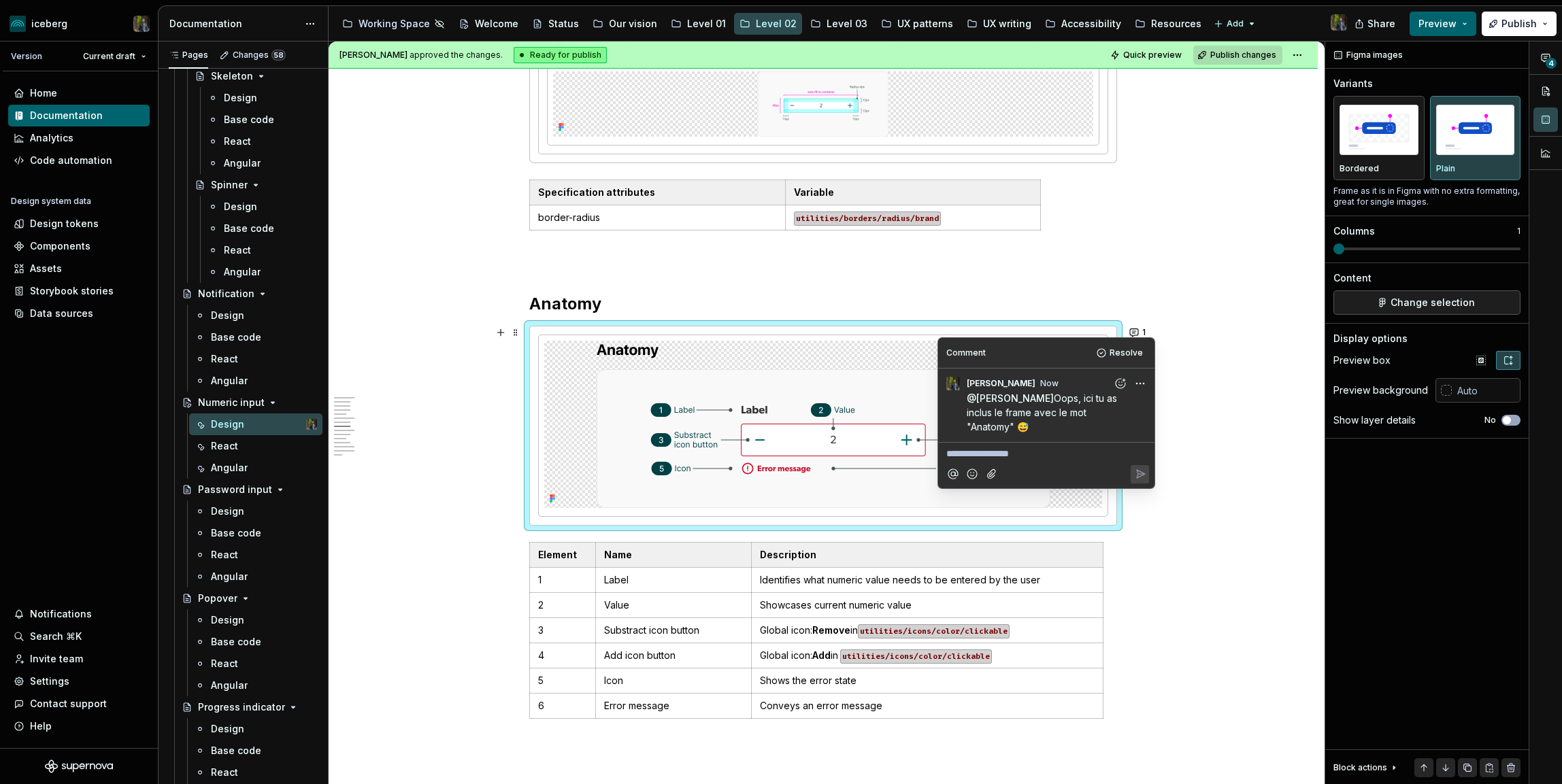
scroll to position [1666, 0]
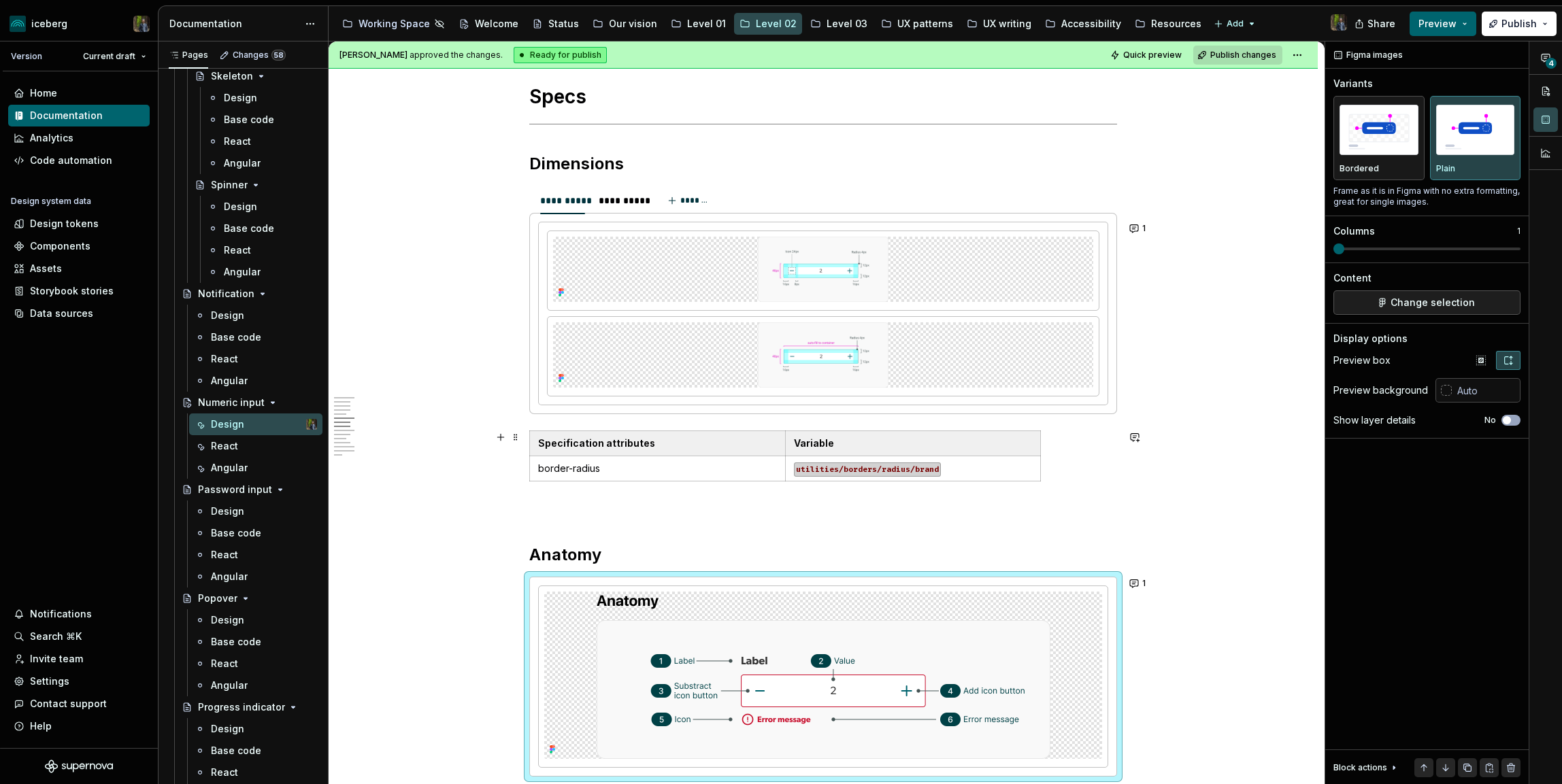
scroll to position [1317, 0]
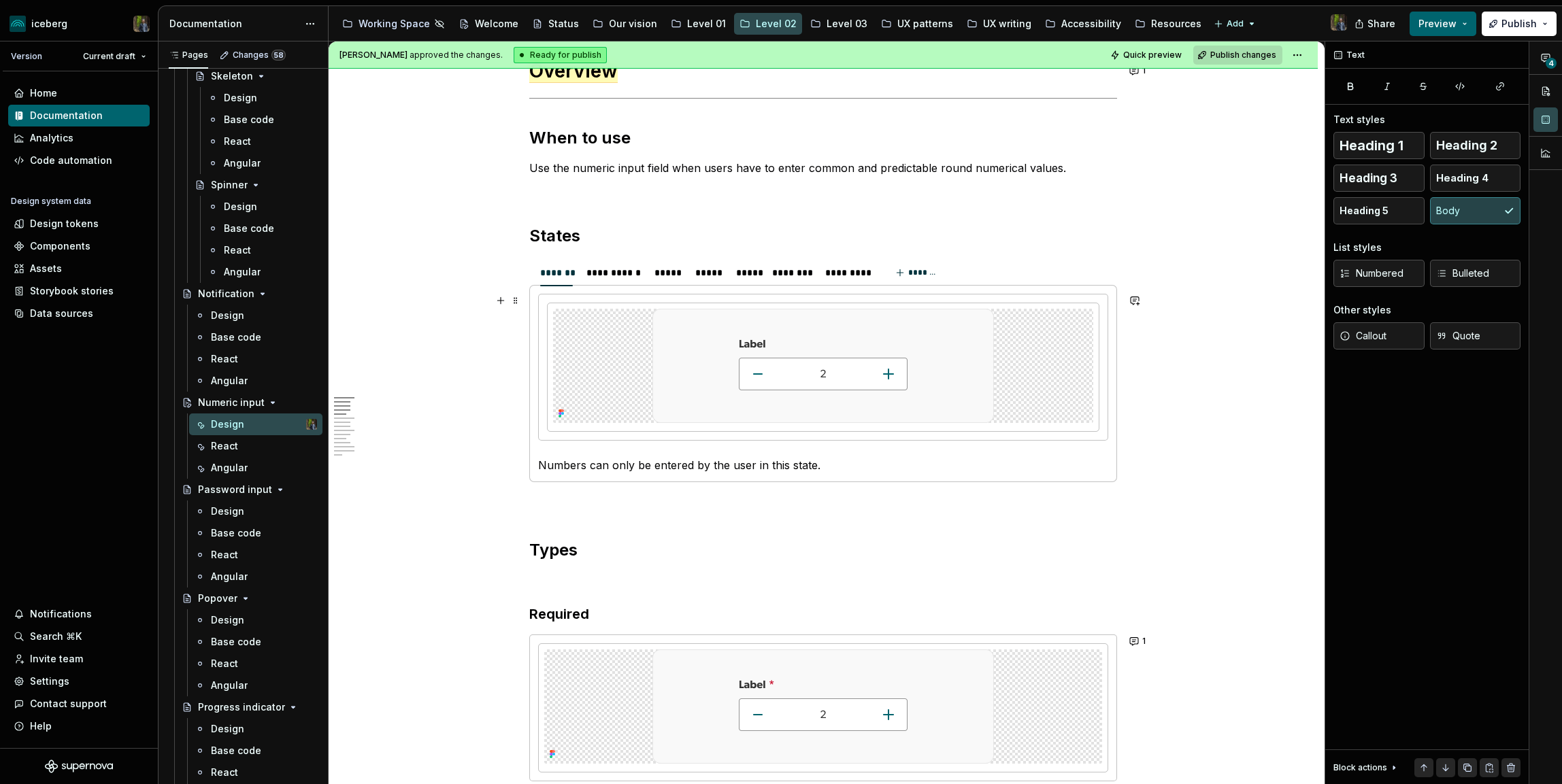
scroll to position [113, 0]
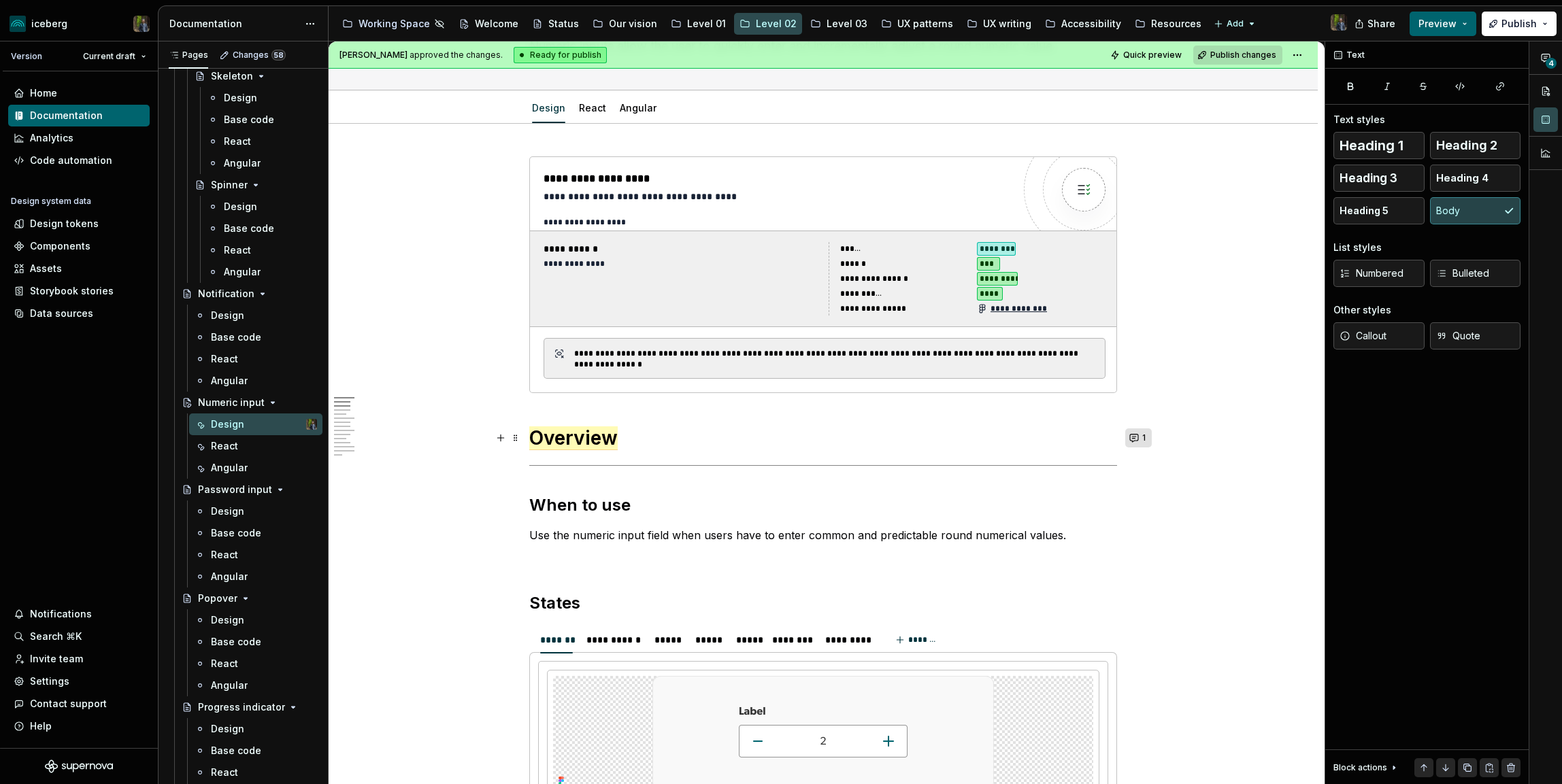
click at [1136, 439] on button "1" at bounding box center [1138, 438] width 26 height 19
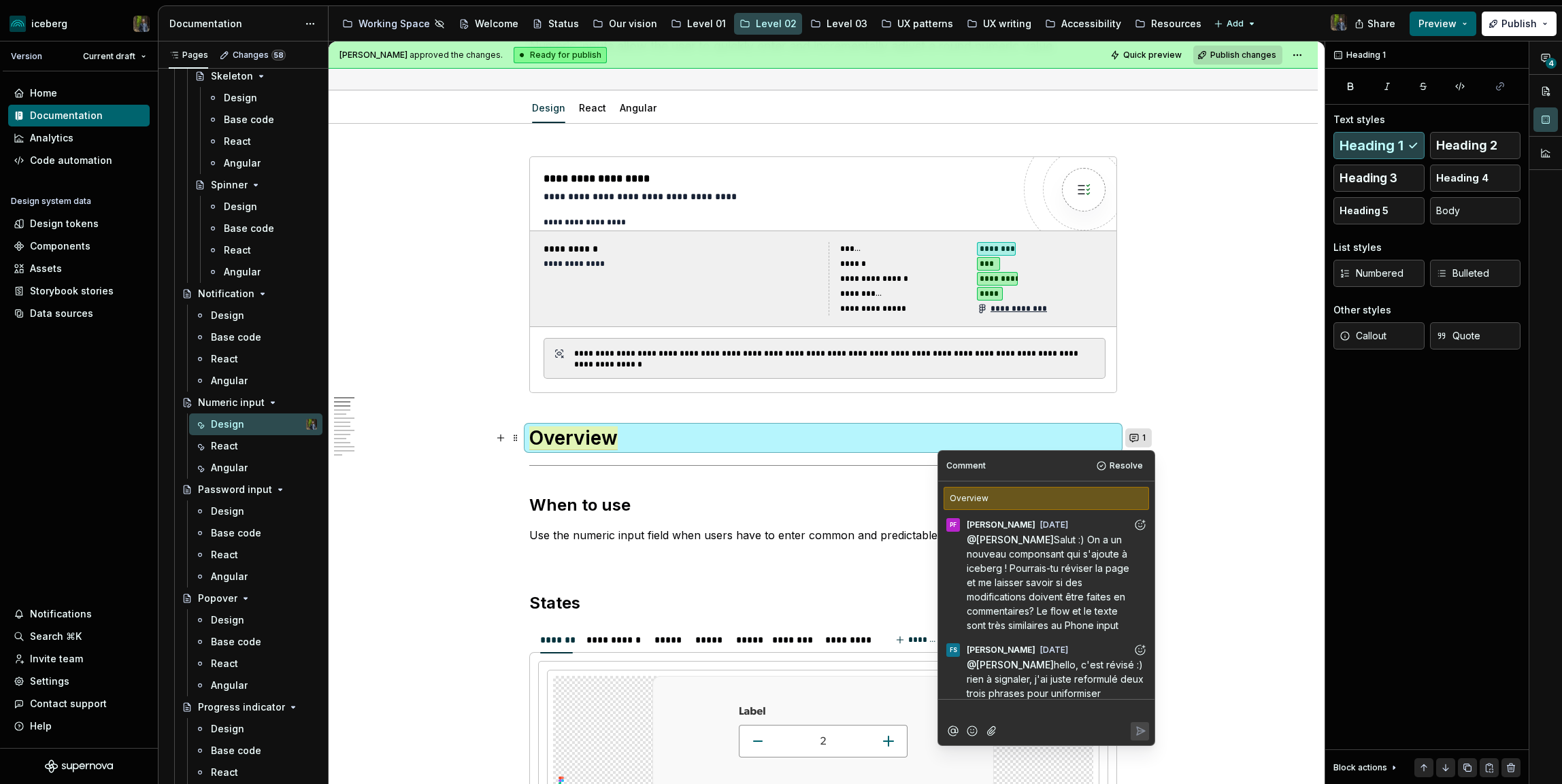
scroll to position [32, 0]
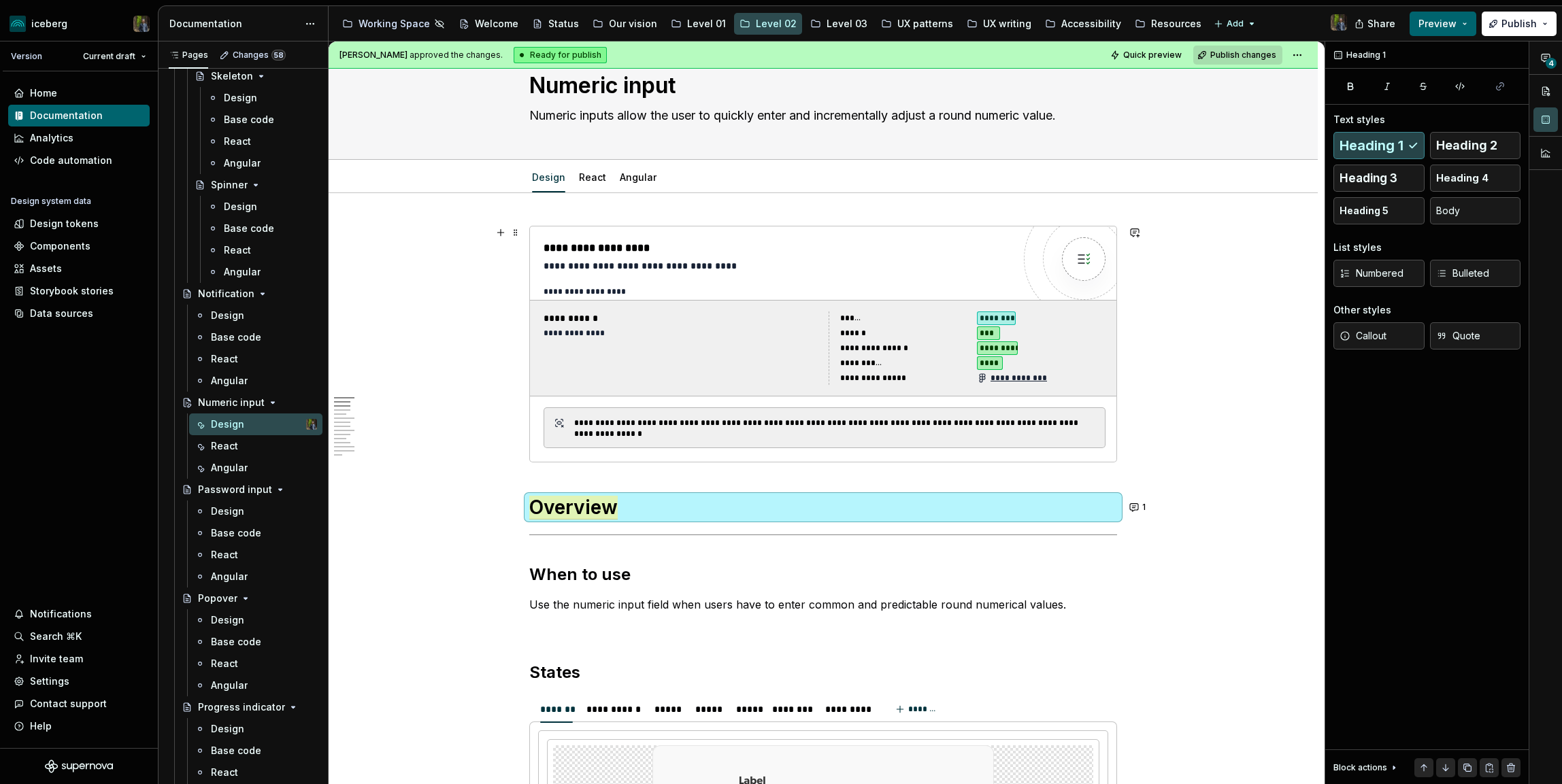
scroll to position [0, 0]
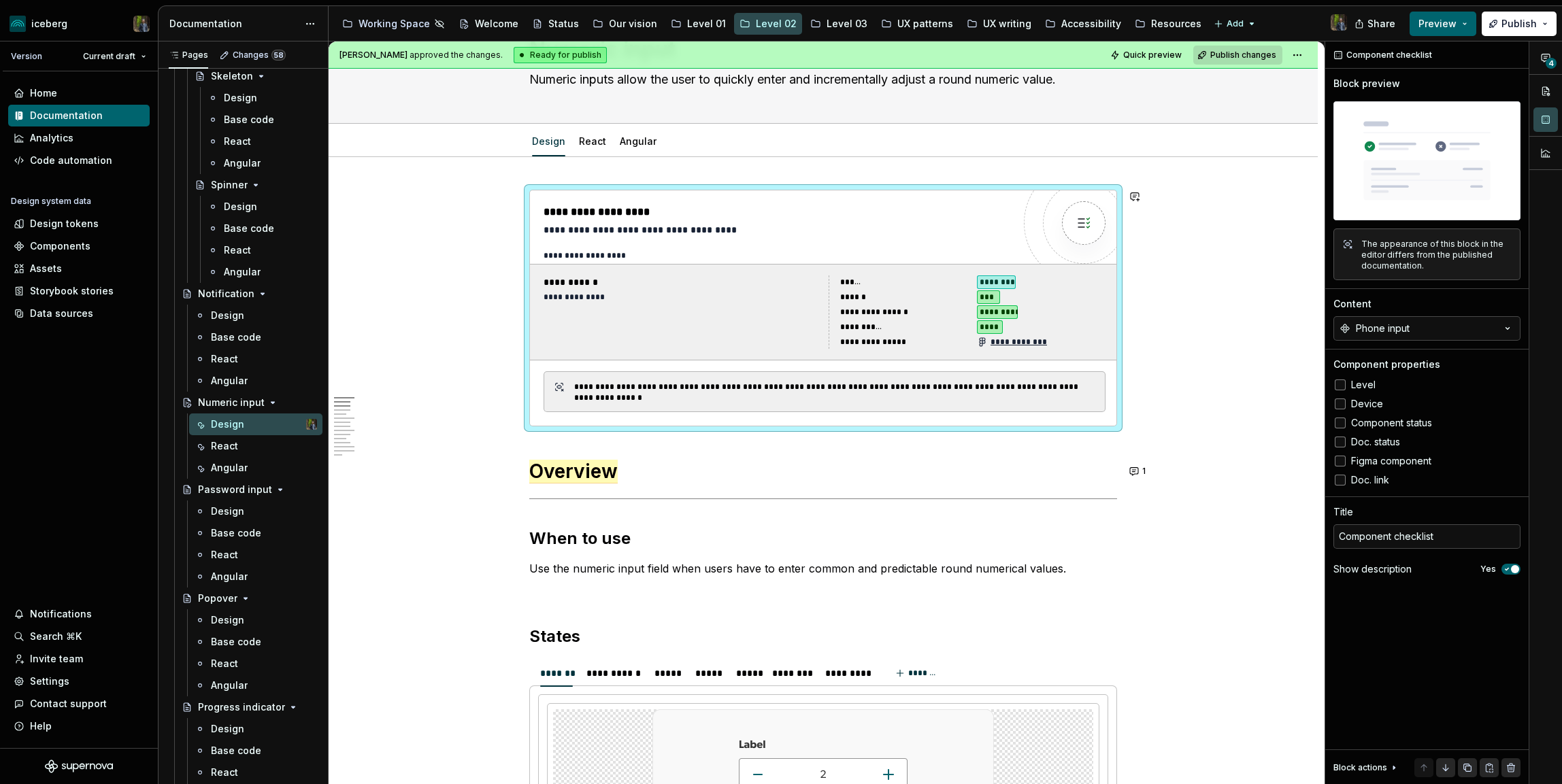
scroll to position [100, 0]
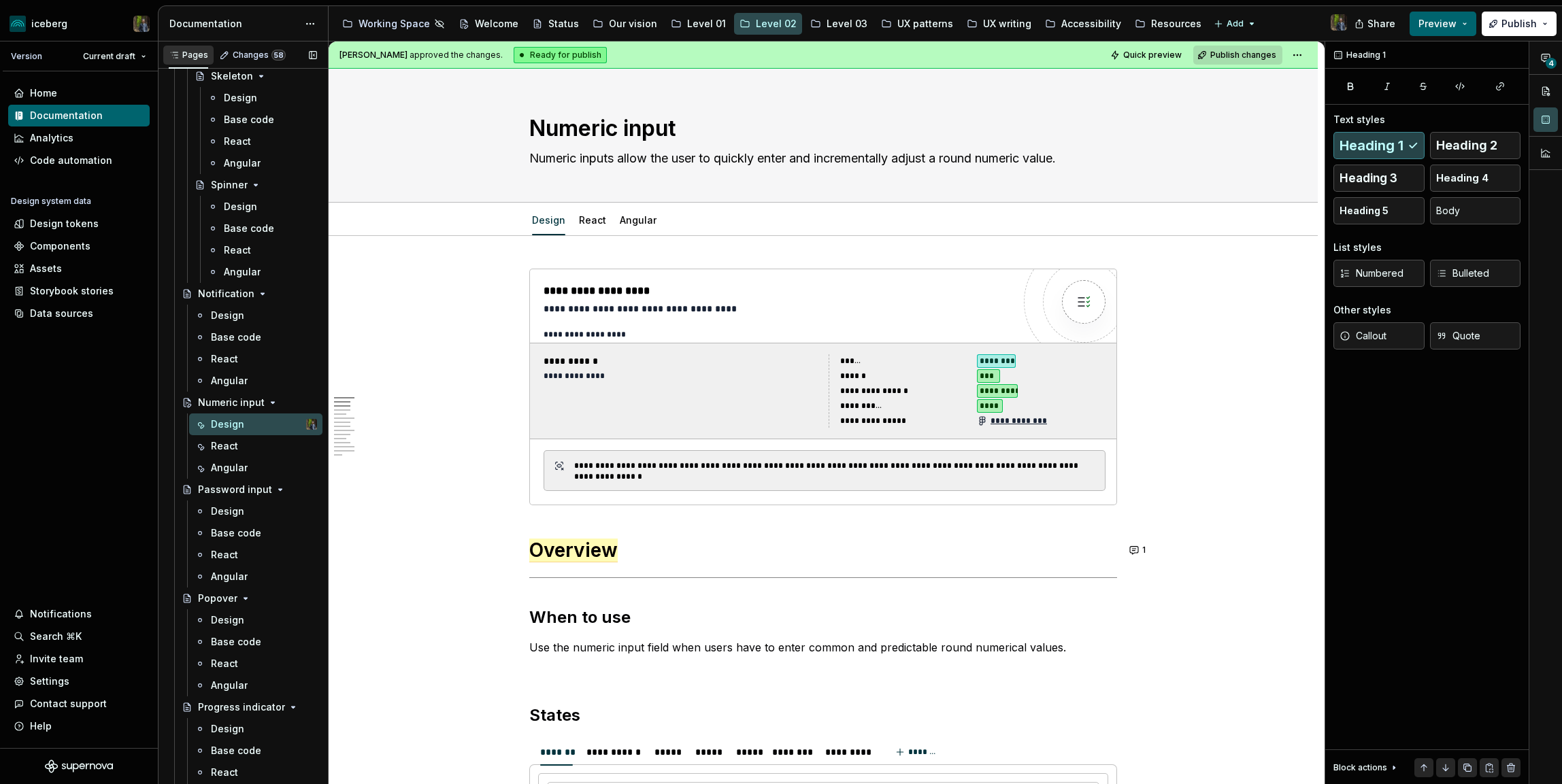
scroll to position [1840, 0]
type textarea "*"
